Goal: Task Accomplishment & Management: Complete application form

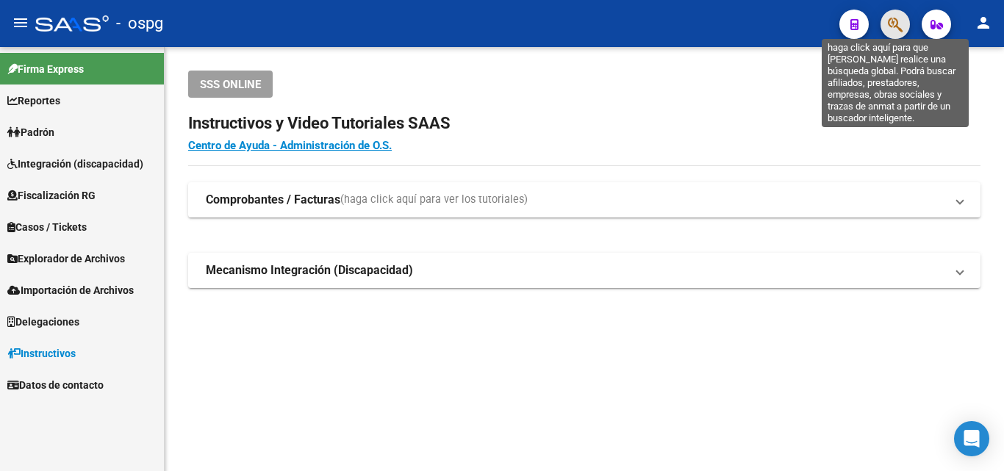
click at [896, 26] on icon "button" at bounding box center [895, 24] width 15 height 17
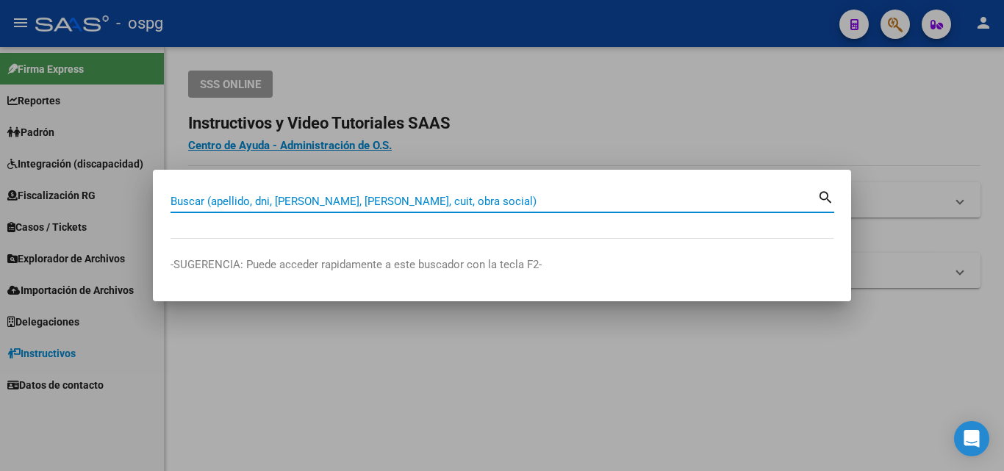
click at [305, 202] on input "Buscar (apellido, dni, [PERSON_NAME], [PERSON_NAME], cuit, obra social)" at bounding box center [494, 201] width 647 height 13
paste input "30-70872575-3"
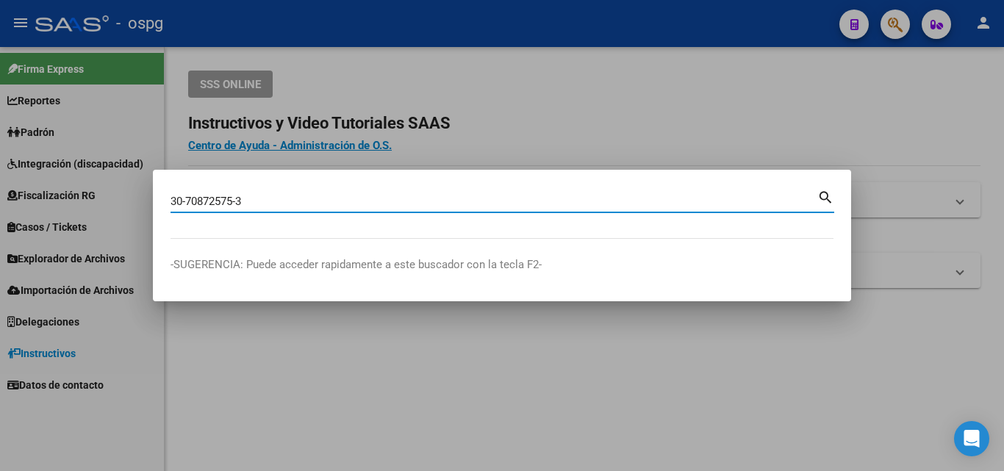
type input "30708725753"
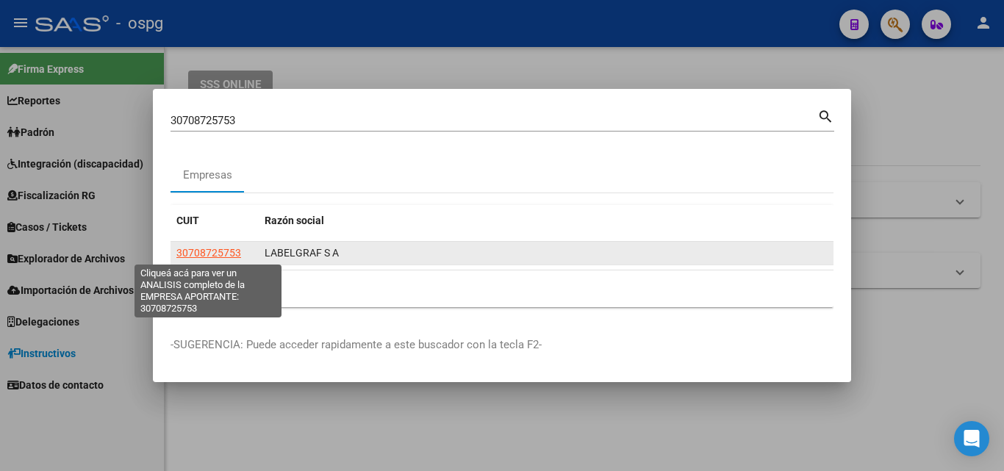
click at [213, 254] on span "30708725753" at bounding box center [208, 253] width 65 height 12
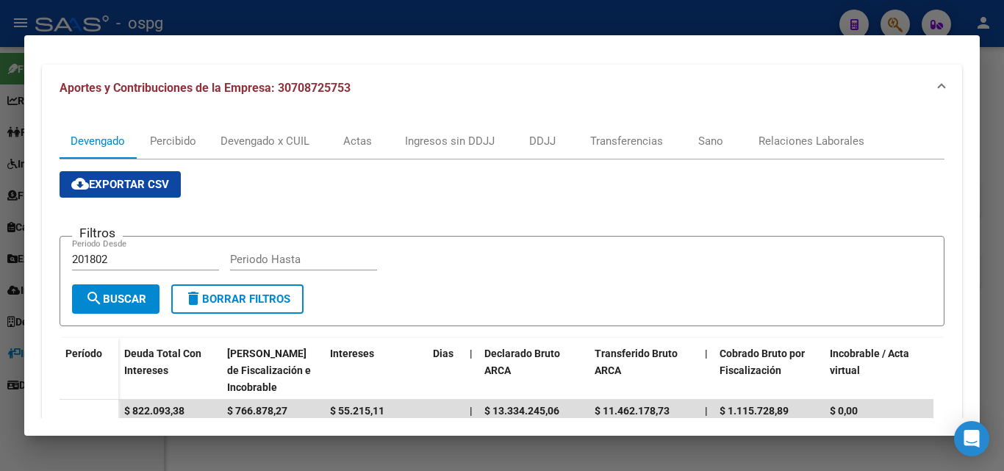
scroll to position [147, 0]
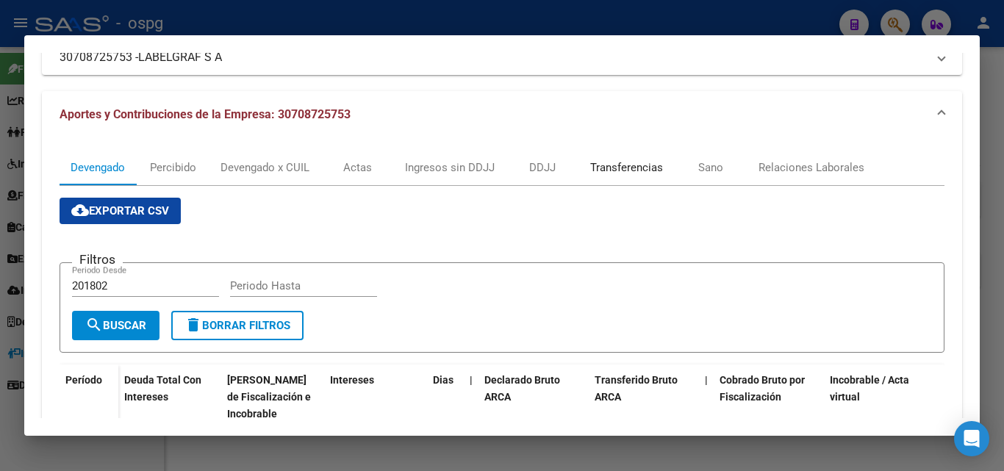
drag, startPoint x: 635, startPoint y: 165, endPoint x: 615, endPoint y: 165, distance: 19.9
click at [635, 165] on div "Transferencias" at bounding box center [626, 168] width 73 height 16
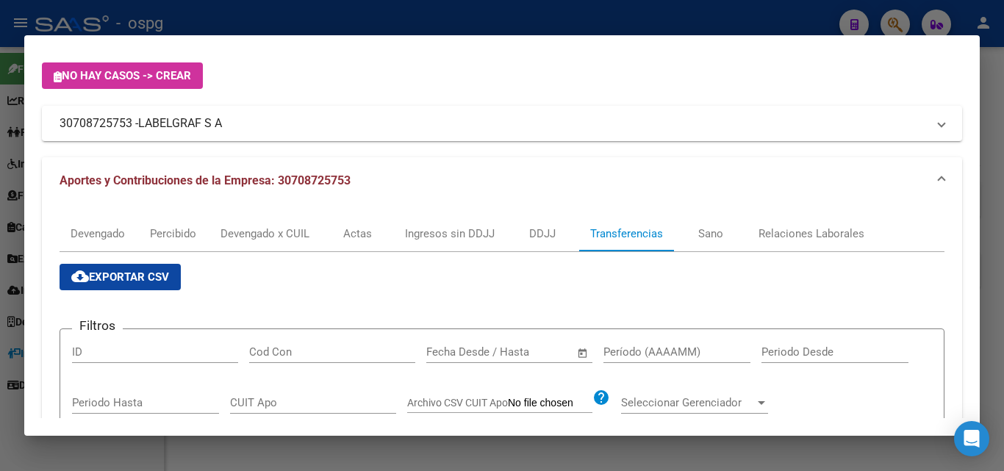
scroll to position [368, 0]
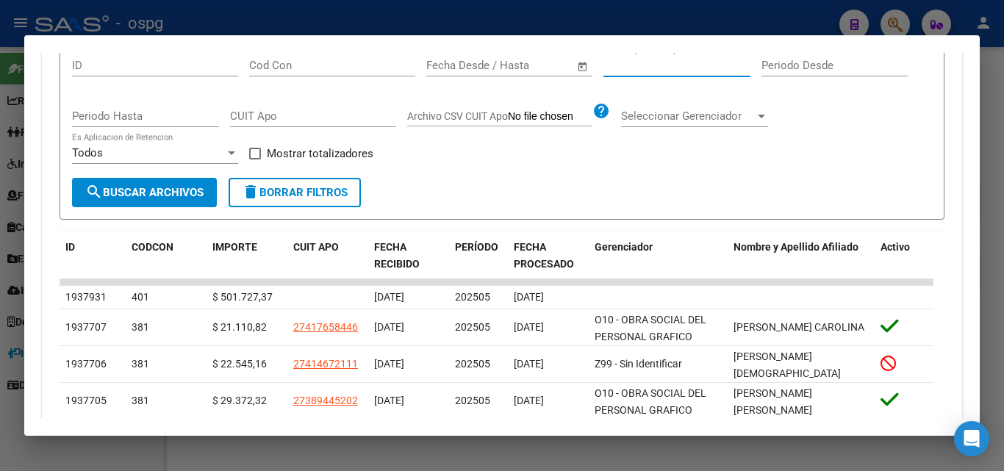
click at [632, 65] on input "Período (AAAAMM)" at bounding box center [677, 65] width 147 height 13
type input "202505"
click at [249, 151] on span at bounding box center [255, 154] width 12 height 12
click at [254, 160] on input "Mostrar totalizadores" at bounding box center [254, 160] width 1 height 1
checkbox input "true"
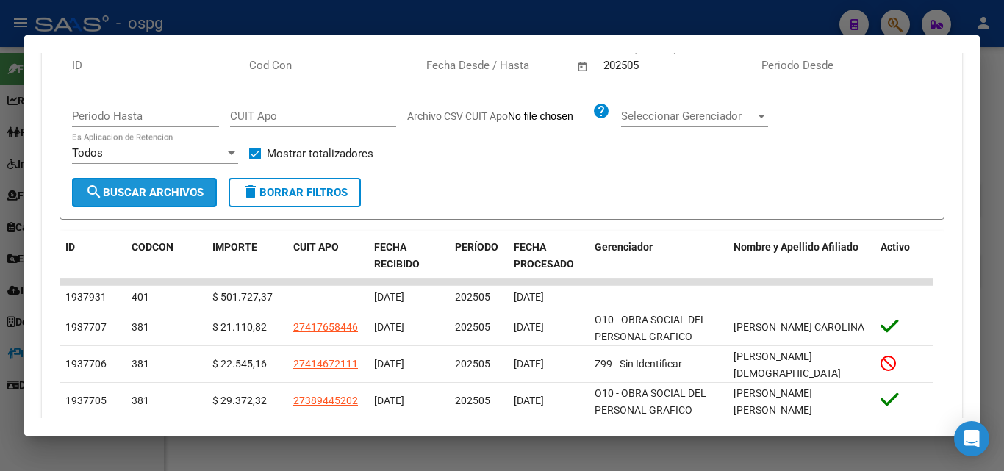
click at [186, 185] on button "search Buscar Archivos" at bounding box center [144, 192] width 145 height 29
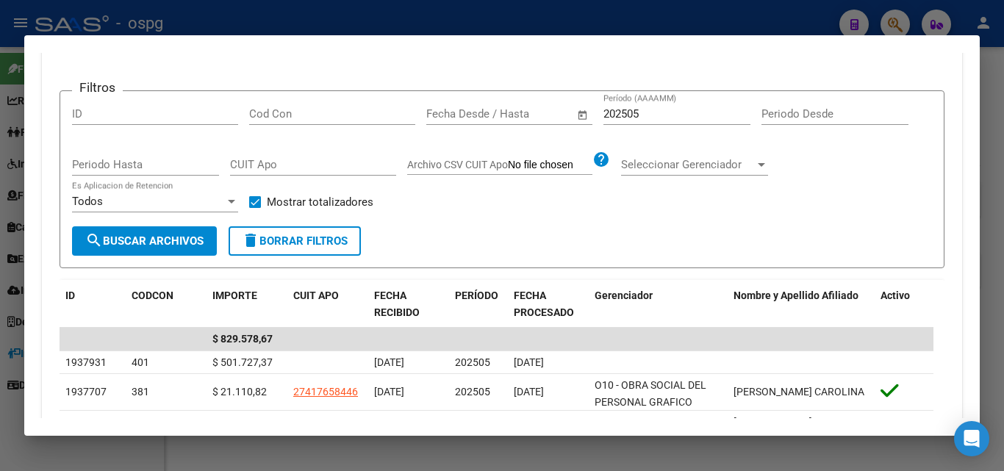
scroll to position [294, 0]
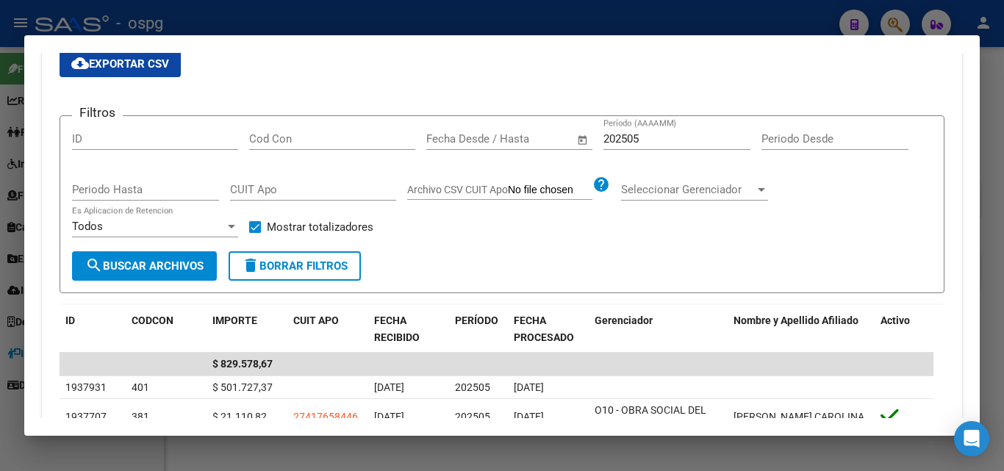
click at [649, 137] on input "202505" at bounding box center [677, 138] width 147 height 13
type input "202504"
click at [171, 258] on button "search Buscar Archivos" at bounding box center [144, 265] width 145 height 29
click at [250, 21] on div at bounding box center [502, 235] width 1004 height 471
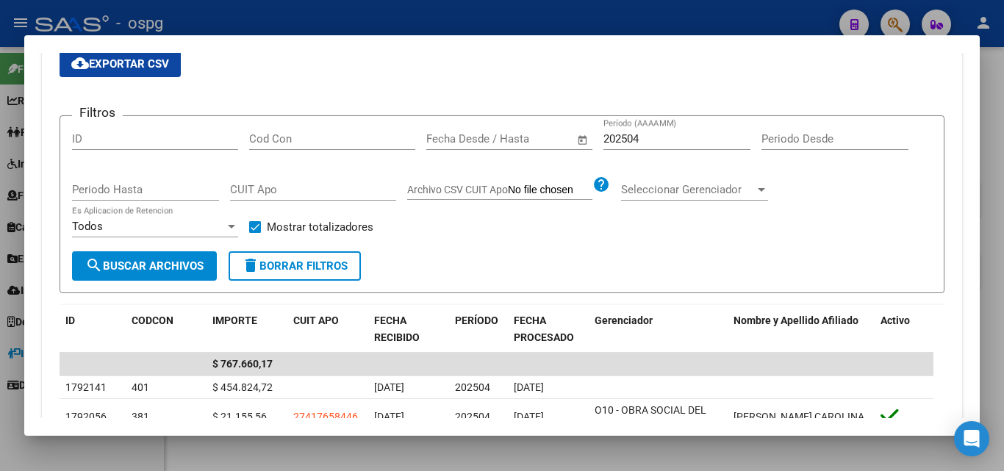
click at [250, 21] on div at bounding box center [502, 235] width 1004 height 471
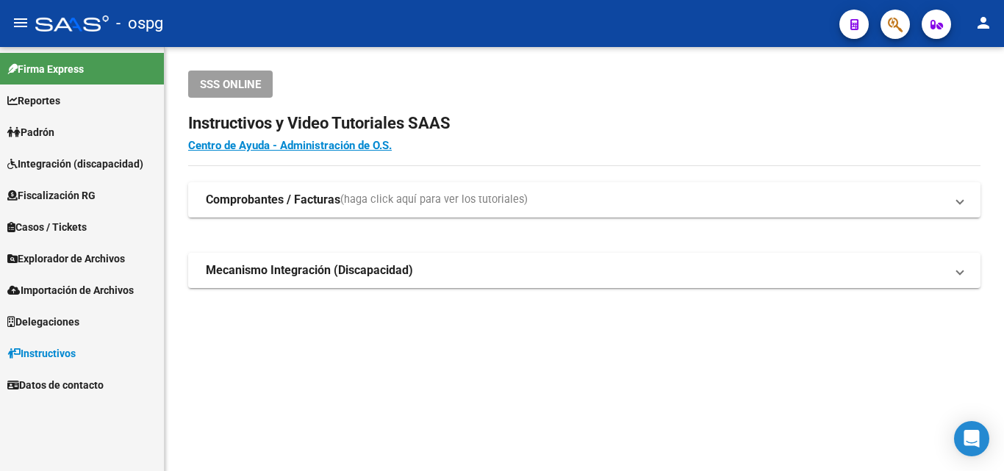
click at [45, 189] on span "Fiscalización RG" at bounding box center [51, 195] width 88 height 16
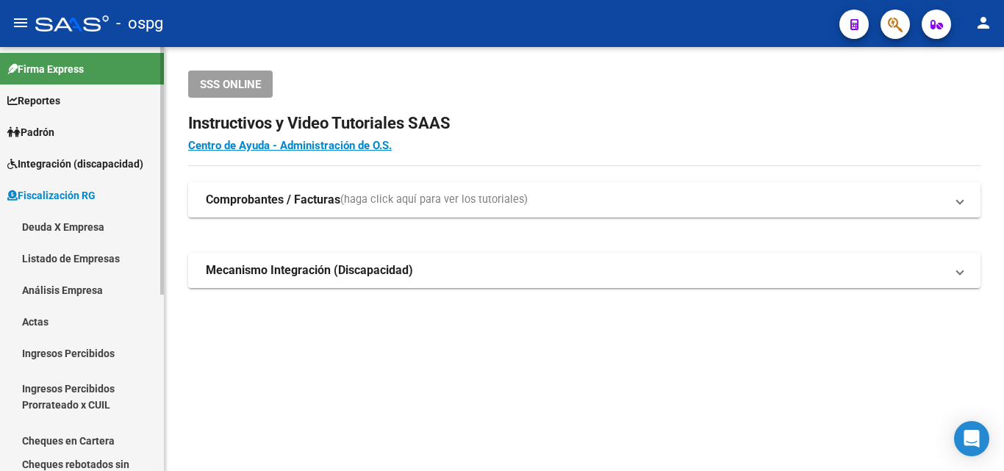
click at [40, 319] on link "Actas" at bounding box center [82, 322] width 164 height 32
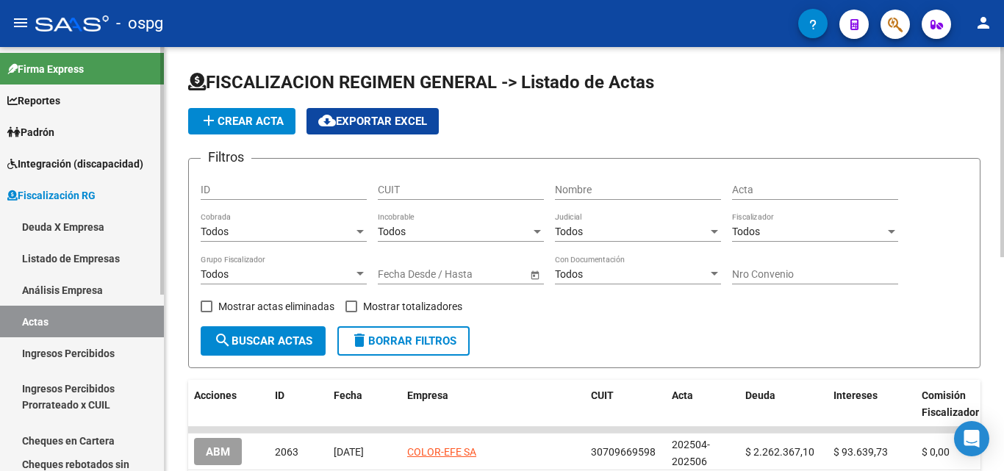
scroll to position [74, 0]
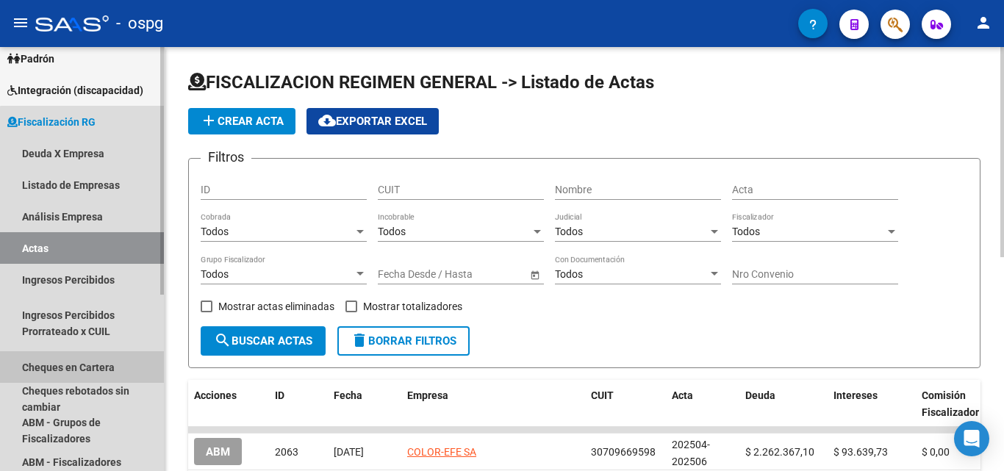
click at [93, 374] on link "Cheques en Cartera" at bounding box center [82, 367] width 164 height 32
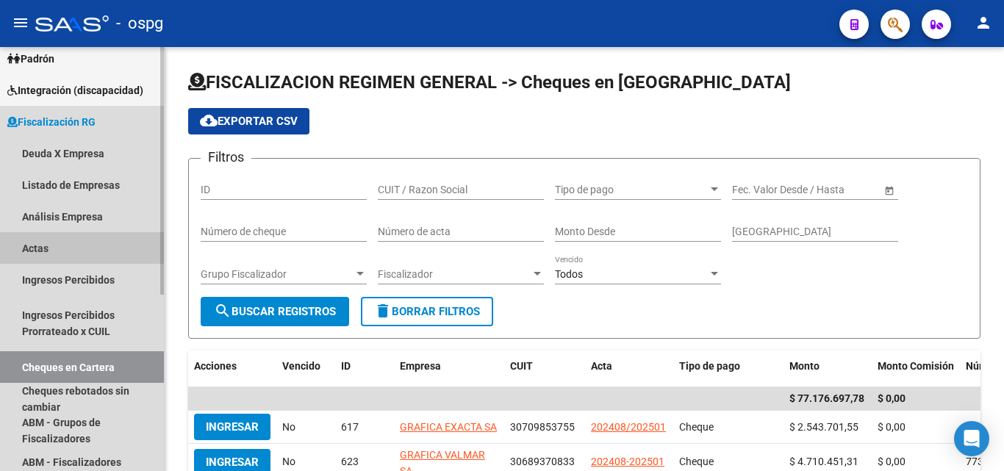
click at [38, 243] on link "Actas" at bounding box center [82, 248] width 164 height 32
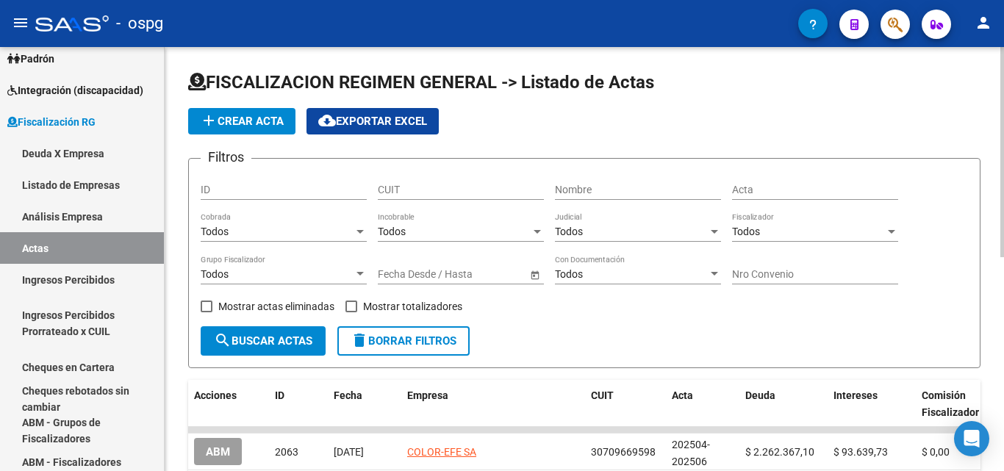
click at [234, 121] on span "add Crear Acta" at bounding box center [242, 121] width 84 height 13
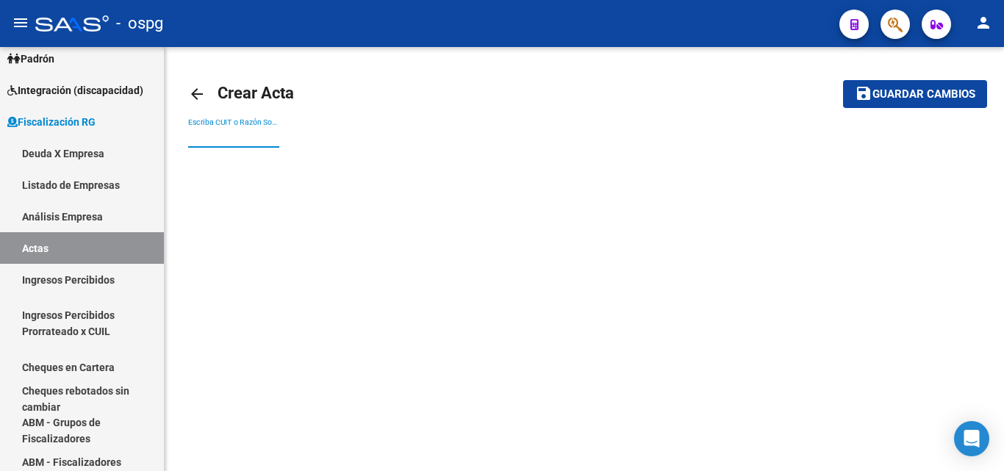
click at [235, 137] on input "Escriba CUIT o Razón Social para buscar" at bounding box center [233, 137] width 91 height 12
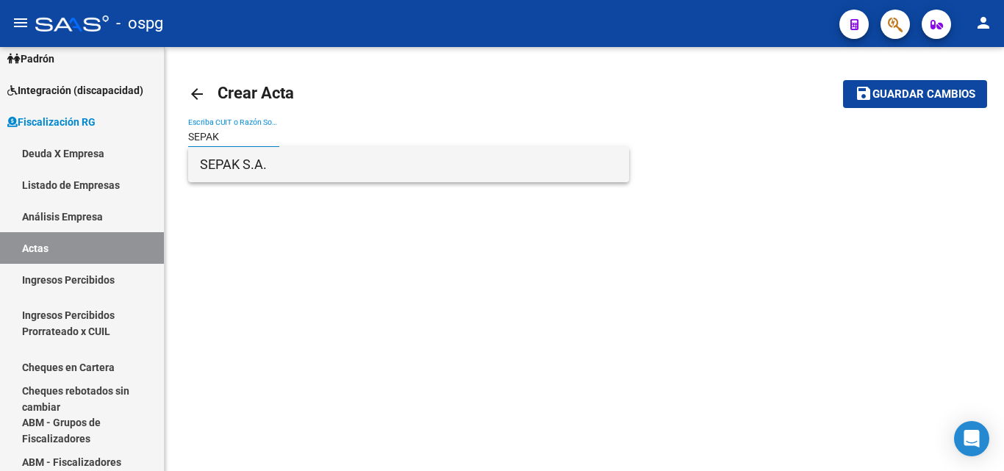
type input "SEPAK"
click at [235, 162] on span "SEPAK S.A." at bounding box center [409, 164] width 418 height 35
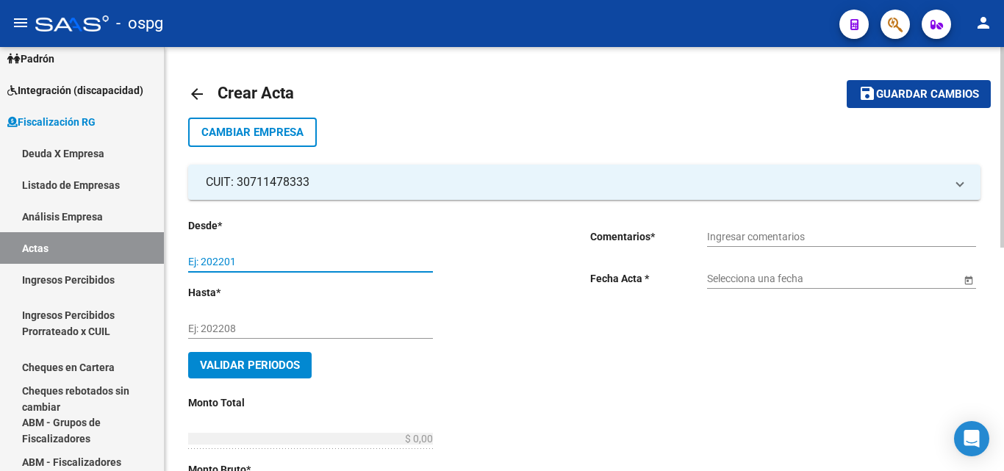
click at [293, 263] on input "Ej: 202201" at bounding box center [310, 262] width 245 height 12
type input "202503"
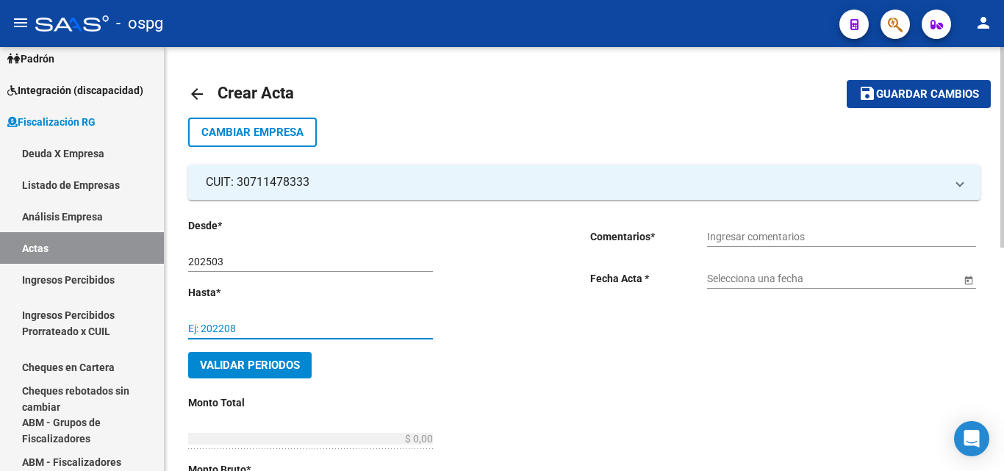
click at [251, 329] on input "Ej: 202208" at bounding box center [310, 329] width 245 height 12
type input "202506"
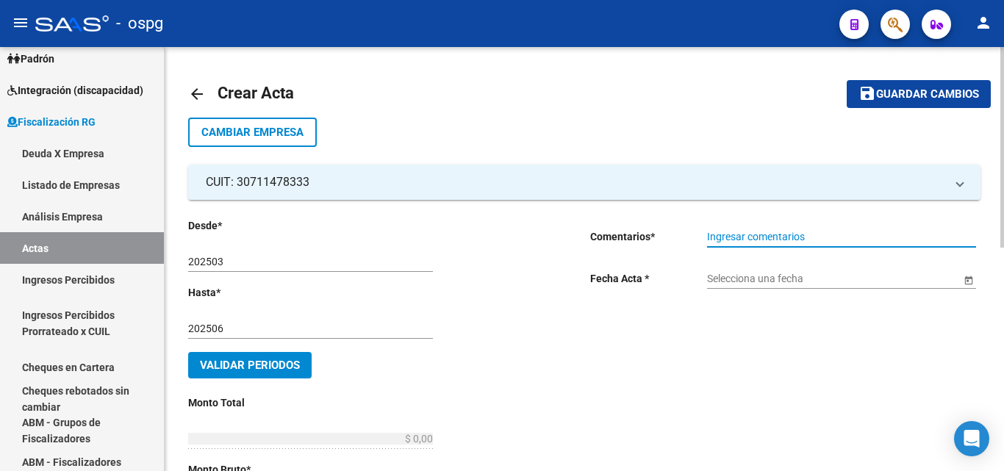
click at [751, 239] on input "Ingresar comentarios" at bounding box center [841, 237] width 269 height 12
click at [727, 235] on input "REDIBO 43189" at bounding box center [841, 237] width 269 height 12
type input "RECIBO 43189"
click at [726, 272] on div "Selecciona una fecha" at bounding box center [834, 274] width 254 height 29
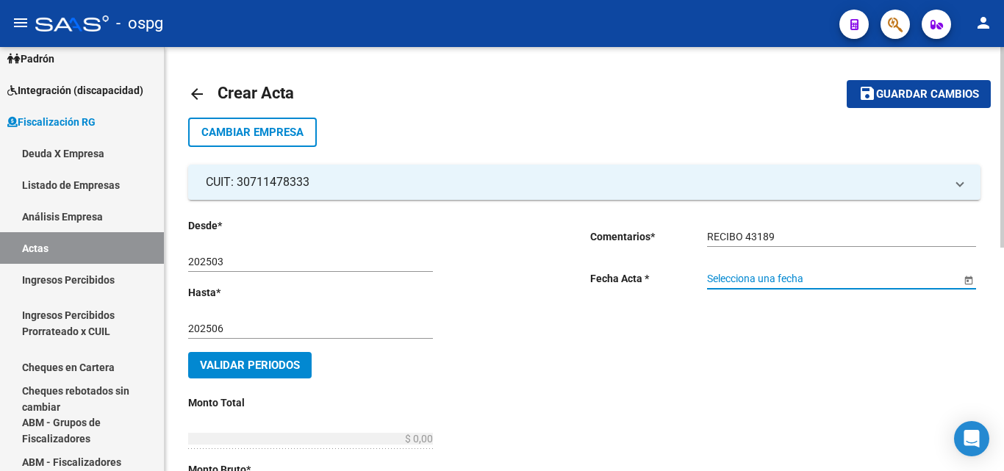
click at [812, 282] on input "Selecciona una fecha" at bounding box center [834, 279] width 254 height 12
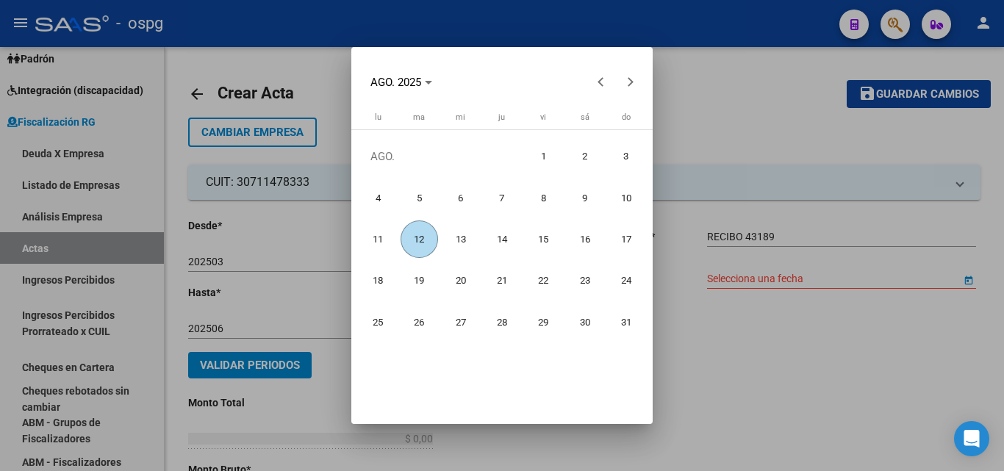
click at [421, 237] on span "12" at bounding box center [419, 239] width 37 height 37
type input "[DATE]"
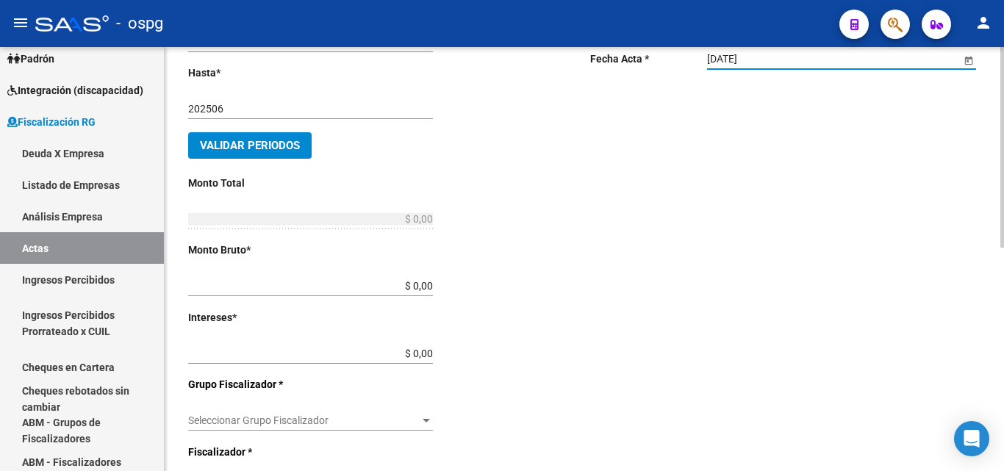
scroll to position [221, 0]
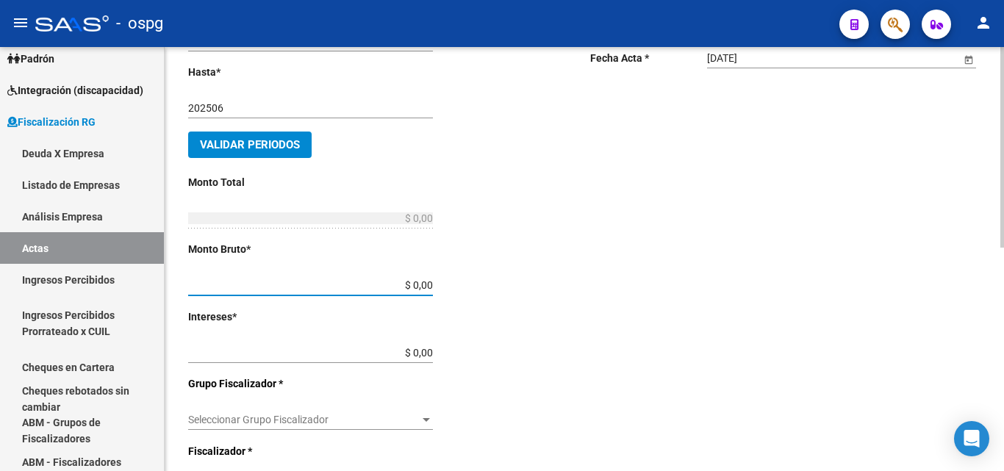
click at [424, 282] on input "$ 0,00" at bounding box center [310, 285] width 245 height 12
click at [426, 283] on input "$ 0,00" at bounding box center [310, 285] width 245 height 12
type input "$ 3.811.728,93"
click at [428, 350] on input "$ 0,00" at bounding box center [310, 353] width 245 height 12
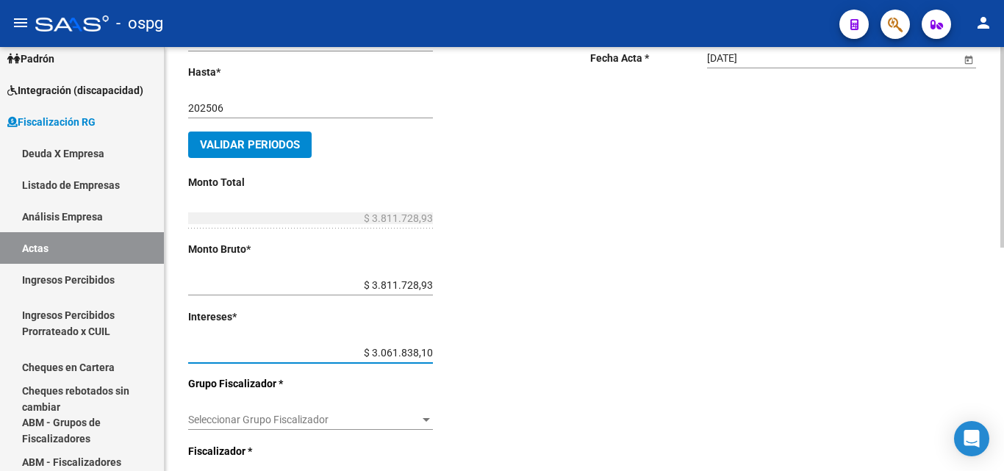
type input "$ 306.183,81"
type input "$ 4.117.912,74"
click at [474, 340] on div "Desde * 202503 Ej: 202201 Hasta * 202506 Ej: 202208 Validar Periodos Monto Tota…" at bounding box center [365, 342] width 355 height 690
click at [423, 357] on input "$ 306.183,81" at bounding box center [310, 353] width 245 height 12
drag, startPoint x: 432, startPoint y: 352, endPoint x: 359, endPoint y: 352, distance: 72.8
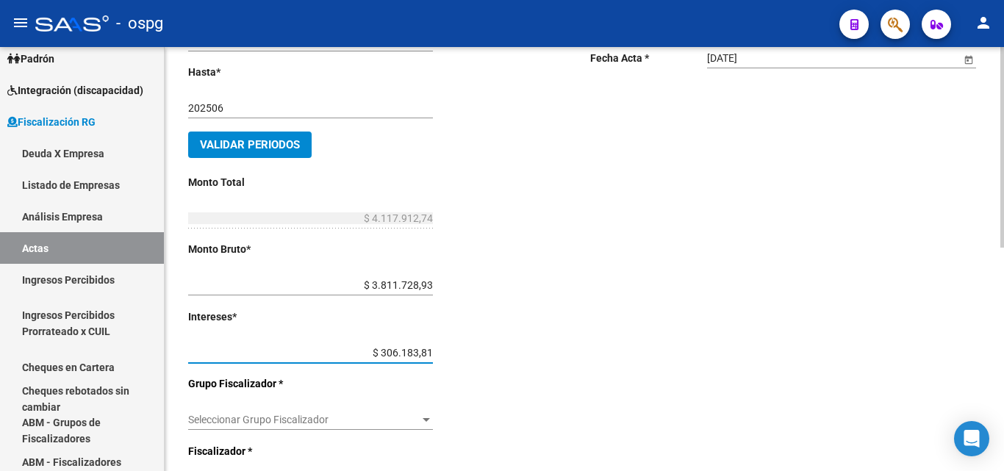
click at [359, 352] on input "$ 306.183,81" at bounding box center [310, 353] width 245 height 12
click at [426, 351] on input "$ 0,00" at bounding box center [310, 353] width 245 height 12
type input "$ 923.870,71"
type input "$ 4.735.599,64"
click at [596, 320] on div "Comentarios * RECIBO 43189 Ingresar comentarios Fecha Acta * [DATE] Selecciona …" at bounding box center [785, 342] width 390 height 690
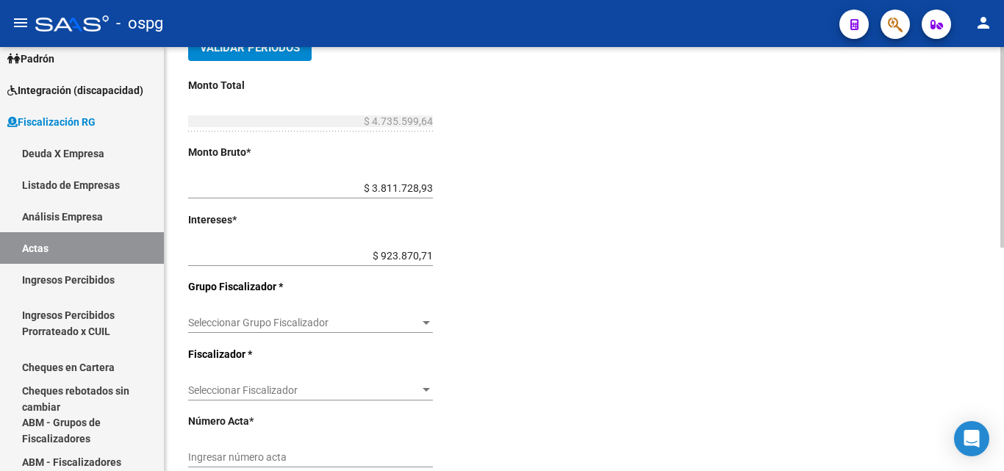
scroll to position [472, 0]
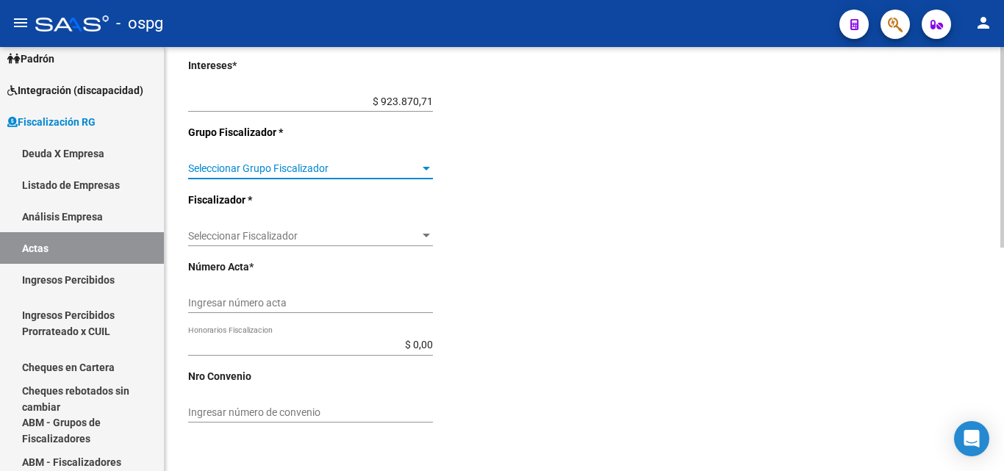
click at [331, 164] on span "Seleccionar Grupo Fiscalizador" at bounding box center [304, 168] width 232 height 12
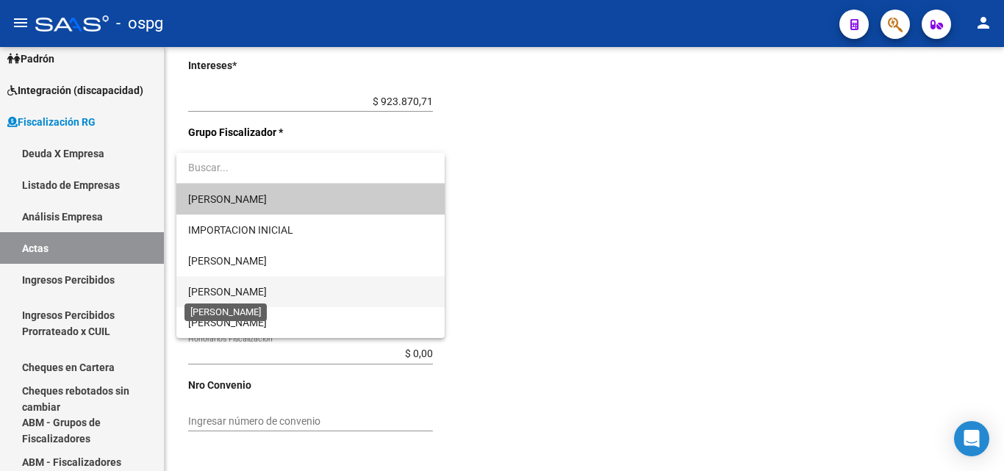
click at [258, 293] on span "[PERSON_NAME]" at bounding box center [227, 292] width 79 height 12
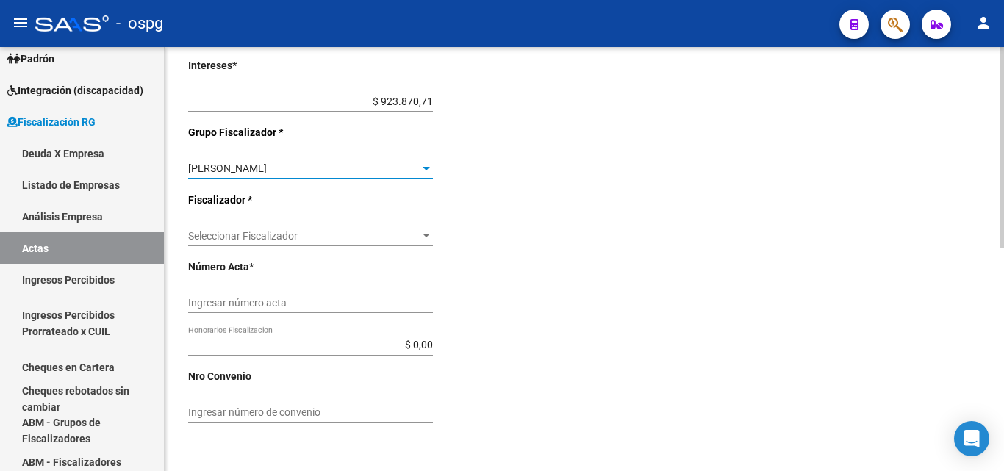
click at [260, 235] on span "Seleccionar Fiscalizador" at bounding box center [304, 236] width 232 height 12
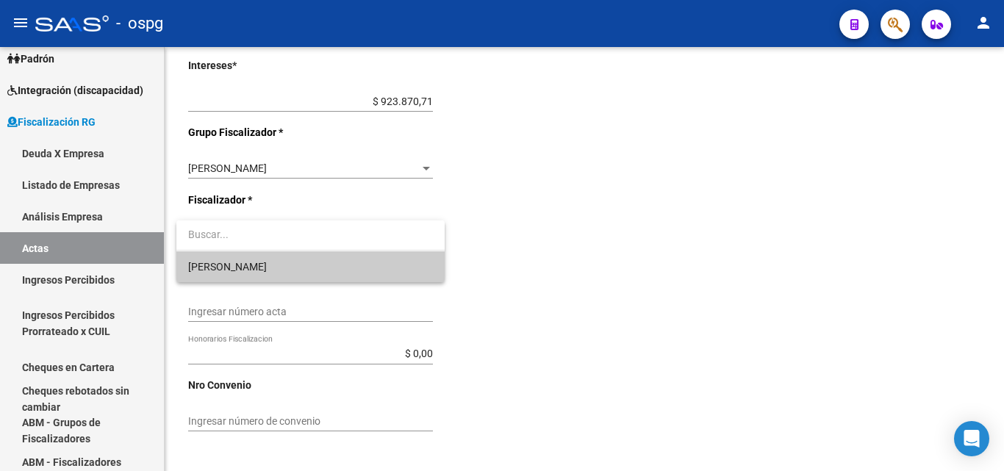
click at [245, 270] on span "[PERSON_NAME]" at bounding box center [310, 266] width 245 height 31
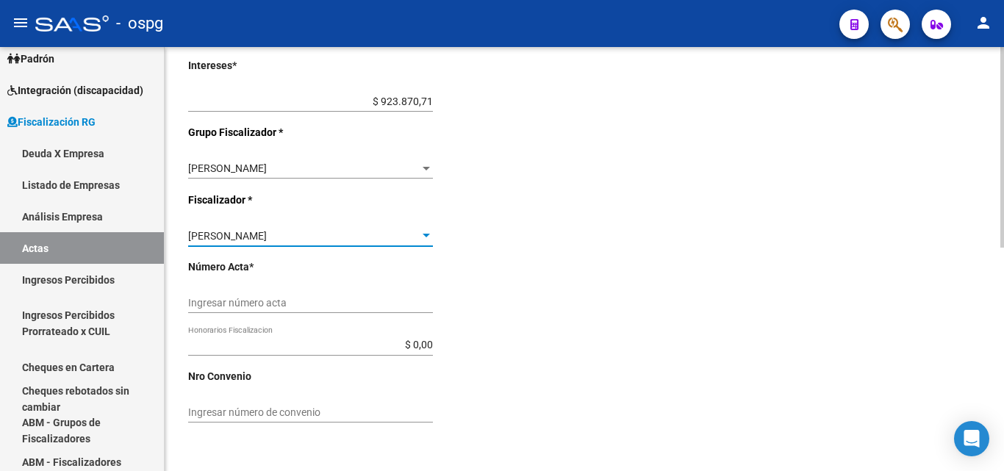
click at [260, 301] on input "Ingresar número acta" at bounding box center [310, 303] width 245 height 12
type input "202503-202506"
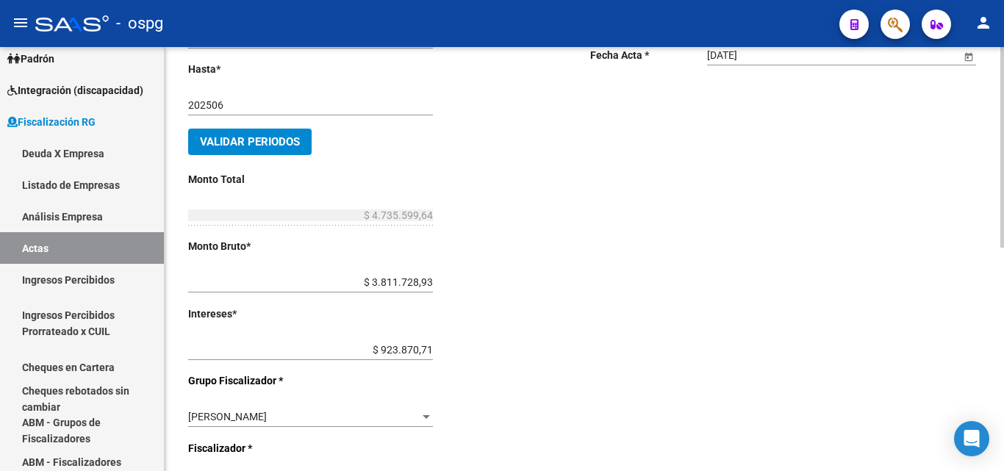
scroll to position [31, 0]
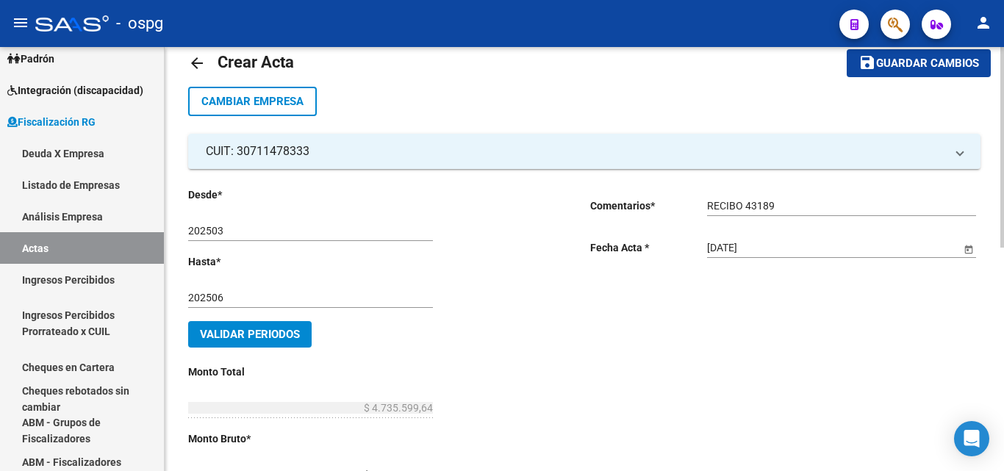
click at [243, 346] on button "Validar Periodos" at bounding box center [250, 334] width 124 height 26
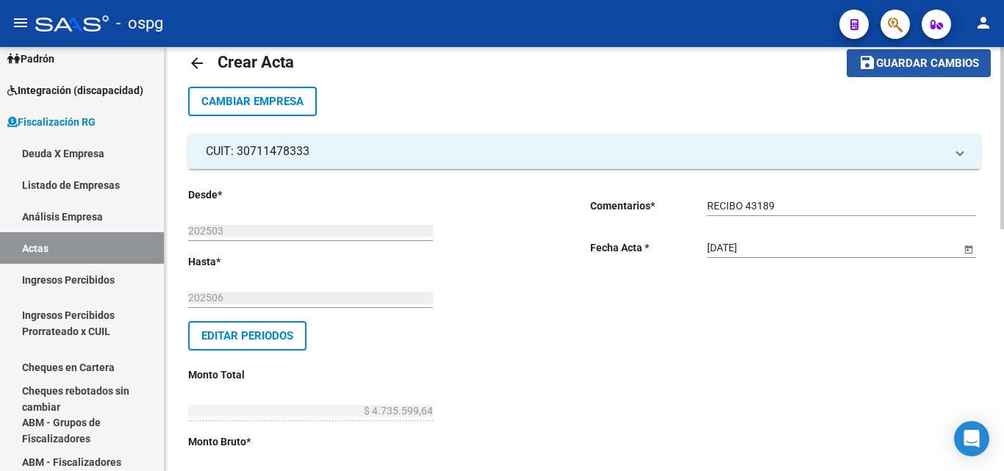
click at [890, 65] on span "Guardar cambios" at bounding box center [927, 63] width 103 height 13
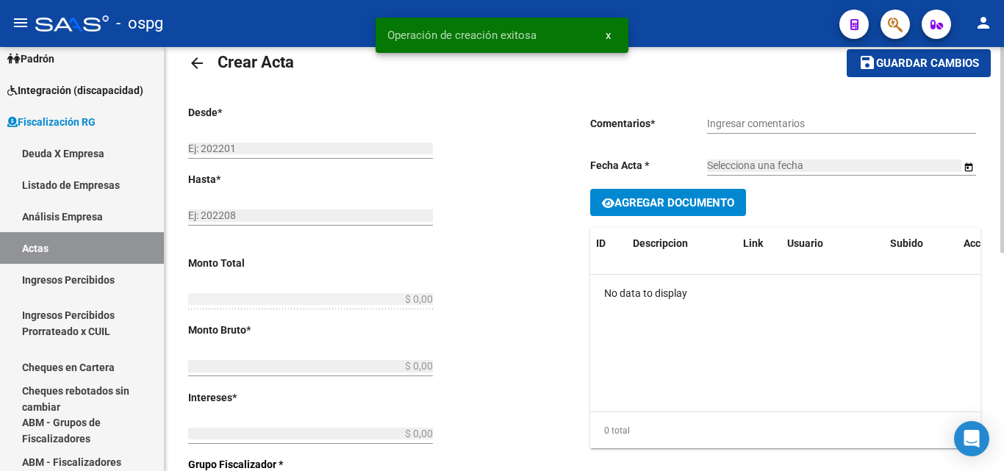
type input "202503"
type input "202506"
type input "$ 4.735.599,64"
type input "$ 3.811.728,93"
type input "$ 923.870,71"
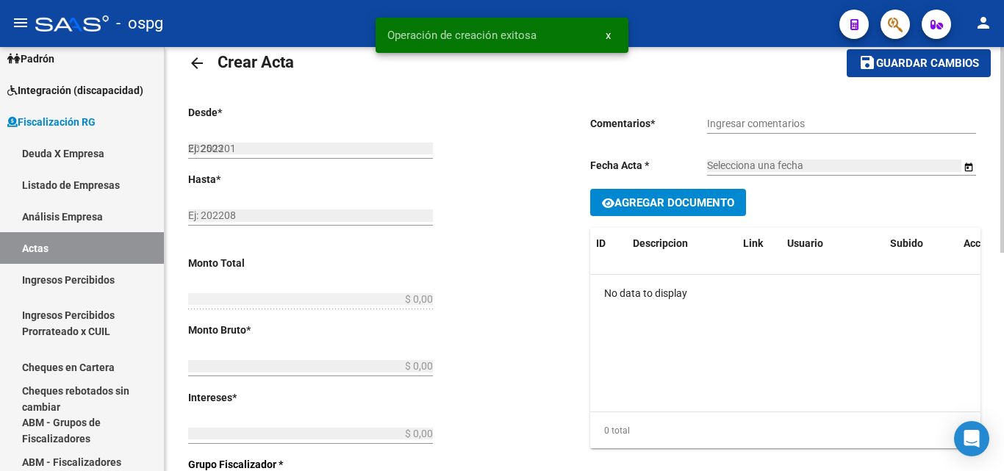
type input "202503-202506"
type input "RECIBO 43189"
type input "[DATE]"
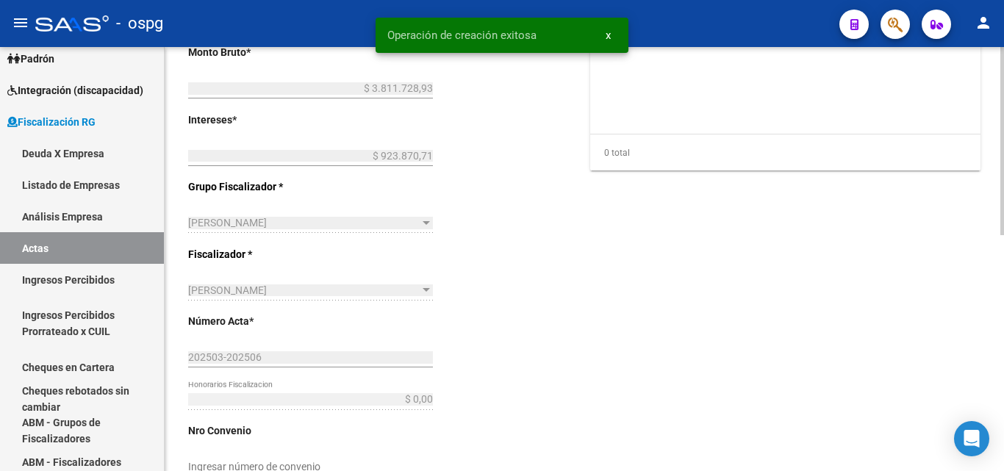
scroll to position [531, 0]
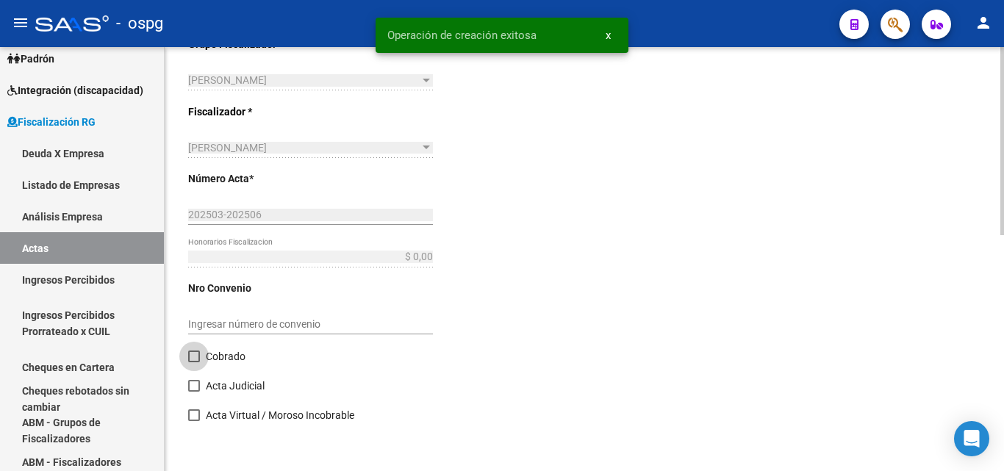
click at [193, 360] on span at bounding box center [194, 357] width 12 height 12
click at [193, 362] on input "Cobrado" at bounding box center [193, 362] width 1 height 1
checkbox input "true"
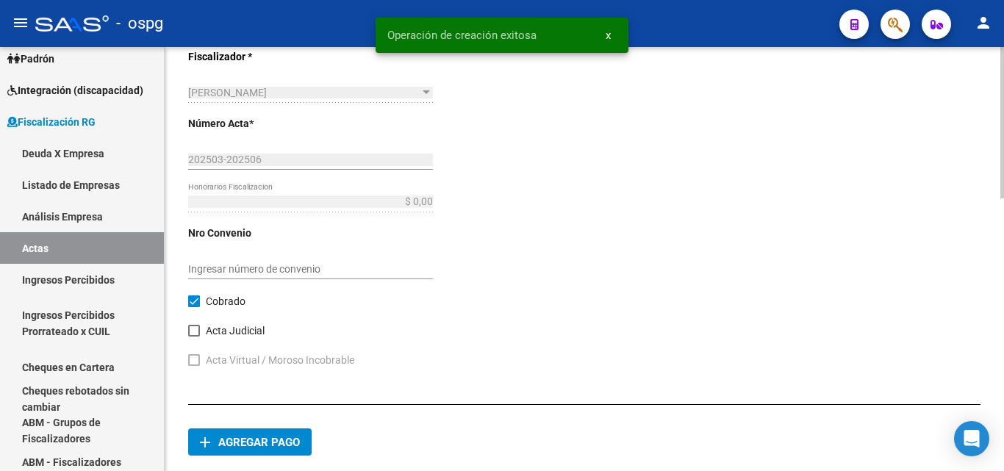
scroll to position [751, 0]
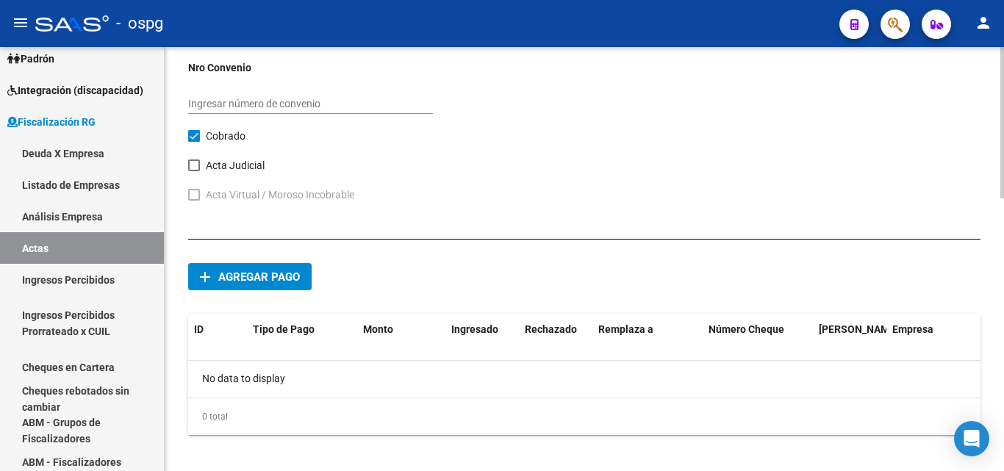
click at [276, 281] on span "Agregar pago" at bounding box center [259, 277] width 82 height 13
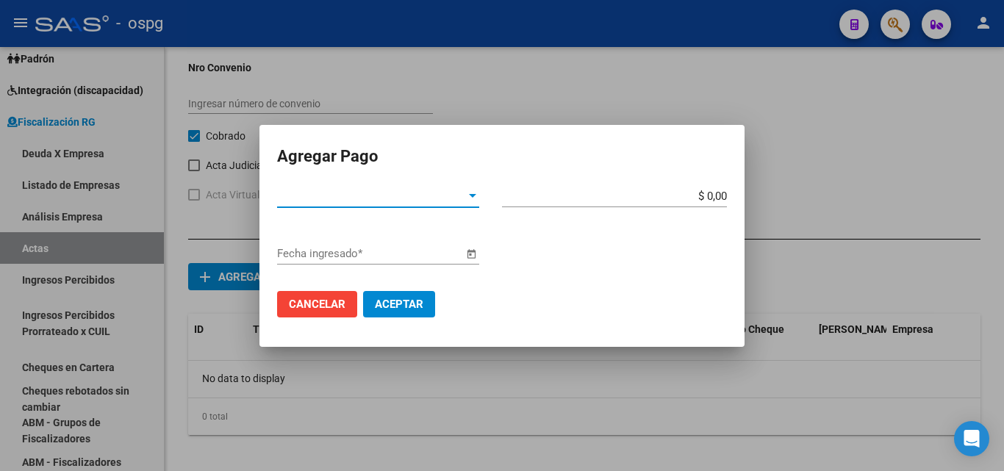
click at [463, 191] on span "Tipo de Pago *" at bounding box center [371, 196] width 189 height 13
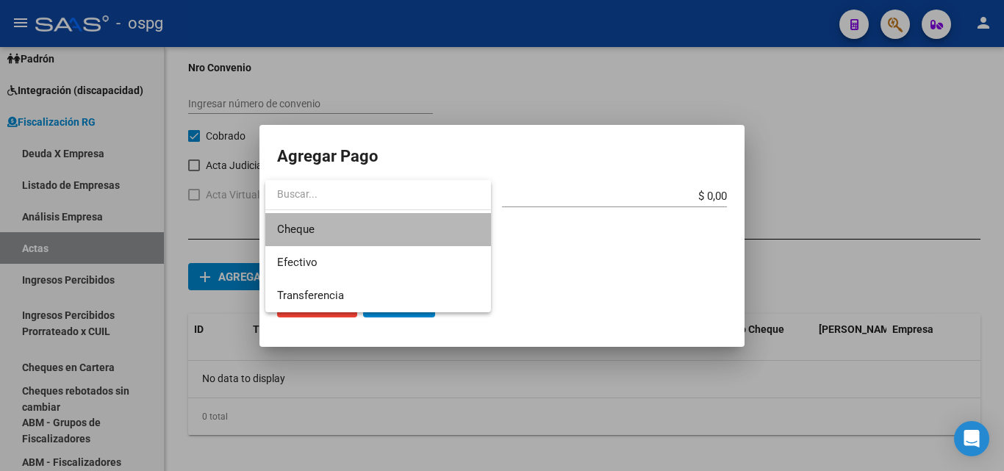
click at [375, 224] on span "Cheque" at bounding box center [378, 229] width 202 height 33
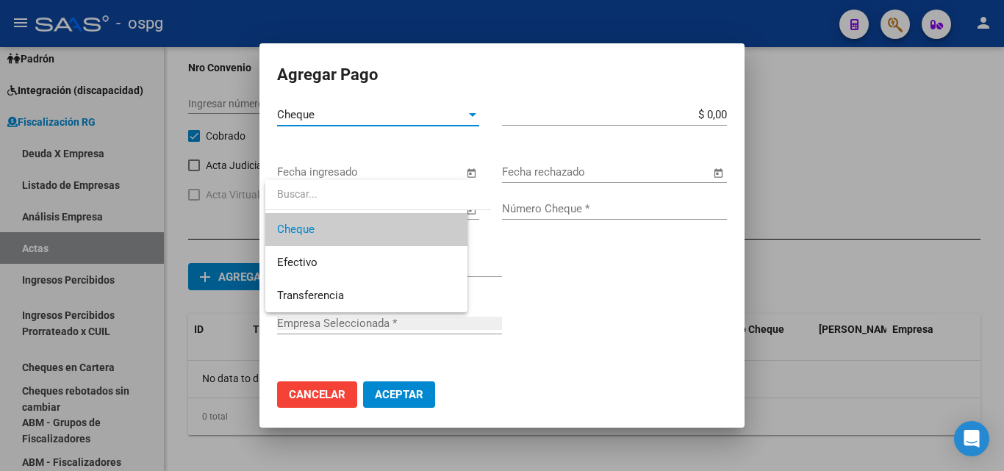
type input "SEPAK S.A."
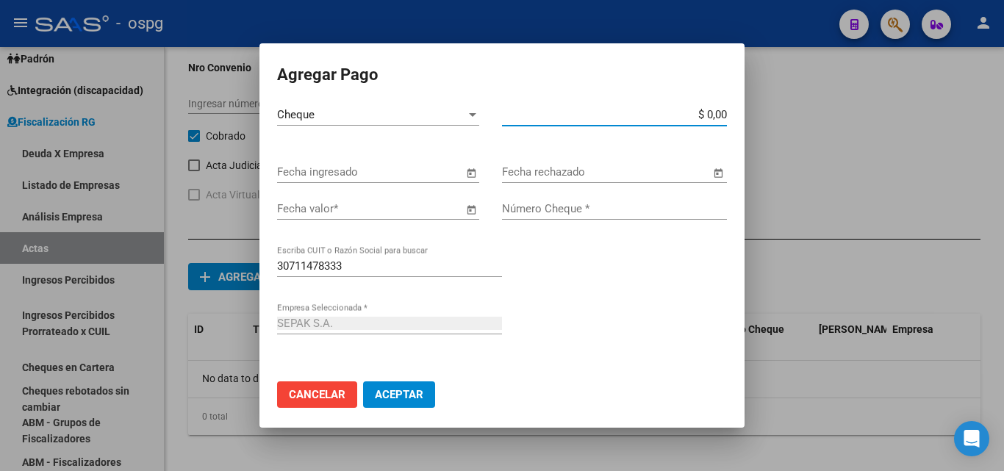
click at [712, 112] on input "$ 0,00" at bounding box center [614, 114] width 225 height 13
type input "$ 1.183.899,91"
click at [379, 171] on input "Fecha ingresado" at bounding box center [370, 171] width 186 height 13
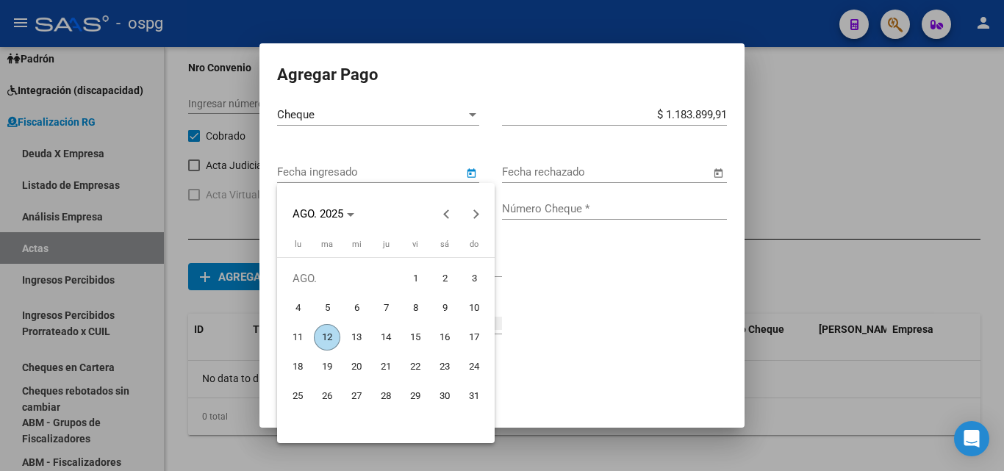
click at [630, 296] on div at bounding box center [502, 235] width 1004 height 471
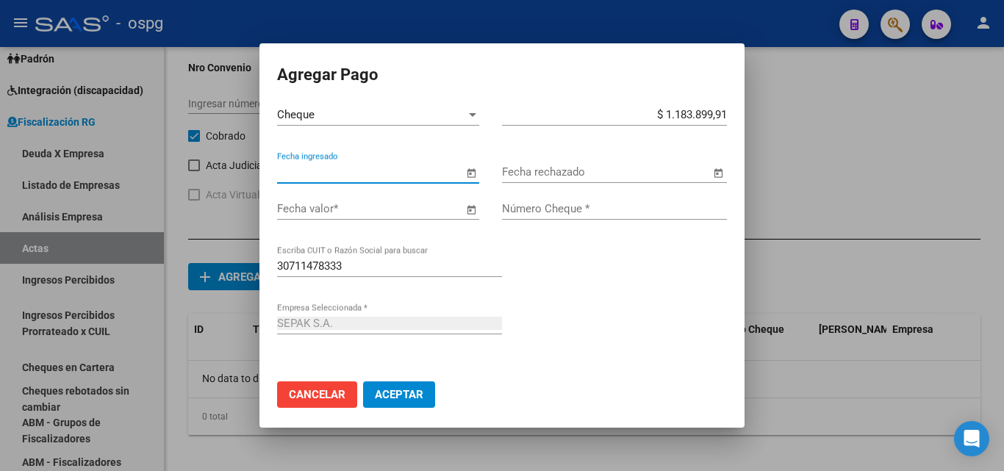
click at [460, 212] on span "Open calendar" at bounding box center [471, 209] width 35 height 35
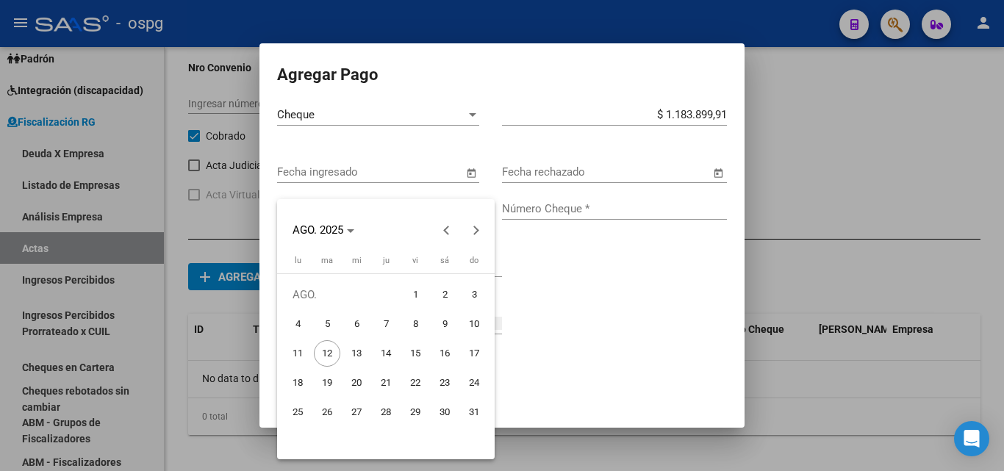
drag, startPoint x: 413, startPoint y: 351, endPoint x: 301, endPoint y: 385, distance: 117.5
click at [301, 385] on tbody "[DATE] 2 3 4 5 6 7 8 9 10 11 12 13 14 15 16 17 18 19 20 21 22 23 24 25 26 27 28…" at bounding box center [386, 353] width 206 height 147
click at [301, 385] on span "18" at bounding box center [298, 383] width 26 height 26
type input "[DATE]"
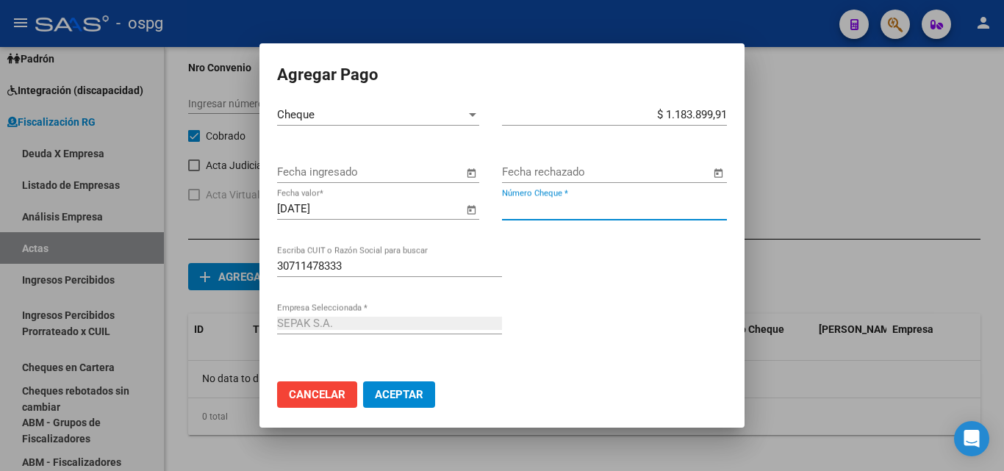
click at [634, 213] on input "Número Cheque *" at bounding box center [614, 208] width 225 height 13
type input "27605981"
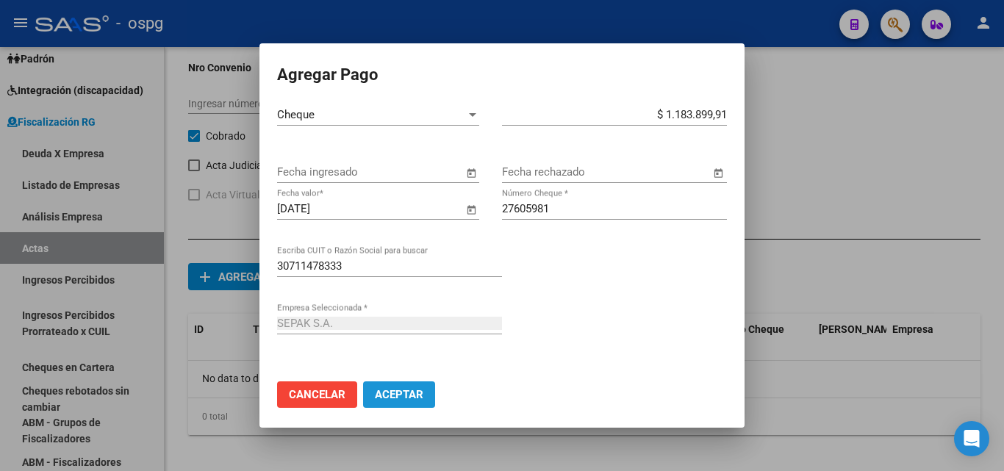
click at [413, 386] on button "Aceptar" at bounding box center [399, 395] width 72 height 26
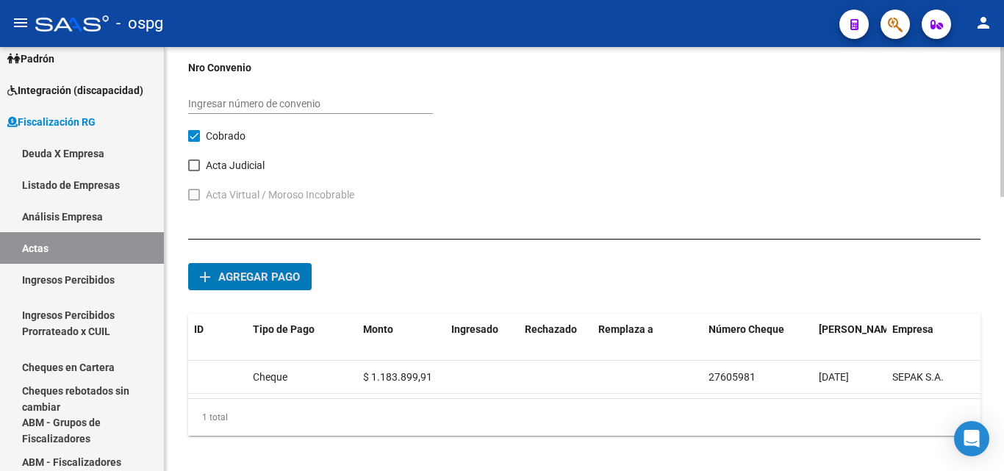
click at [247, 273] on span "Agregar pago" at bounding box center [259, 277] width 82 height 13
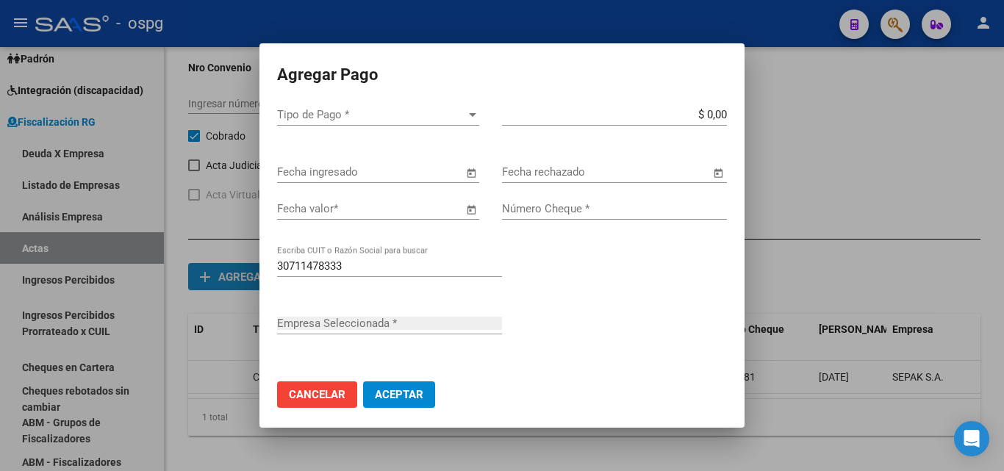
type input "SEPAK S.A."
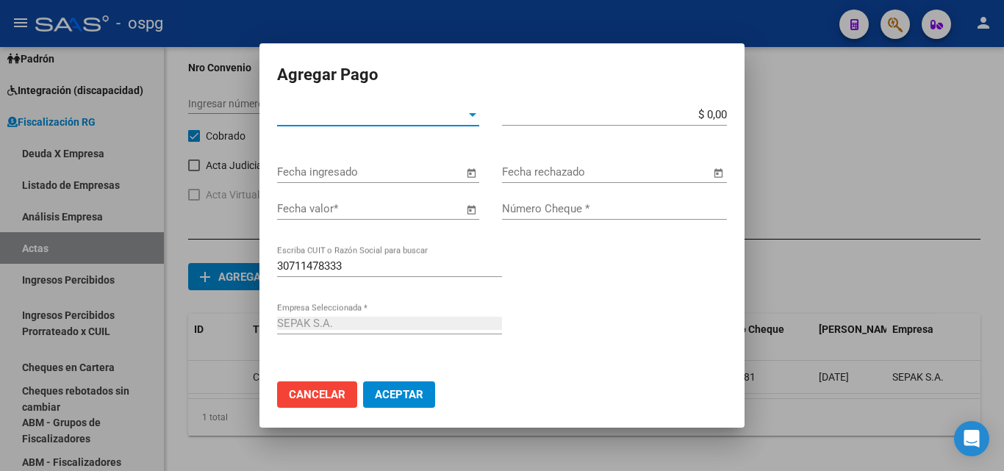
click at [466, 116] on div at bounding box center [472, 115] width 13 height 12
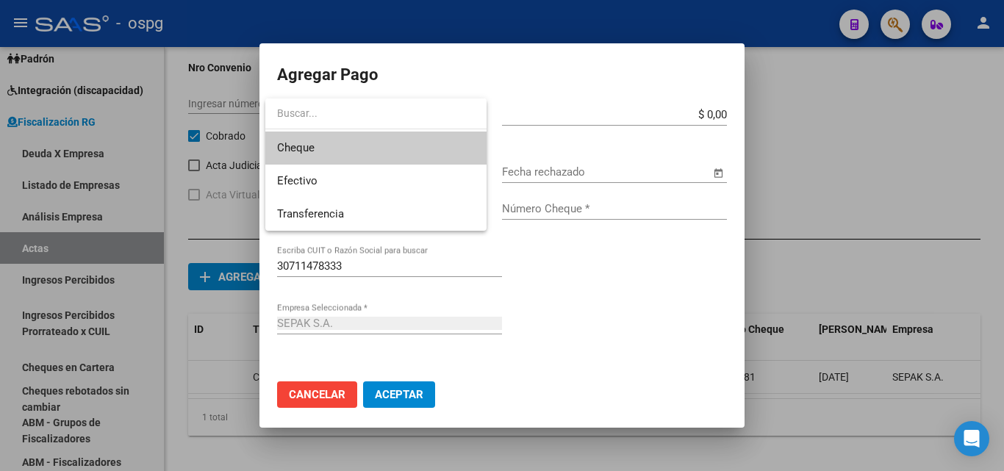
click at [363, 143] on span "Cheque" at bounding box center [376, 148] width 198 height 33
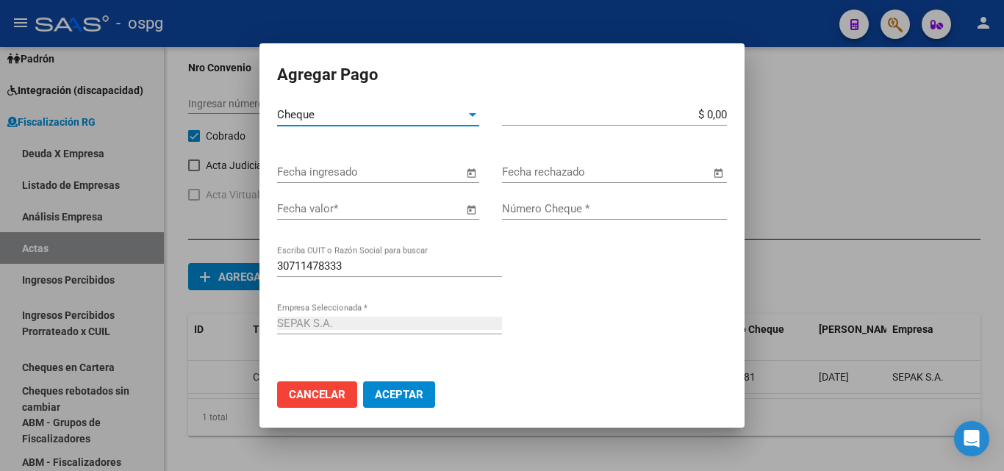
click at [710, 110] on input "$ 0,00" at bounding box center [614, 114] width 225 height 13
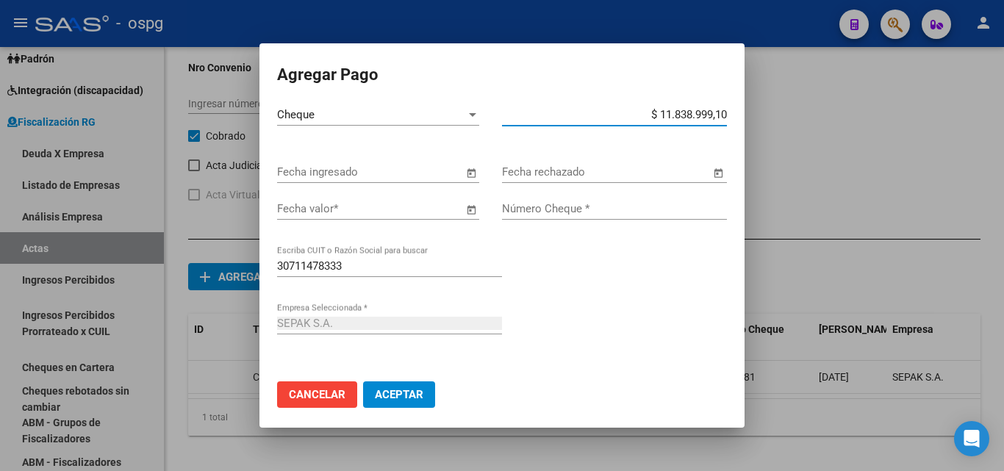
type input "$ 1.183.899,91"
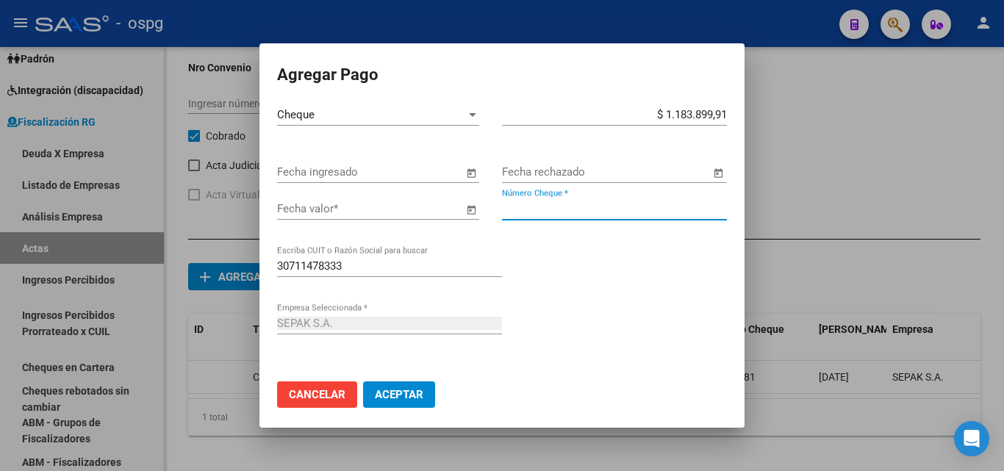
click at [575, 207] on input "Número Cheque *" at bounding box center [614, 208] width 225 height 13
type input "27605983"
click at [351, 219] on div "Fecha valor *" at bounding box center [370, 209] width 186 height 22
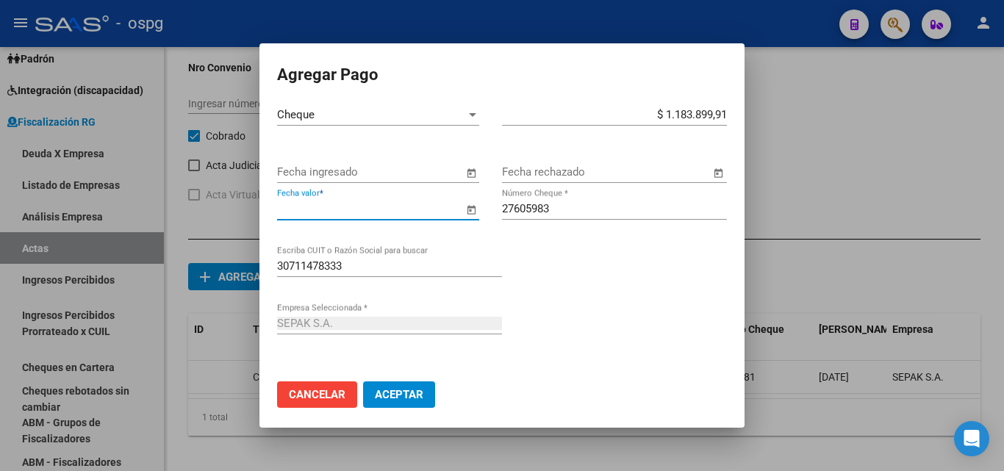
click at [348, 213] on input "Fecha valor *" at bounding box center [370, 208] width 186 height 13
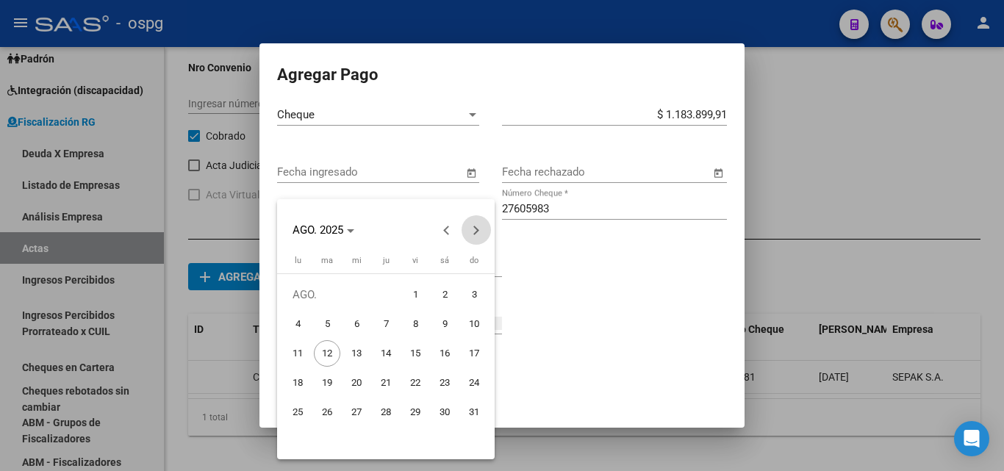
click at [473, 232] on button "Next month" at bounding box center [476, 229] width 29 height 29
click at [301, 382] on span "15" at bounding box center [298, 383] width 26 height 26
type input "[DATE]"
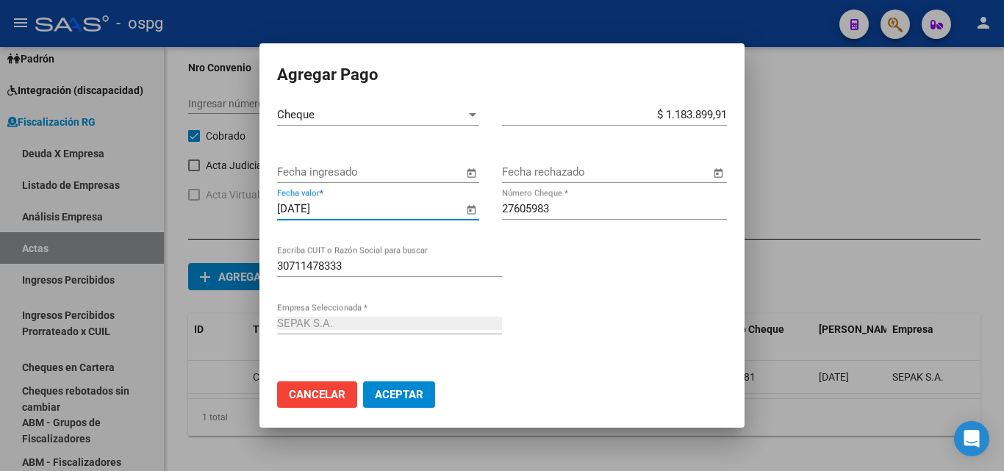
click at [419, 396] on span "Aceptar" at bounding box center [399, 394] width 49 height 13
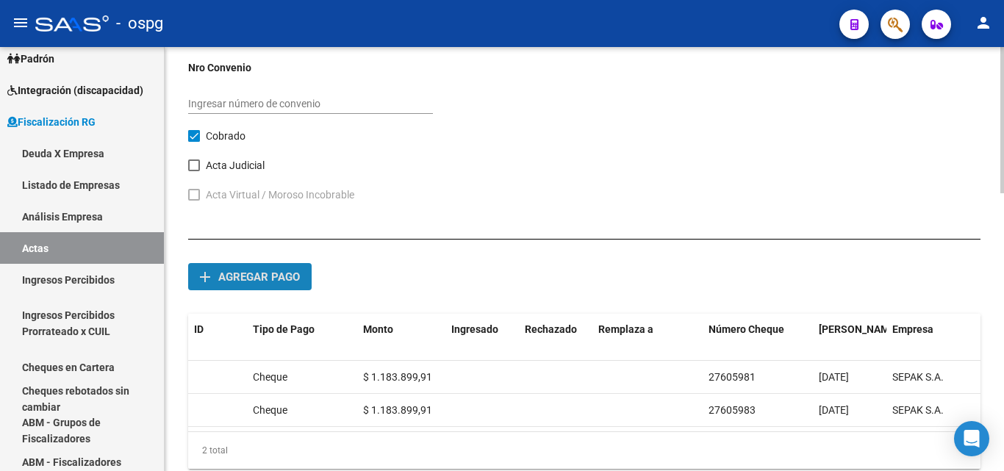
click at [258, 280] on span "Agregar pago" at bounding box center [259, 277] width 82 height 13
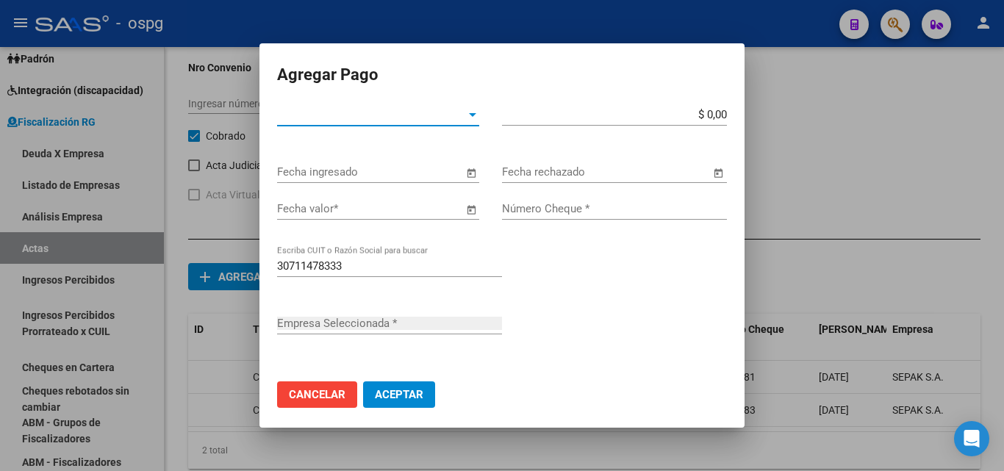
type input "SEPAK S.A."
click at [466, 120] on div at bounding box center [472, 115] width 13 height 12
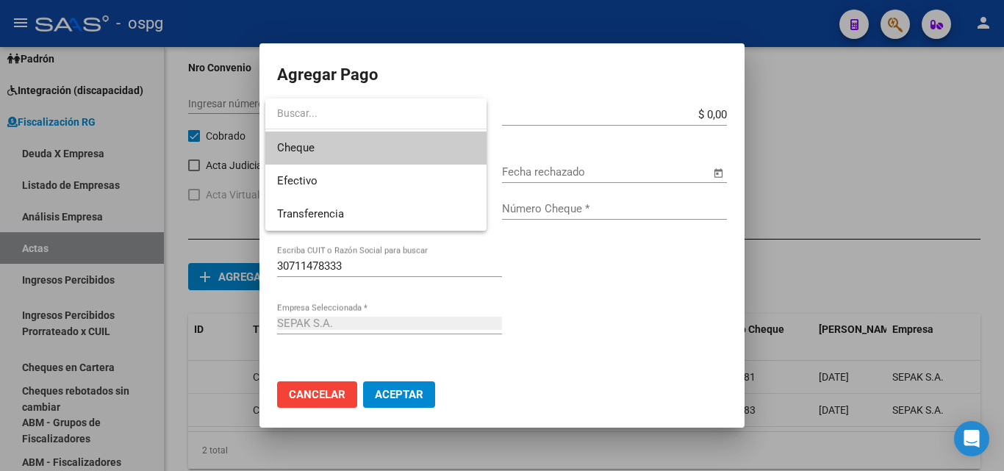
drag, startPoint x: 363, startPoint y: 143, endPoint x: 429, endPoint y: 144, distance: 65.4
click at [365, 143] on span "Cheque" at bounding box center [376, 148] width 198 height 33
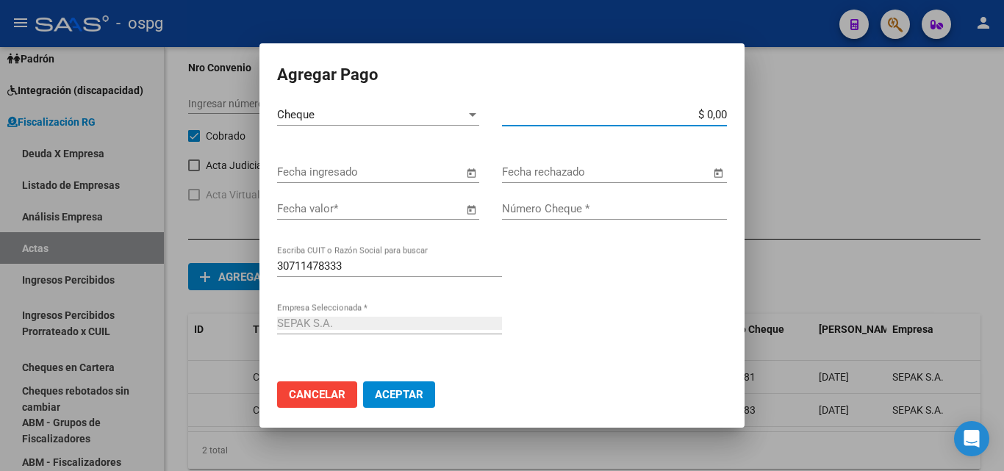
click at [709, 110] on input "$ 0,00" at bounding box center [614, 114] width 225 height 13
type input "$ 1.183.899,91"
click at [467, 214] on span "Open calendar" at bounding box center [471, 209] width 35 height 35
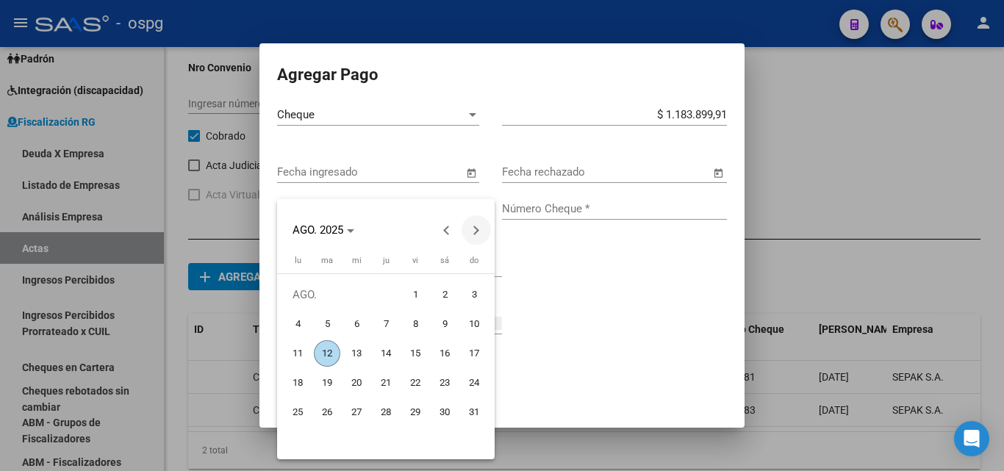
click at [476, 233] on button "Next month" at bounding box center [476, 229] width 29 height 29
click at [412, 355] on span "14" at bounding box center [415, 353] width 26 height 26
type input "[DATE]"
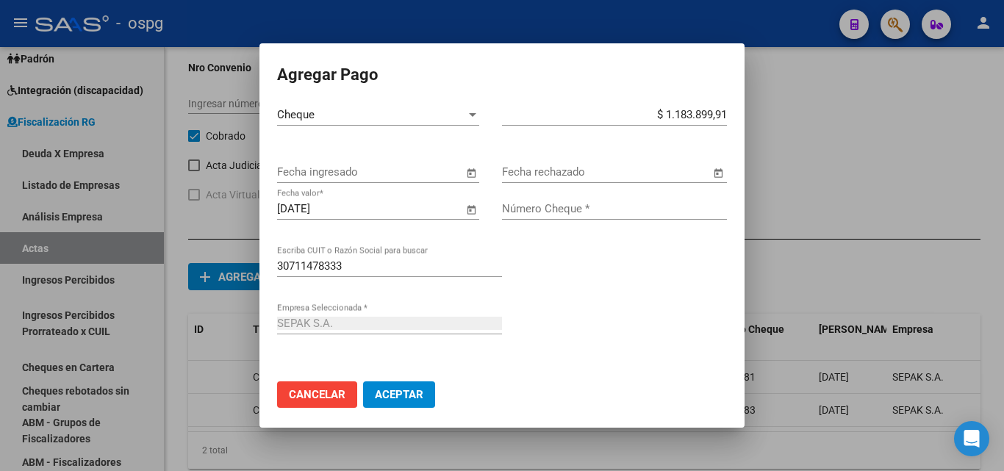
click at [592, 207] on input "Número Cheque *" at bounding box center [614, 208] width 225 height 13
type input "27605984"
click at [412, 389] on span "Aceptar" at bounding box center [399, 394] width 49 height 13
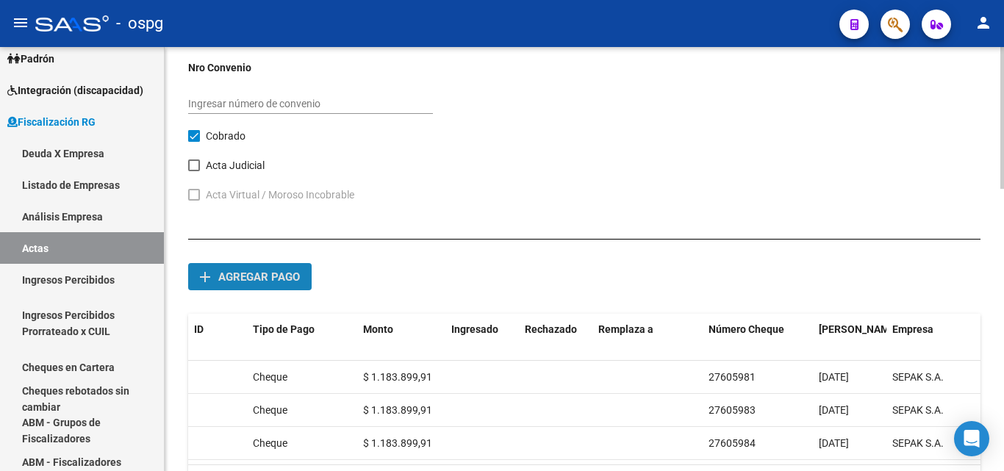
click at [282, 271] on span "Agregar pago" at bounding box center [259, 277] width 82 height 13
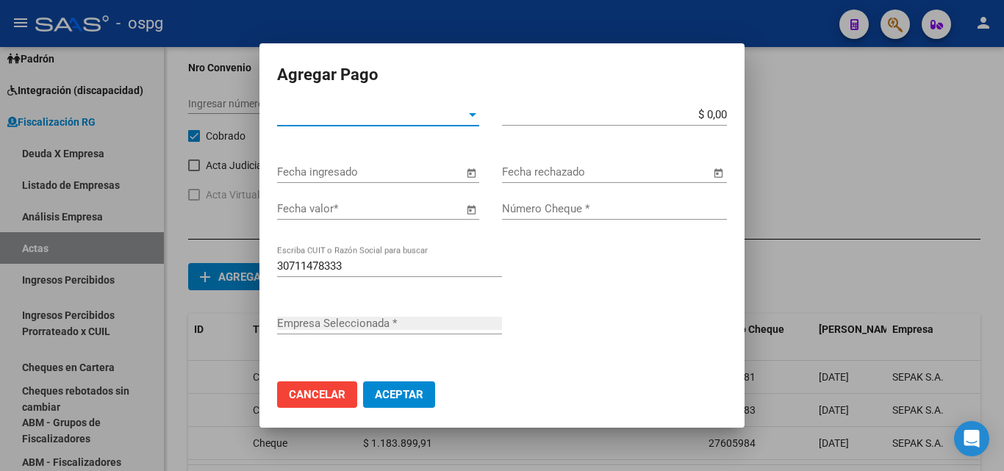
type input "SEPAK S.A."
click at [466, 114] on div at bounding box center [472, 115] width 13 height 12
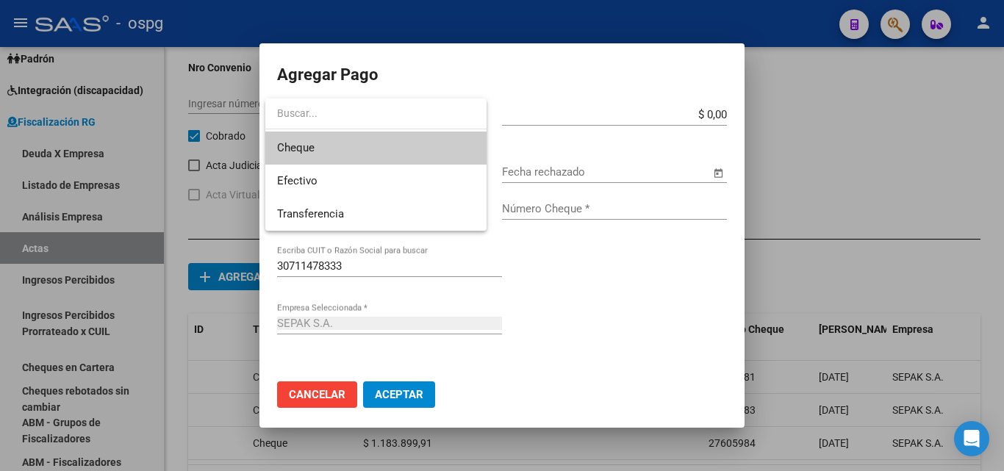
click at [347, 151] on span "Cheque" at bounding box center [376, 148] width 198 height 33
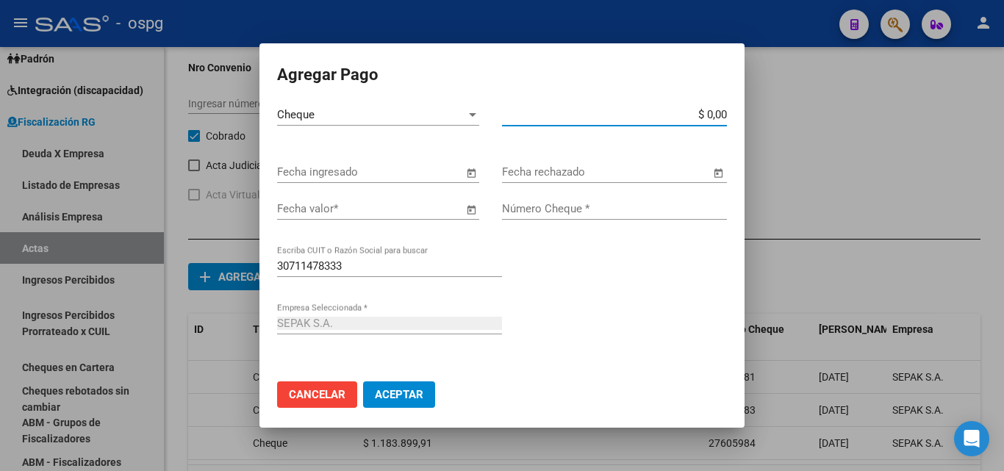
click at [712, 111] on input "$ 0,00" at bounding box center [614, 114] width 225 height 13
click at [710, 111] on input "$ 0,00" at bounding box center [614, 114] width 225 height 13
type input "$ 276,00"
drag, startPoint x: 603, startPoint y: 68, endPoint x: 409, endPoint y: 110, distance: 198.7
click at [401, 109] on mat-dialog-container "Agregar Pago Cheque Tipo de Pago * $ 276,00 Monto bruto * Fecha ingresado Fecha…" at bounding box center [502, 235] width 485 height 385
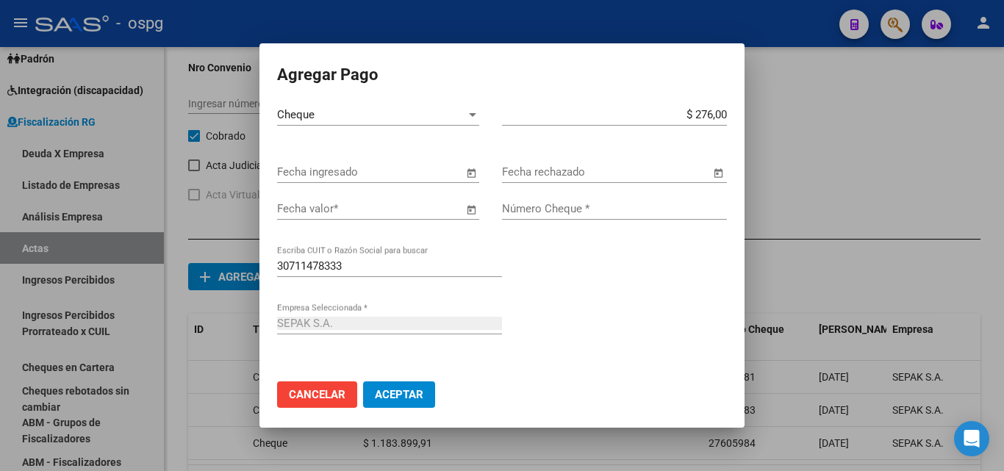
click at [823, 121] on div at bounding box center [502, 235] width 1004 height 471
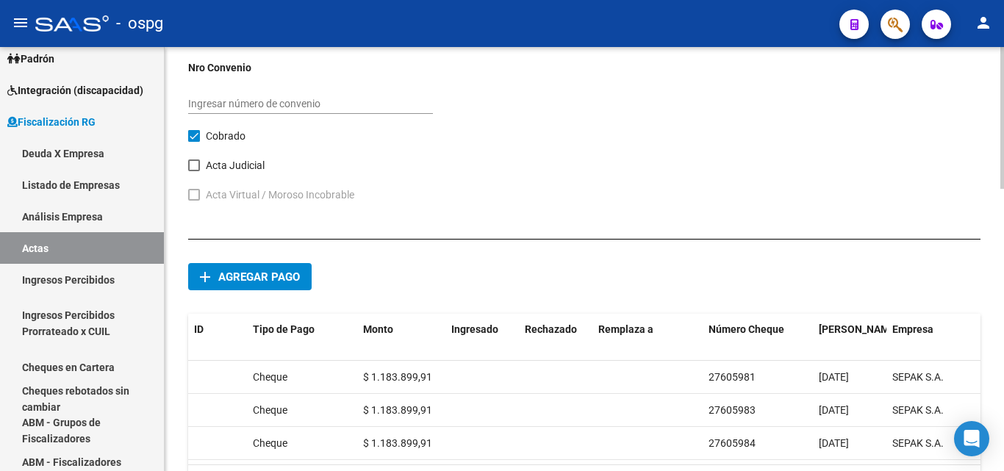
click at [224, 274] on span "Agregar pago" at bounding box center [259, 277] width 82 height 13
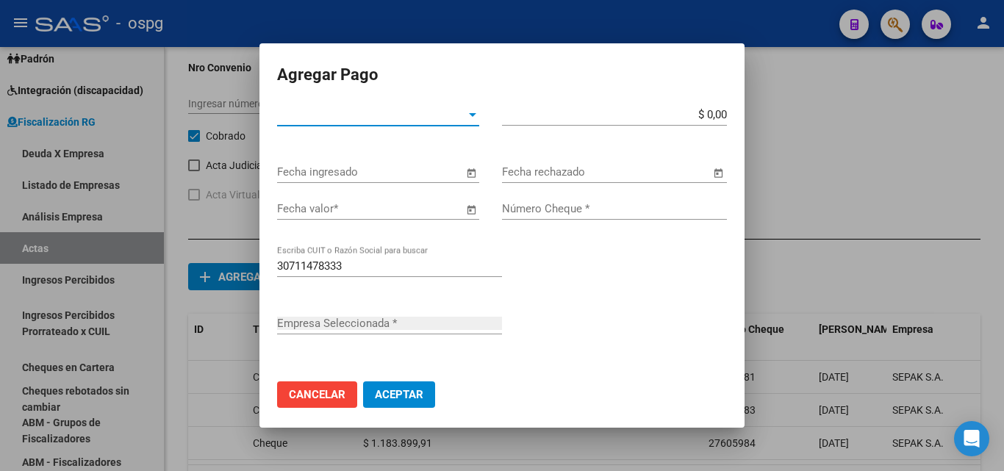
type input "SEPAK S.A."
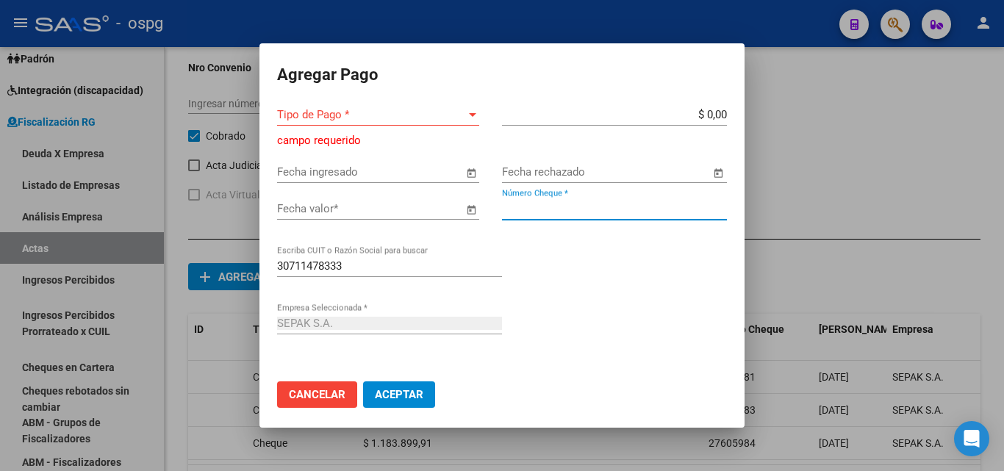
click at [585, 207] on input "Número Cheque *" at bounding box center [614, 208] width 225 height 13
type input "27605982"
click at [449, 117] on span "Tipo de Pago *" at bounding box center [371, 114] width 189 height 13
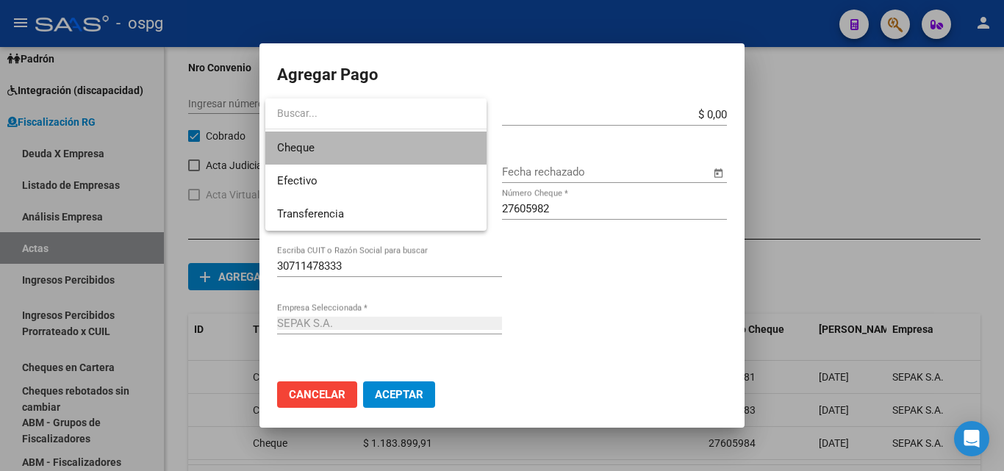
click at [358, 144] on span "Cheque" at bounding box center [376, 148] width 198 height 33
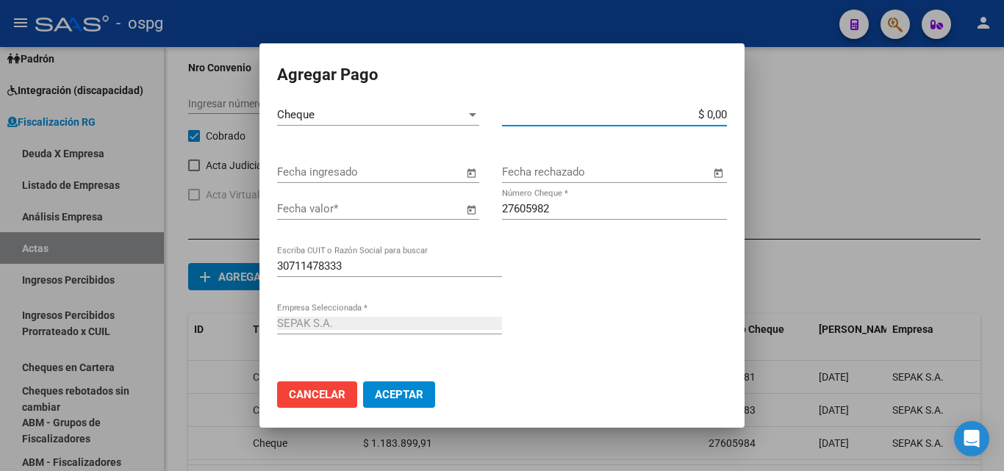
click at [714, 115] on input "$ 0,00" at bounding box center [614, 114] width 225 height 13
type input "$ 1.183.899,91"
click at [454, 220] on span "Open calendar" at bounding box center [471, 209] width 35 height 35
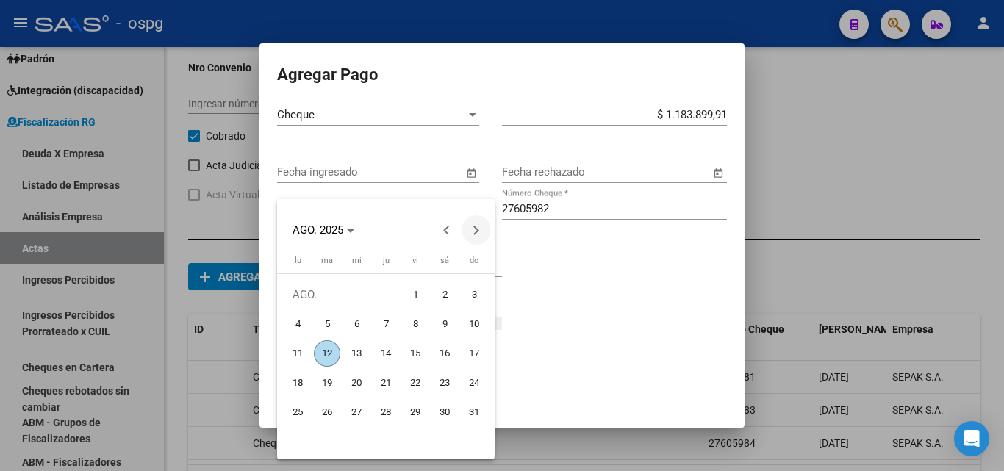
click at [478, 231] on button "Next month" at bounding box center [476, 229] width 29 height 29
click at [330, 378] on span "14" at bounding box center [327, 383] width 26 height 26
type input "[DATE]"
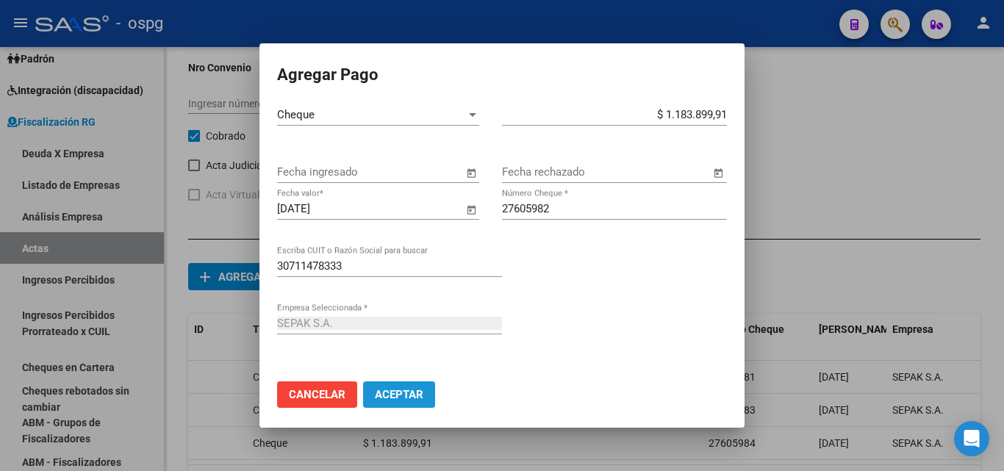
click at [406, 391] on span "Aceptar" at bounding box center [399, 394] width 49 height 13
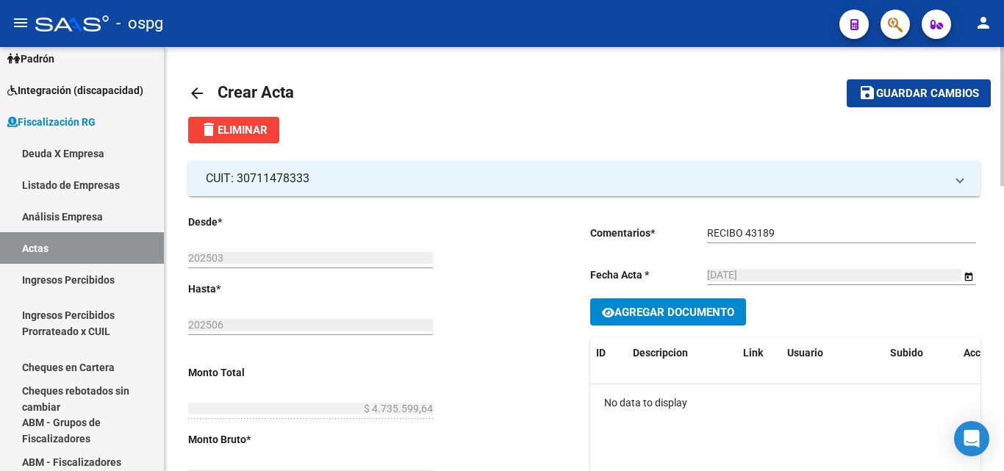
scroll to position [0, 0]
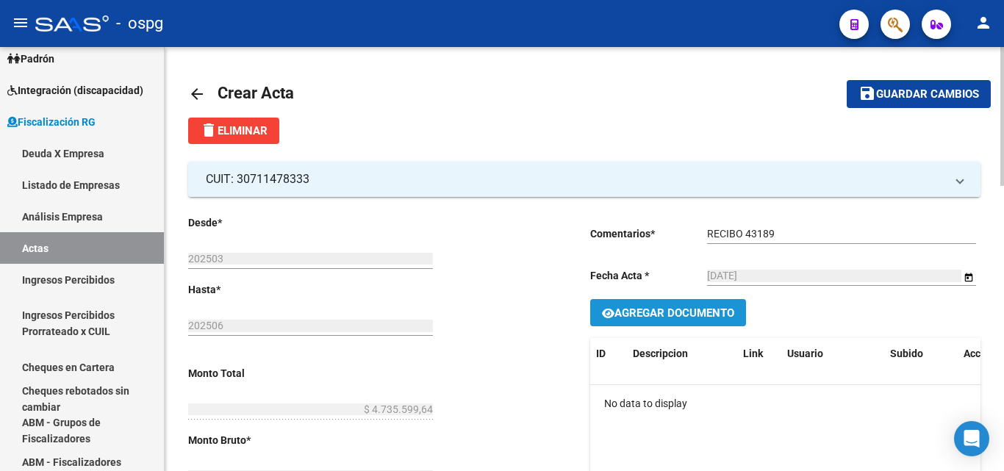
click at [675, 312] on span "Agregar Documento" at bounding box center [675, 313] width 120 height 13
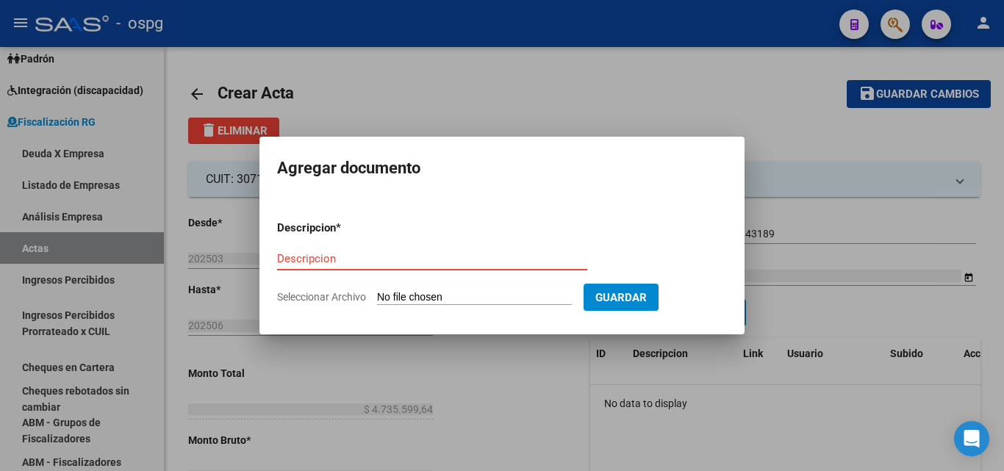
click at [385, 262] on input "Descripcion" at bounding box center [432, 258] width 310 height 13
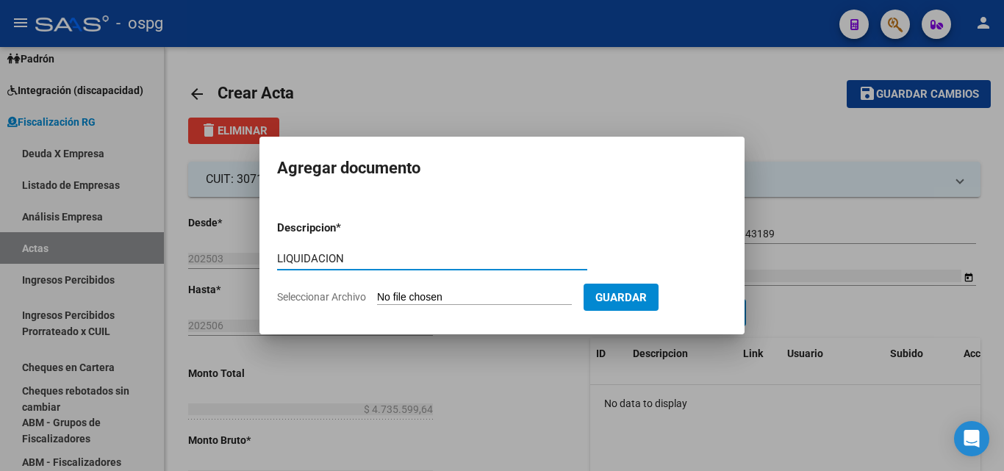
type input "LIQUIDACION"
click at [463, 291] on input "Seleccionar Archivo" at bounding box center [474, 298] width 195 height 14
type input "C:\fakepath\SEPAK (4) (3) (1).pdf"
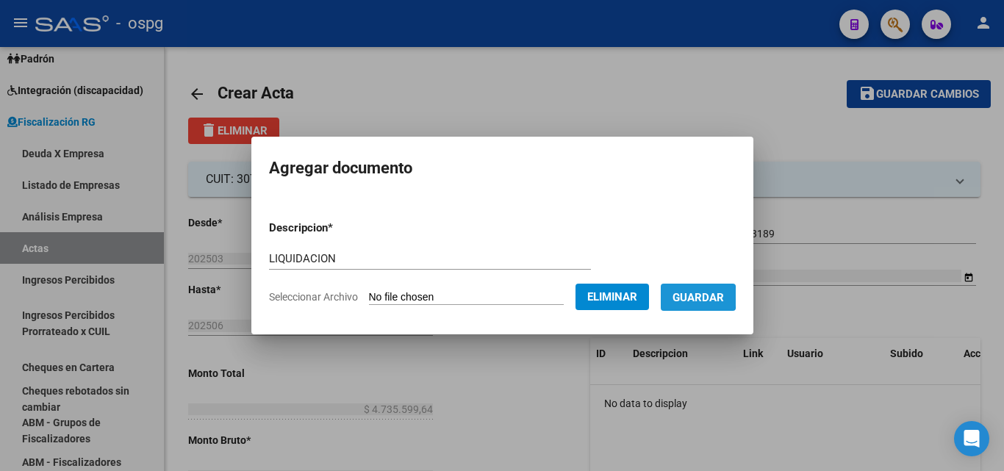
click at [707, 297] on span "Guardar" at bounding box center [698, 297] width 51 height 13
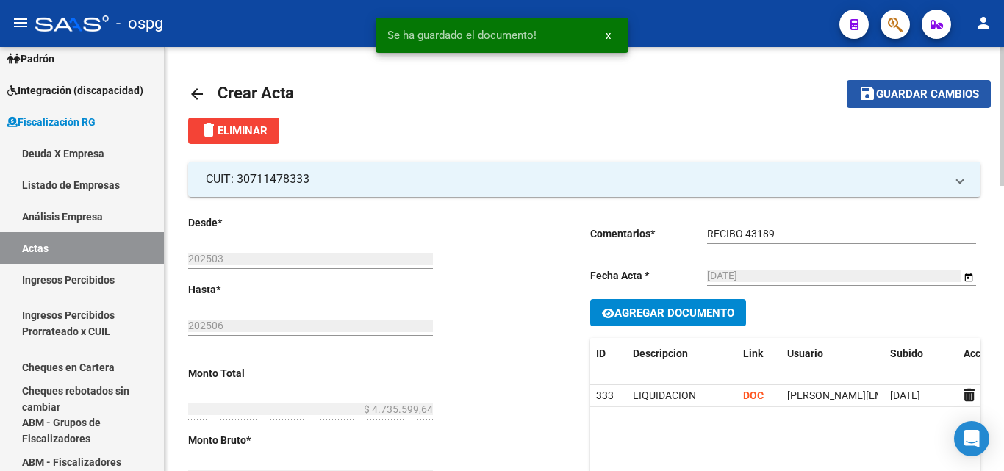
click at [926, 95] on span "Guardar cambios" at bounding box center [927, 94] width 103 height 13
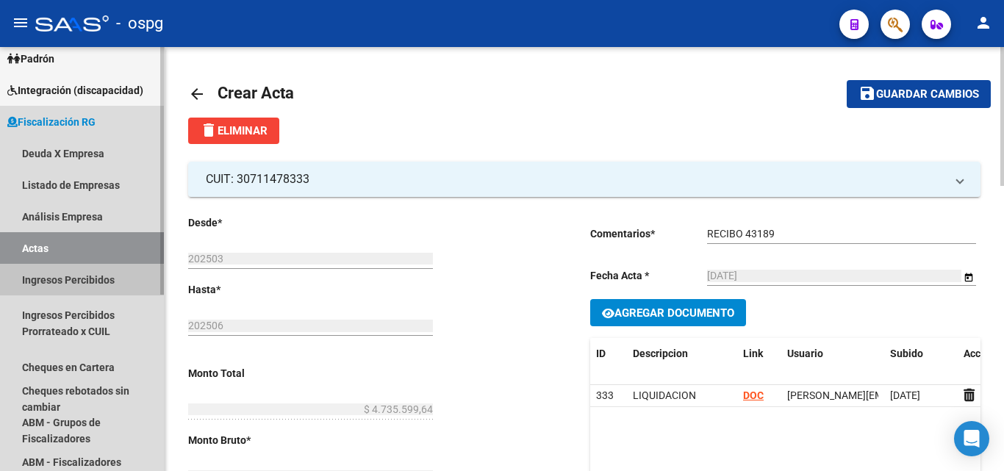
click at [55, 283] on link "Ingresos Percibidos" at bounding box center [82, 280] width 164 height 32
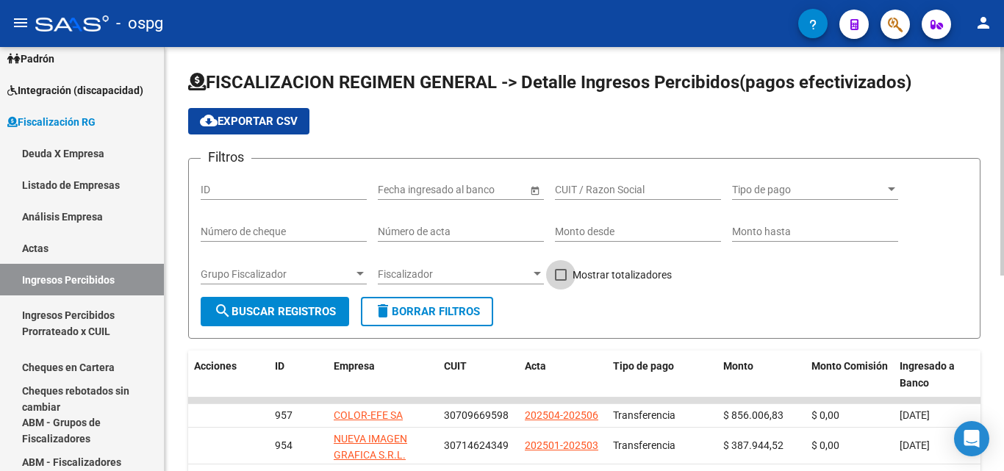
click at [568, 272] on label "Mostrar totalizadores" at bounding box center [613, 275] width 117 height 18
click at [561, 281] on input "Mostrar totalizadores" at bounding box center [560, 281] width 1 height 1
checkbox input "true"
click at [332, 280] on span "Grupo Fiscalizador" at bounding box center [277, 274] width 153 height 12
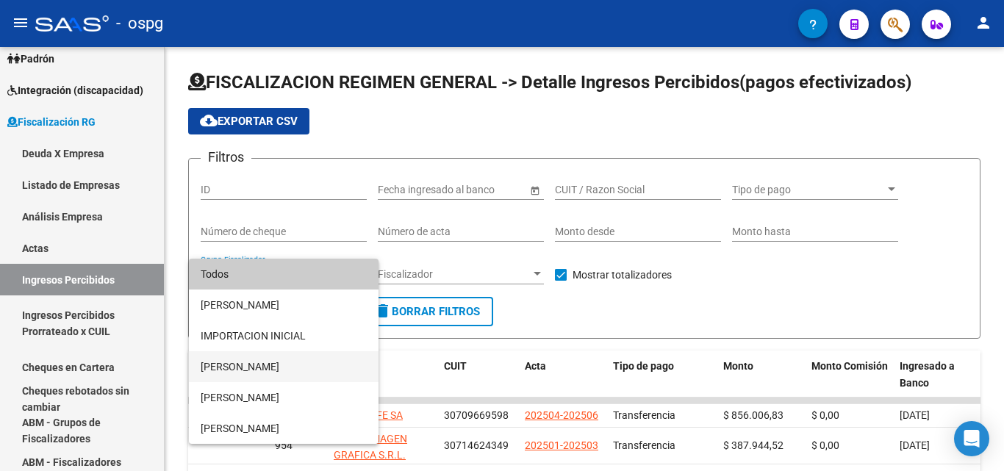
click at [263, 367] on span "[PERSON_NAME]" at bounding box center [284, 366] width 166 height 31
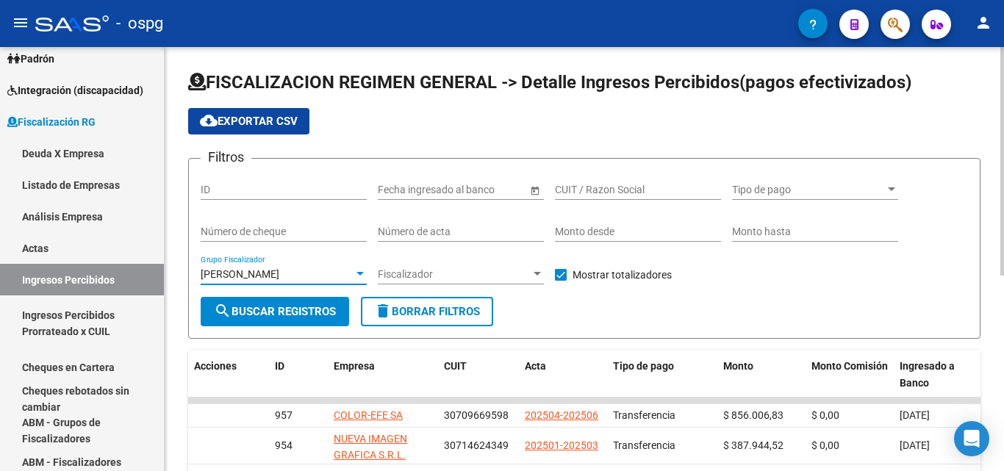
click at [273, 310] on span "search Buscar Registros" at bounding box center [275, 311] width 122 height 13
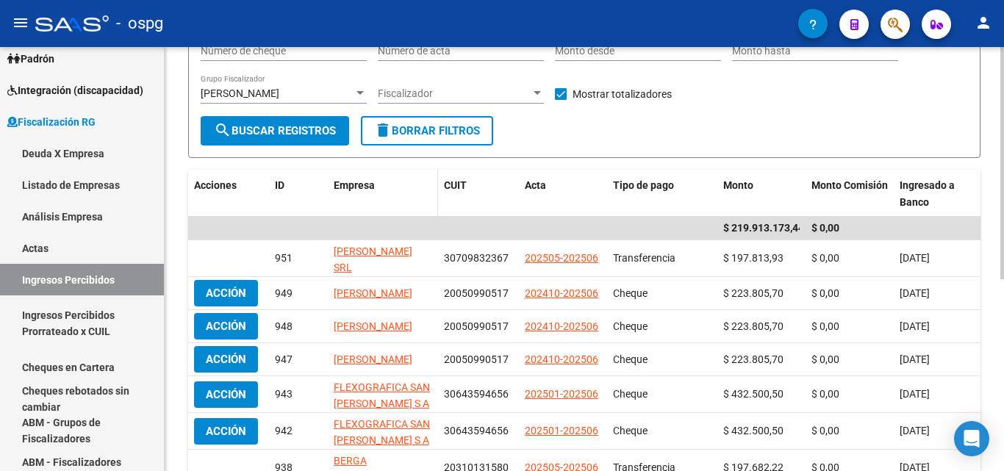
scroll to position [147, 0]
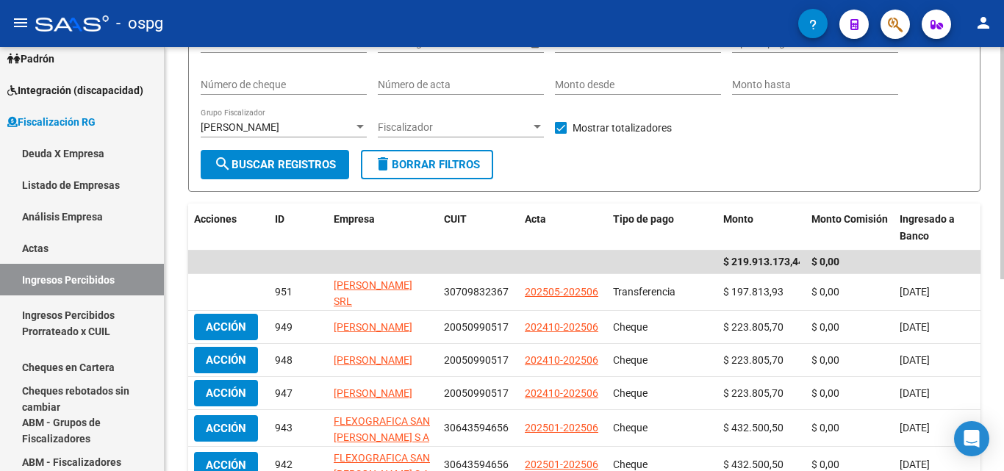
click at [354, 127] on div at bounding box center [360, 127] width 13 height 12
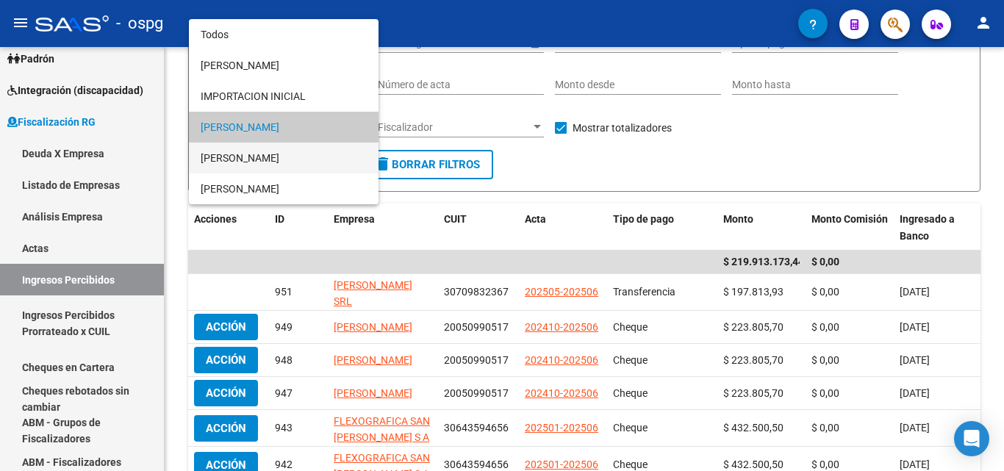
click at [254, 155] on span "[PERSON_NAME]" at bounding box center [284, 158] width 166 height 31
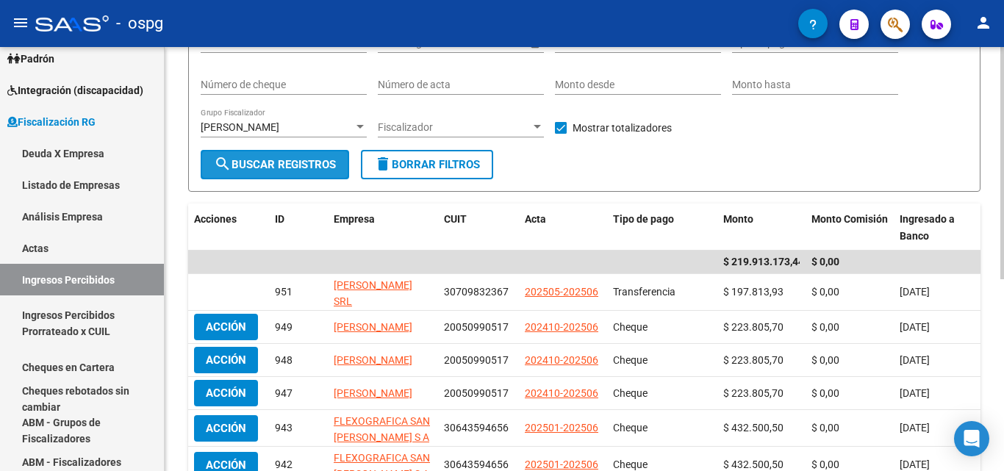
click at [249, 164] on span "search Buscar Registros" at bounding box center [275, 164] width 122 height 13
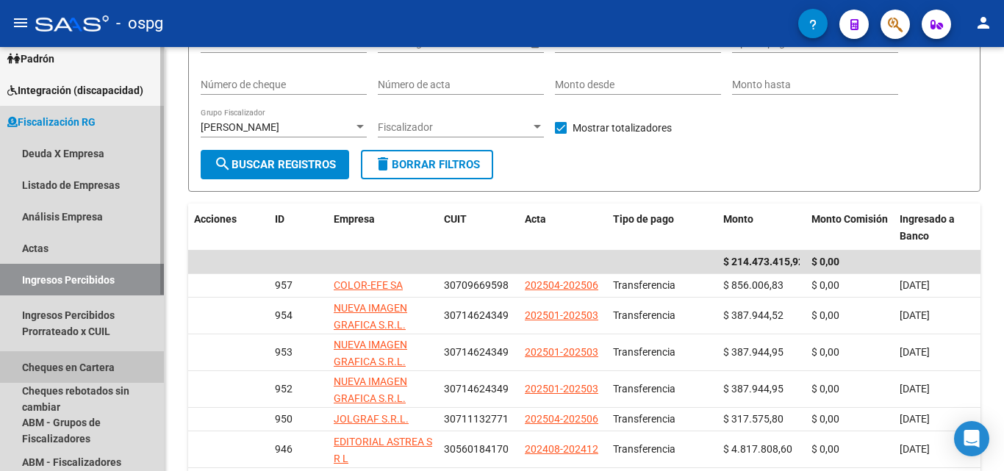
click at [97, 364] on link "Cheques en Cartera" at bounding box center [82, 367] width 164 height 32
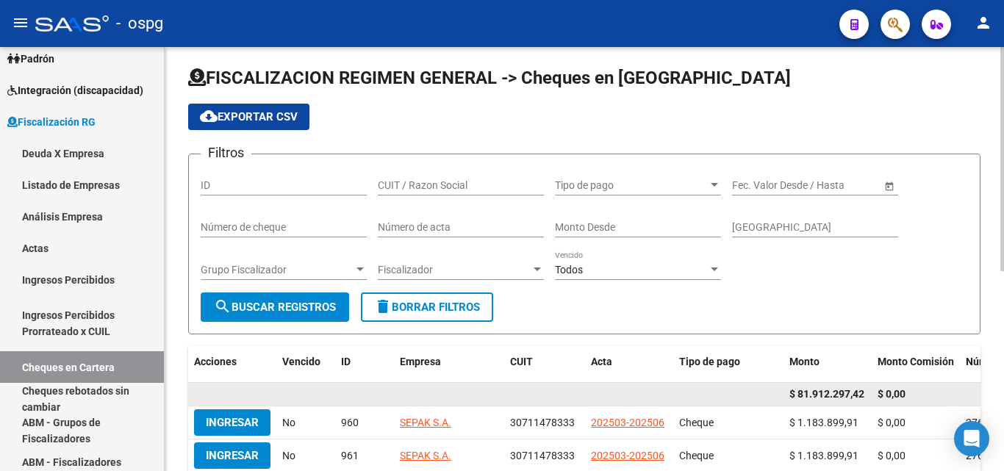
scroll to position [147, 0]
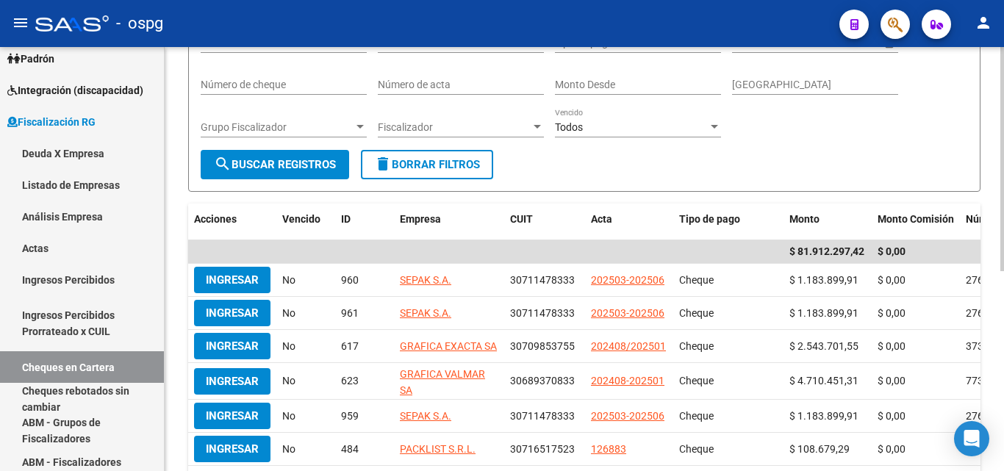
click at [361, 126] on div at bounding box center [360, 127] width 7 height 4
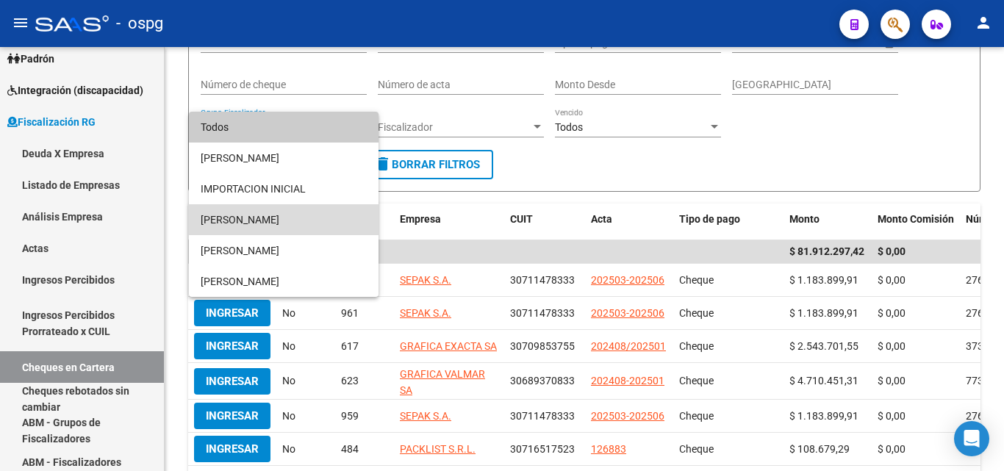
click at [251, 221] on span "[PERSON_NAME]" at bounding box center [284, 219] width 166 height 31
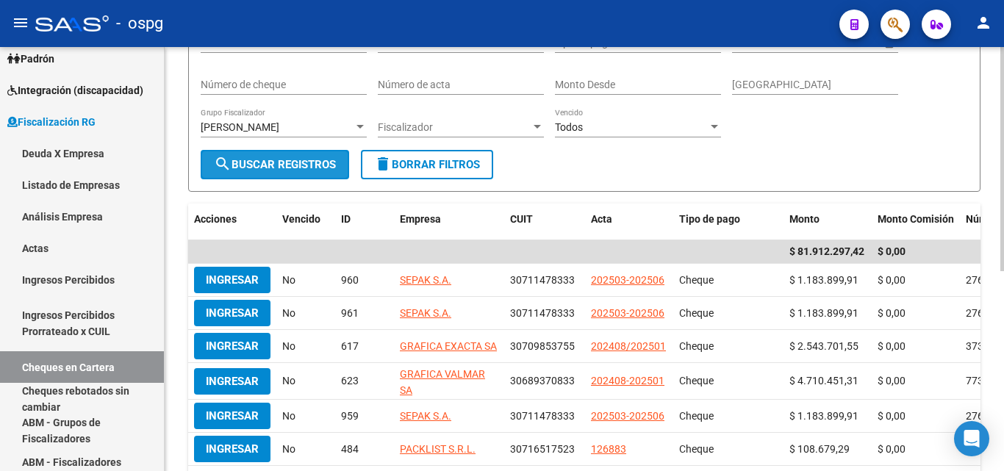
click at [301, 160] on span "search Buscar Registros" at bounding box center [275, 164] width 122 height 13
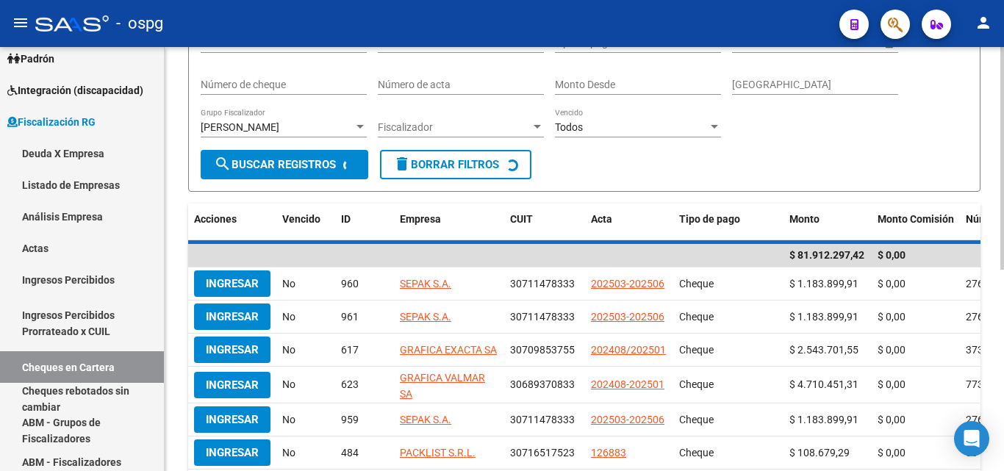
scroll to position [143, 0]
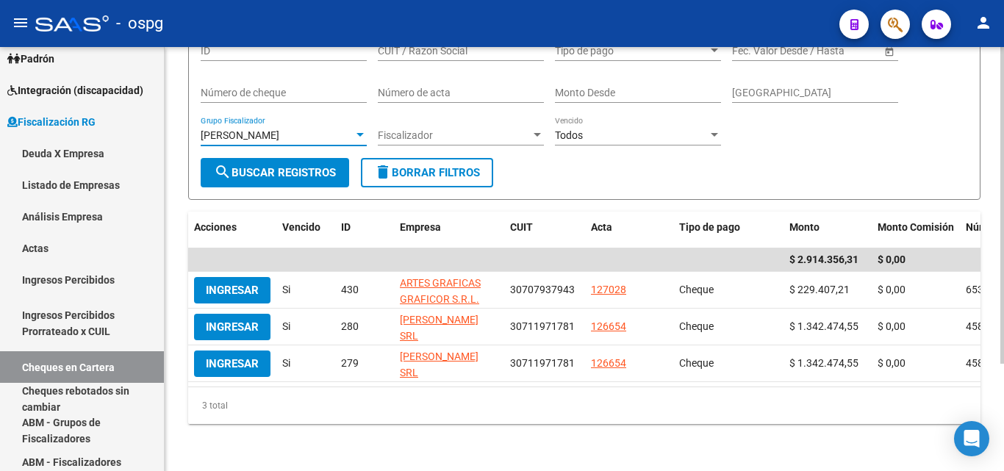
click at [357, 129] on div at bounding box center [360, 135] width 13 height 12
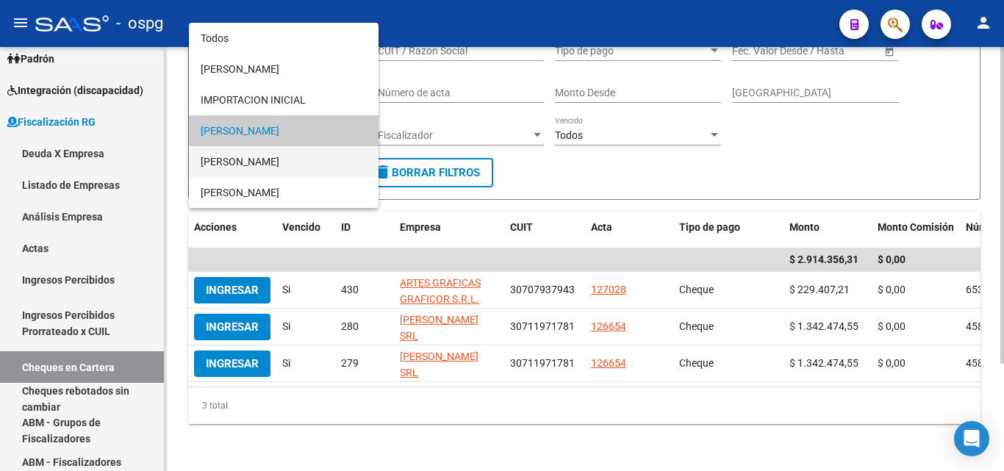
click at [285, 160] on span "[PERSON_NAME]" at bounding box center [284, 161] width 166 height 31
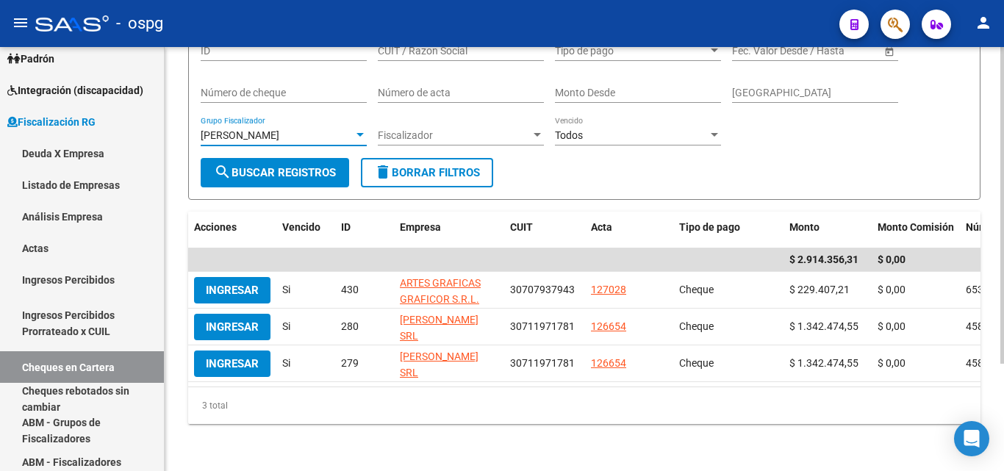
click at [257, 178] on button "search Buscar Registros" at bounding box center [275, 172] width 149 height 29
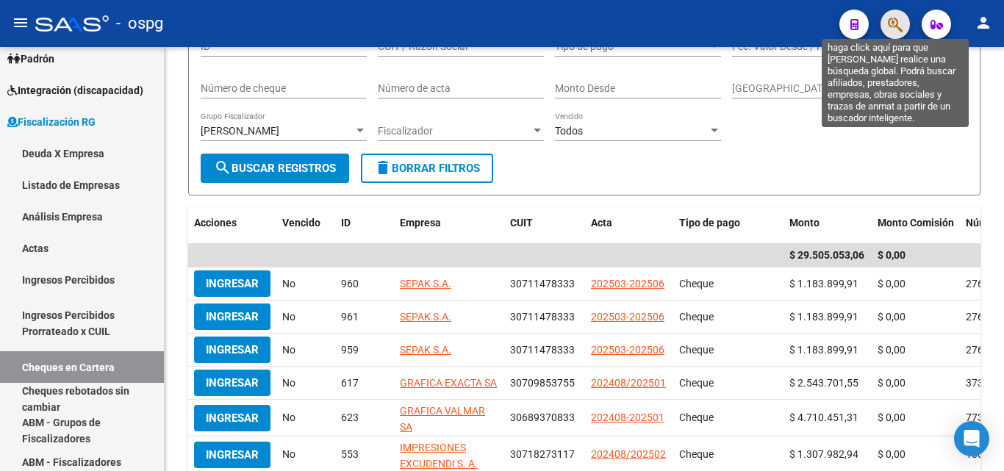
click at [898, 21] on icon "button" at bounding box center [895, 24] width 15 height 17
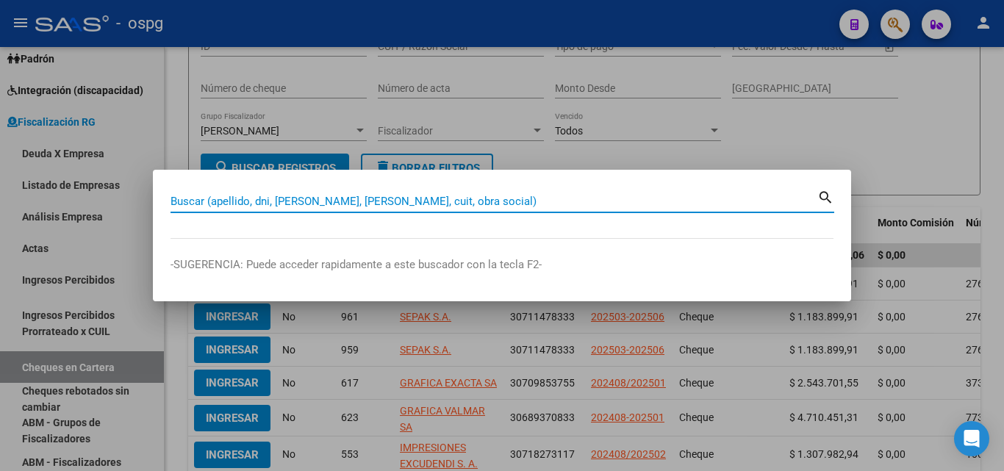
click at [374, 200] on input "Buscar (apellido, dni, [PERSON_NAME], [PERSON_NAME], cuit, obra social)" at bounding box center [494, 201] width 647 height 13
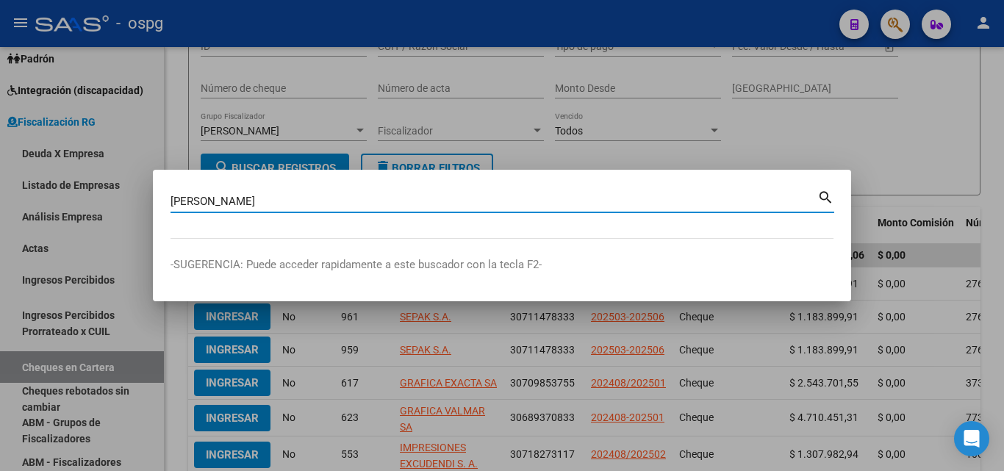
type input "[PERSON_NAME]"
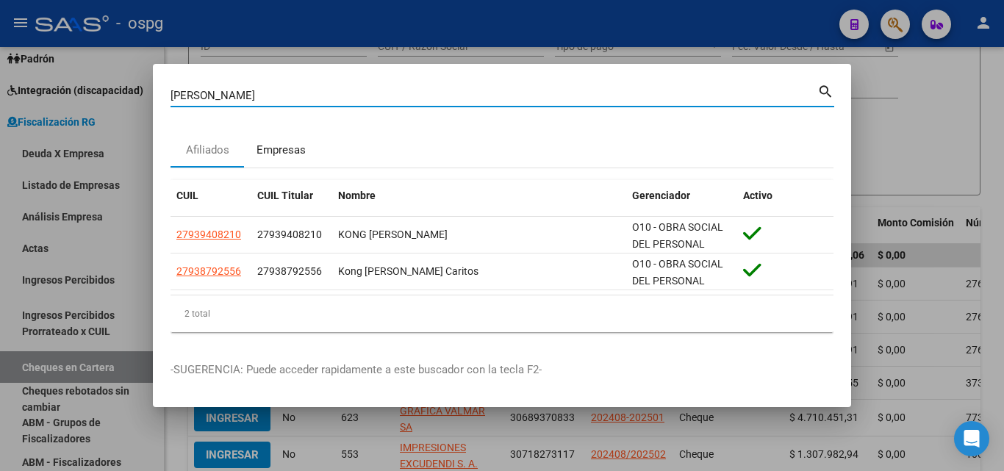
click at [293, 146] on div "Empresas" at bounding box center [281, 150] width 49 height 17
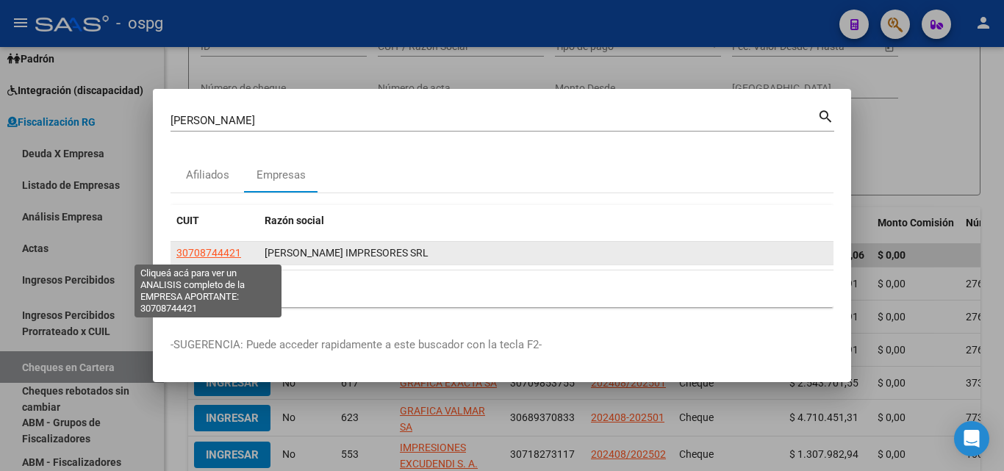
click at [221, 248] on span "30708744421" at bounding box center [208, 253] width 65 height 12
type textarea "30708744421"
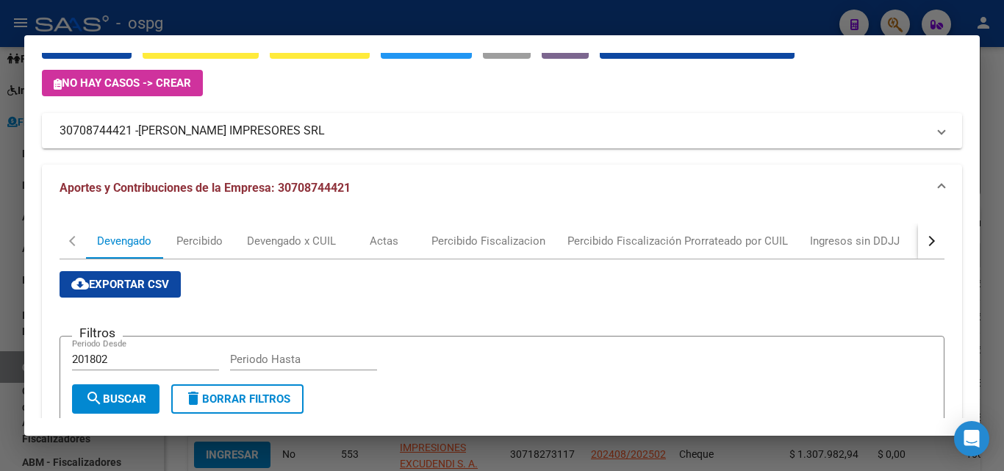
scroll to position [0, 0]
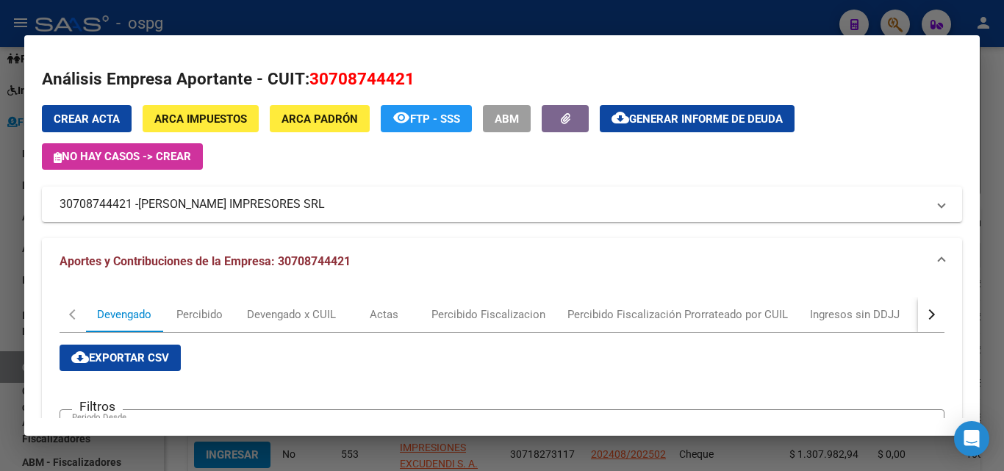
click at [0, 310] on div at bounding box center [502, 235] width 1004 height 471
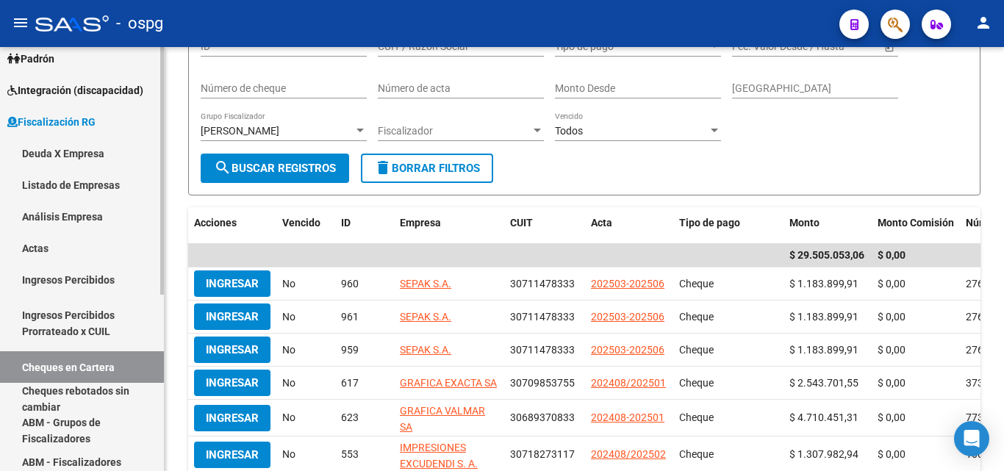
click at [56, 245] on link "Actas" at bounding box center [82, 248] width 164 height 32
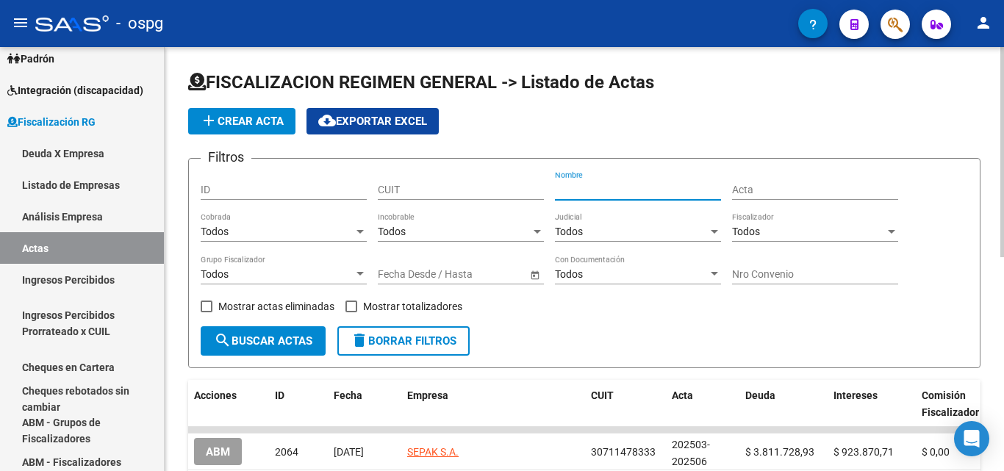
click at [629, 189] on input "Nombre" at bounding box center [638, 190] width 166 height 12
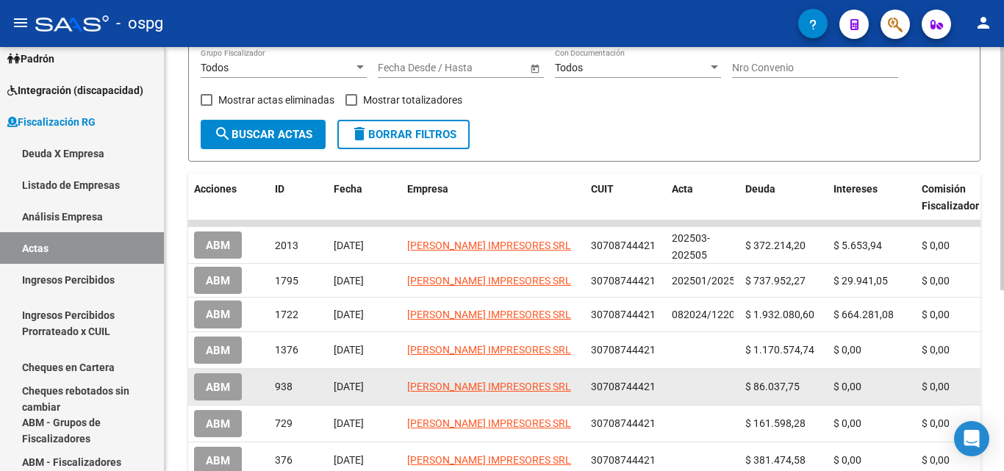
scroll to position [221, 0]
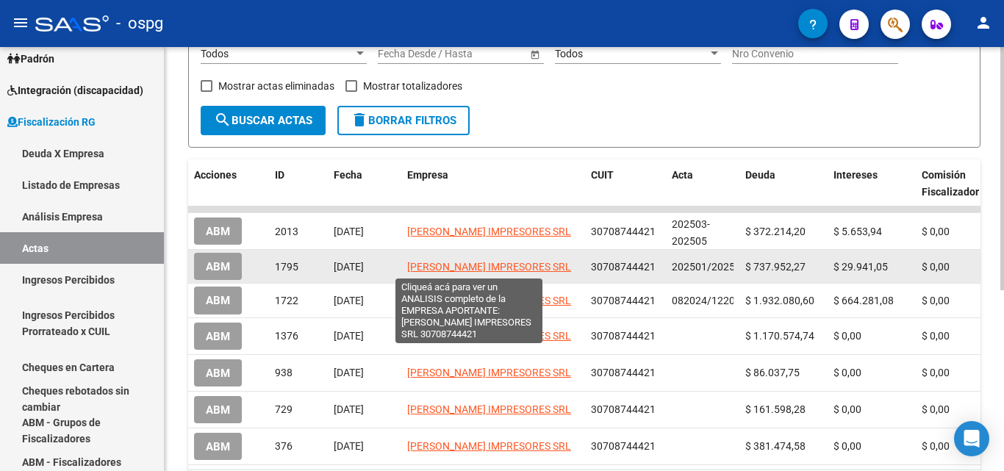
type input "[PERSON_NAME]"
click at [510, 262] on span "[PERSON_NAME] IMPRESORES SRL" at bounding box center [489, 267] width 164 height 12
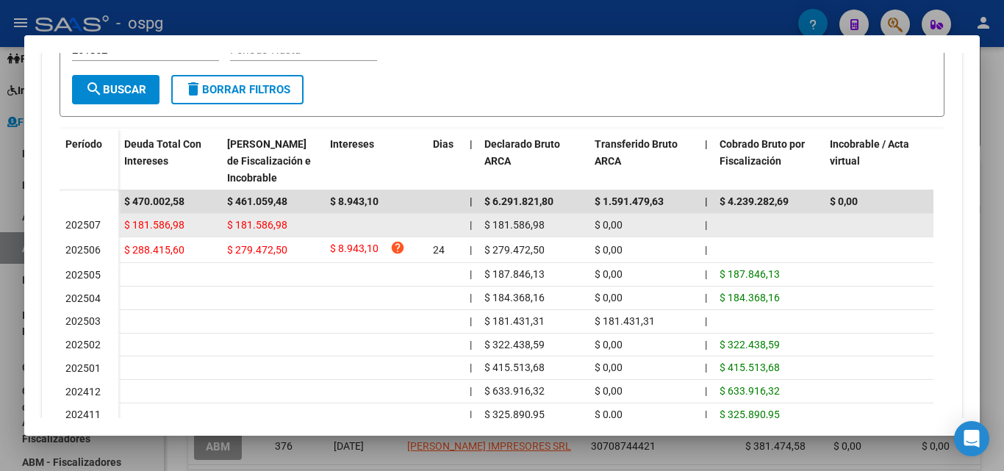
scroll to position [384, 0]
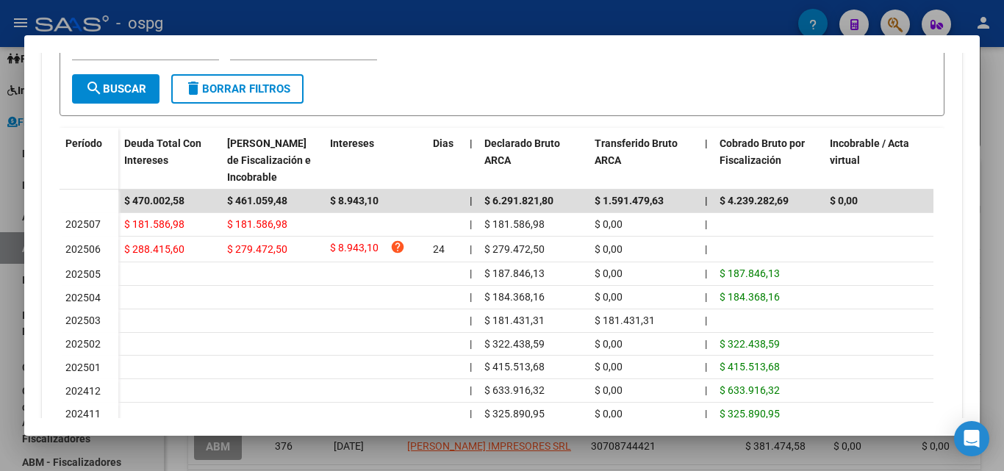
click at [6, 334] on div at bounding box center [502, 235] width 1004 height 471
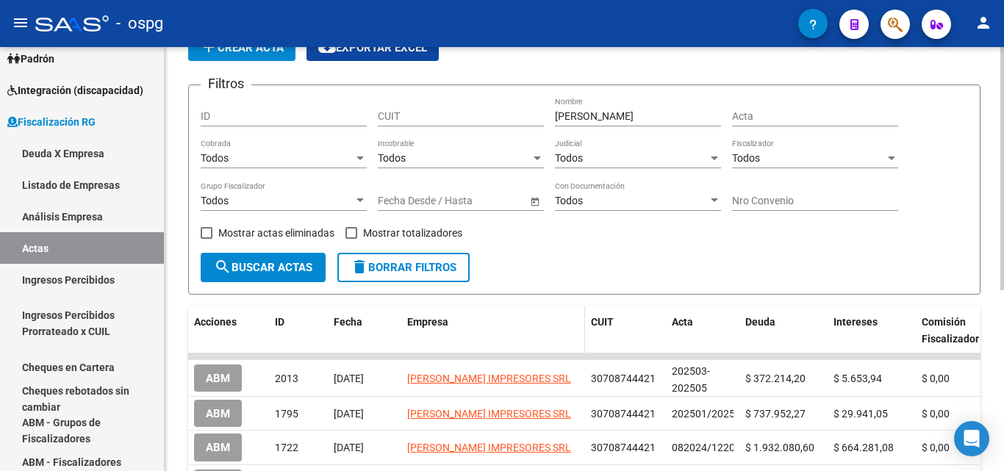
scroll to position [147, 0]
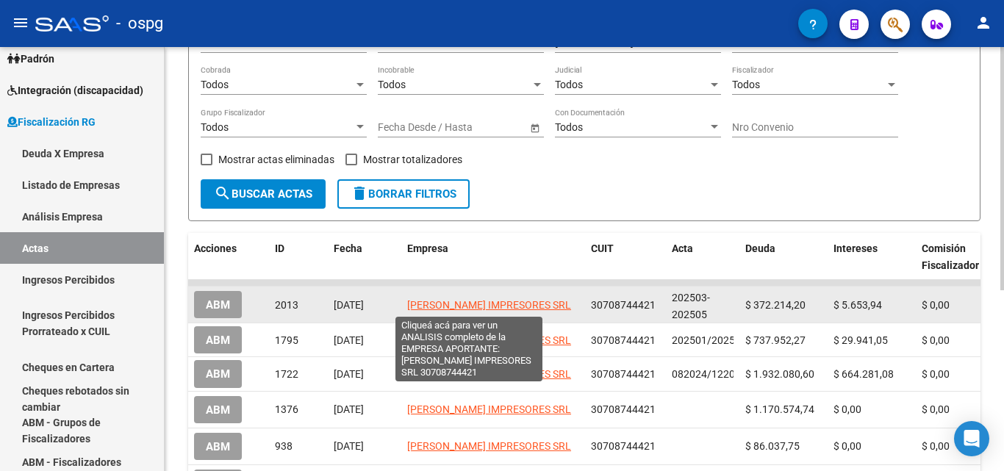
click at [470, 301] on span "[PERSON_NAME] IMPRESORES SRL" at bounding box center [489, 305] width 164 height 12
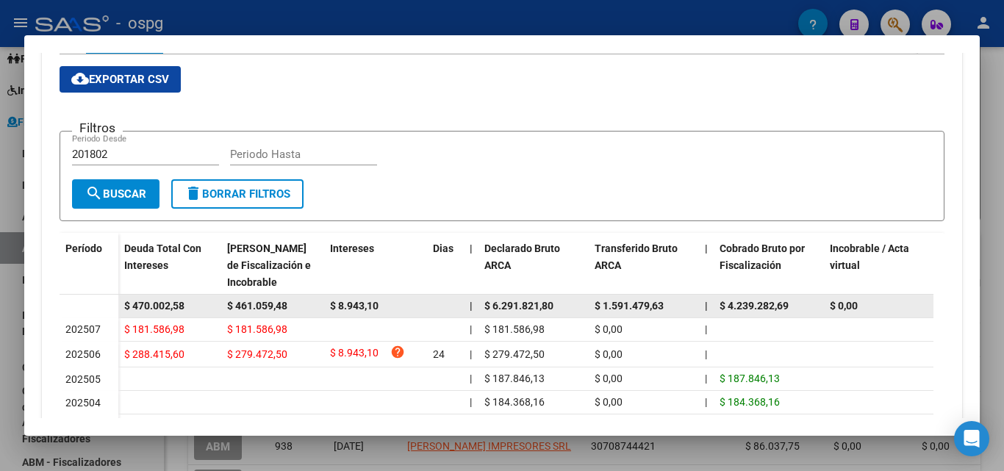
scroll to position [441, 0]
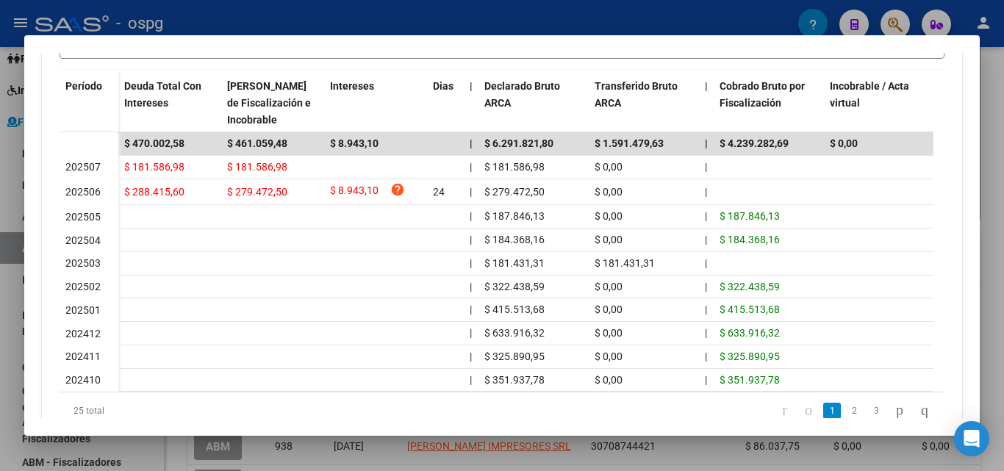
click at [0, 308] on div at bounding box center [502, 235] width 1004 height 471
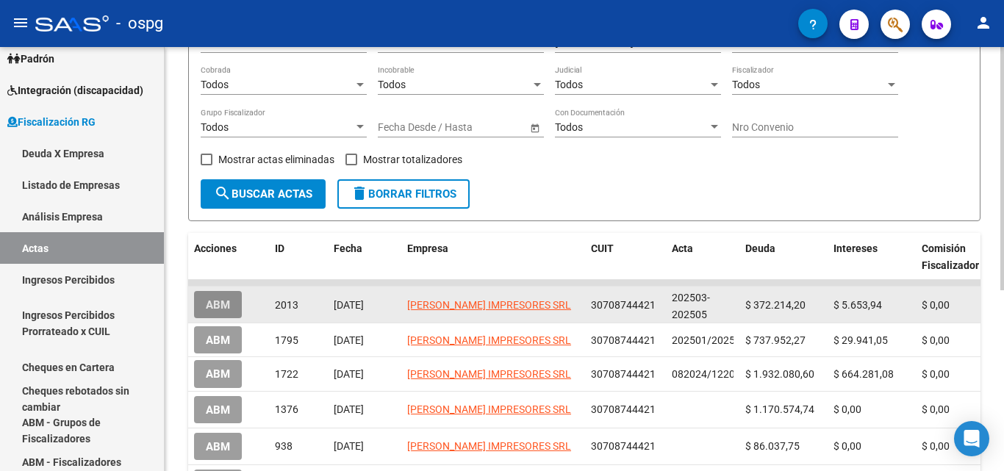
click at [216, 309] on span "ABM" at bounding box center [218, 305] width 24 height 13
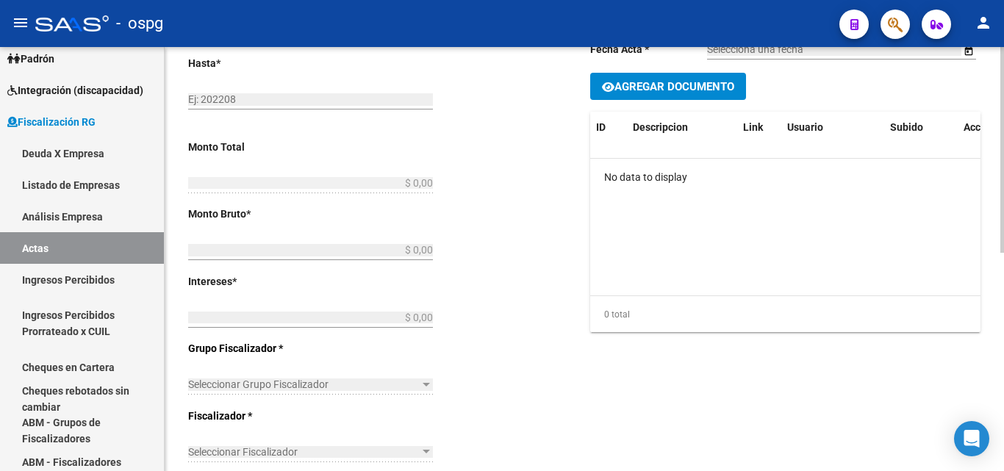
type input "202503"
type input "202505"
type input "$ 377.868,14"
type input "$ 372.214,20"
type input "$ 5.653,94"
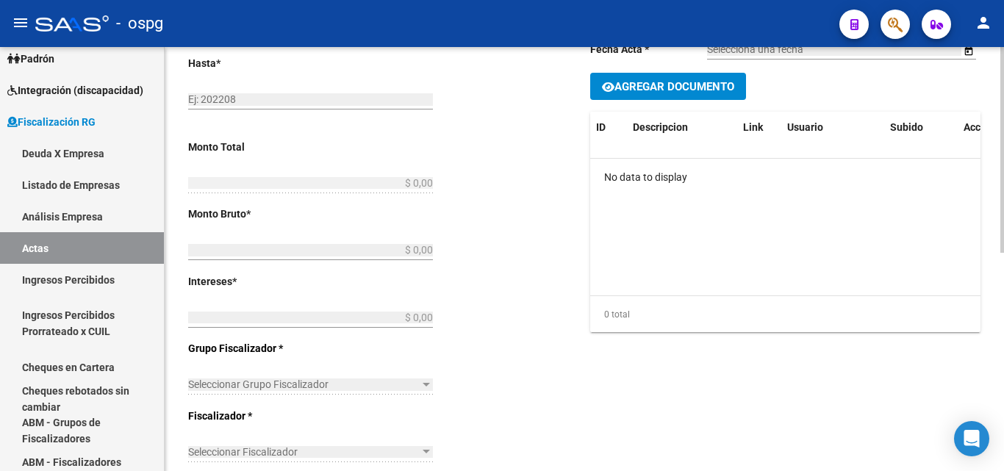
type input "202503-202505"
checkbox input "true"
type input "RECIBO 43076"
type input "[DATE]"
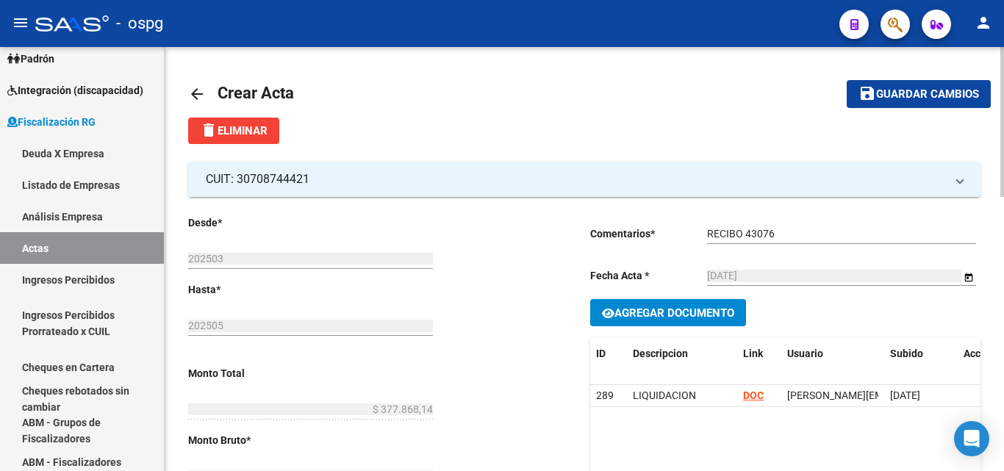
scroll to position [74, 0]
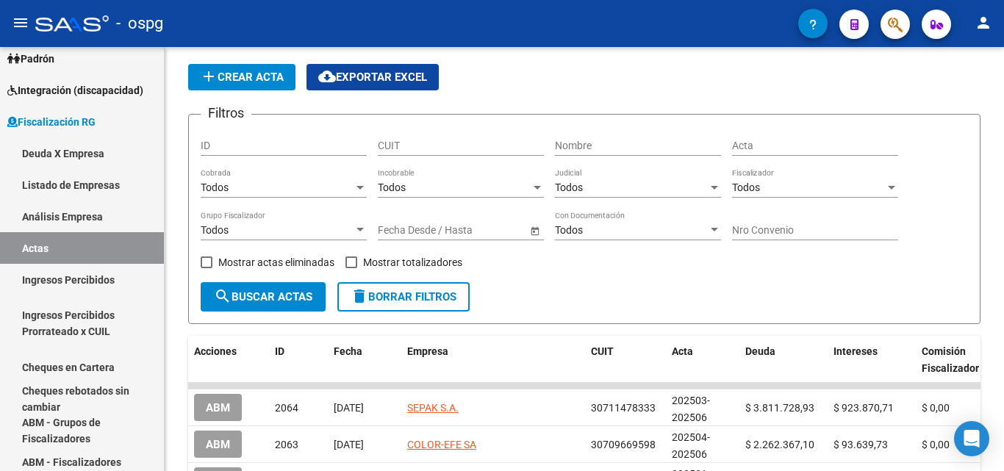
scroll to position [74, 0]
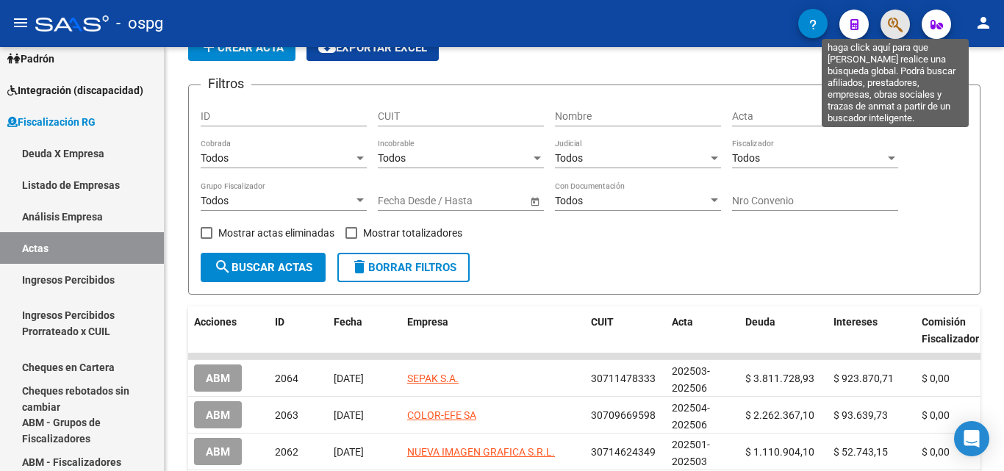
click at [898, 23] on icon "button" at bounding box center [895, 24] width 15 height 17
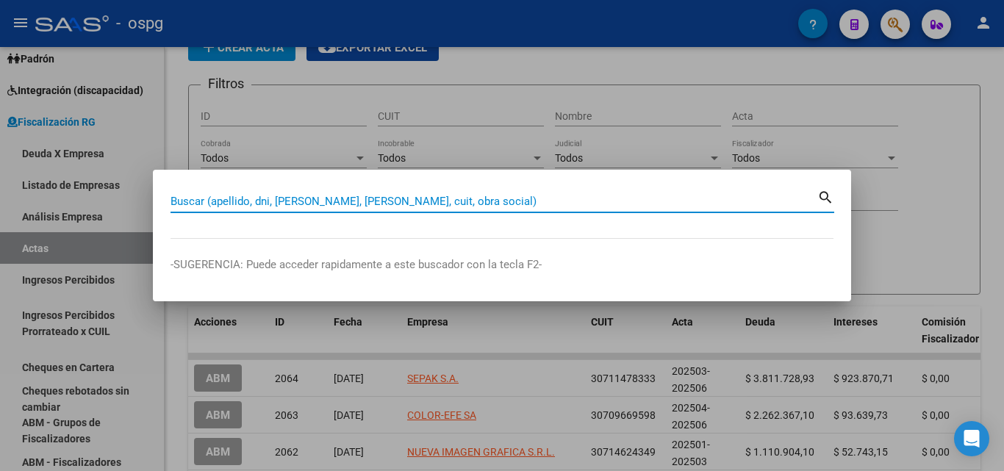
click at [276, 197] on input "Buscar (apellido, dni, [PERSON_NAME], [PERSON_NAME], cuit, obra social)" at bounding box center [494, 201] width 647 height 13
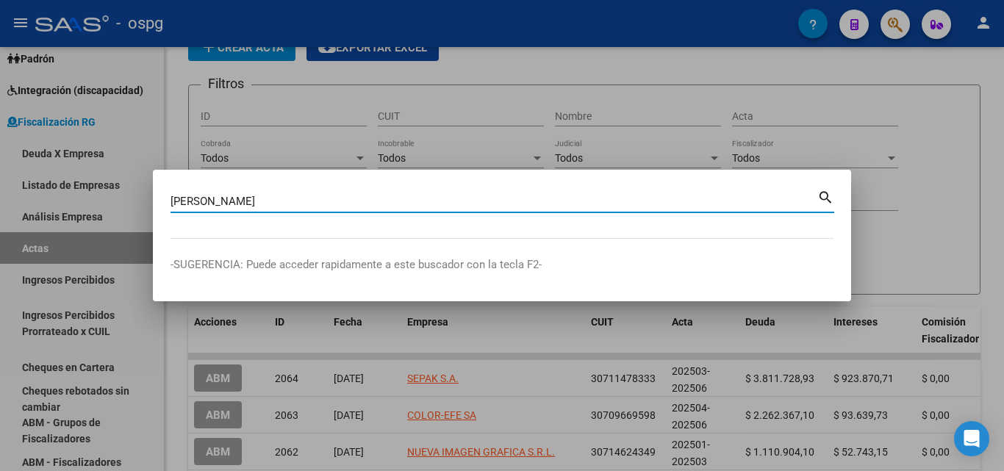
type input "[PERSON_NAME]"
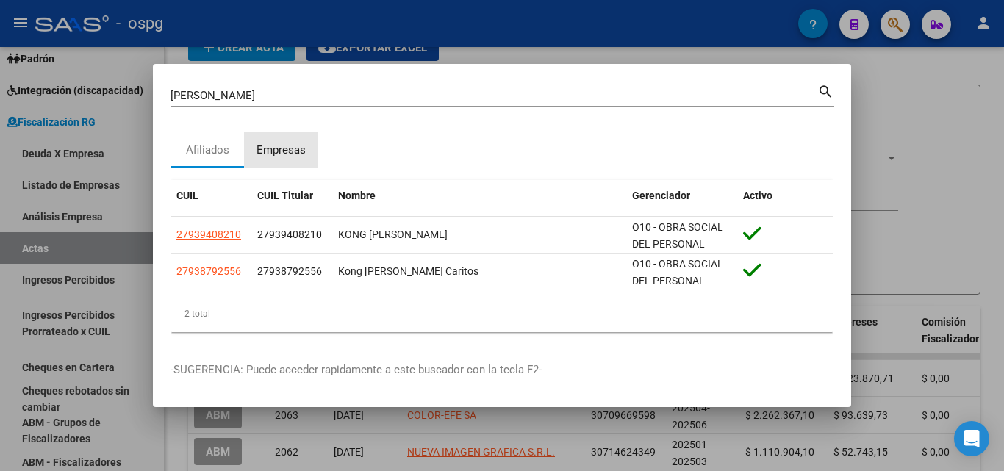
click at [284, 148] on div "Empresas" at bounding box center [281, 150] width 49 height 17
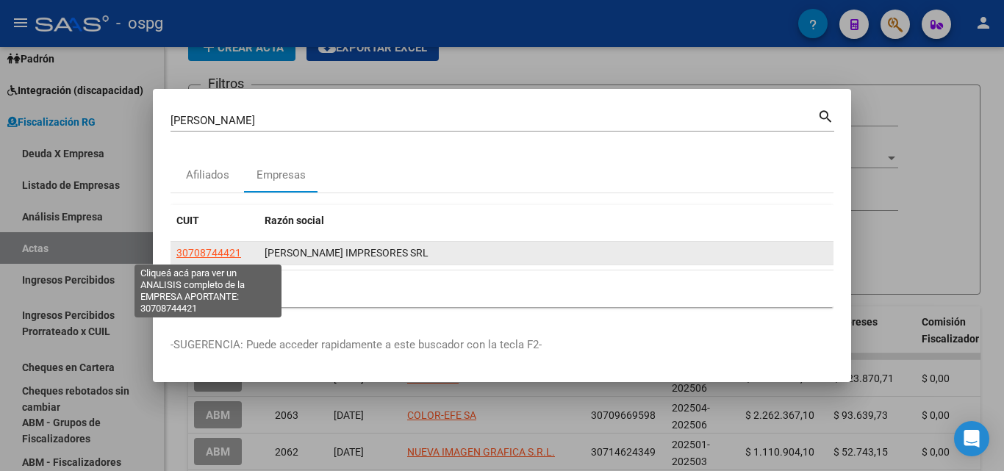
click at [229, 252] on span "30708744421" at bounding box center [208, 253] width 65 height 12
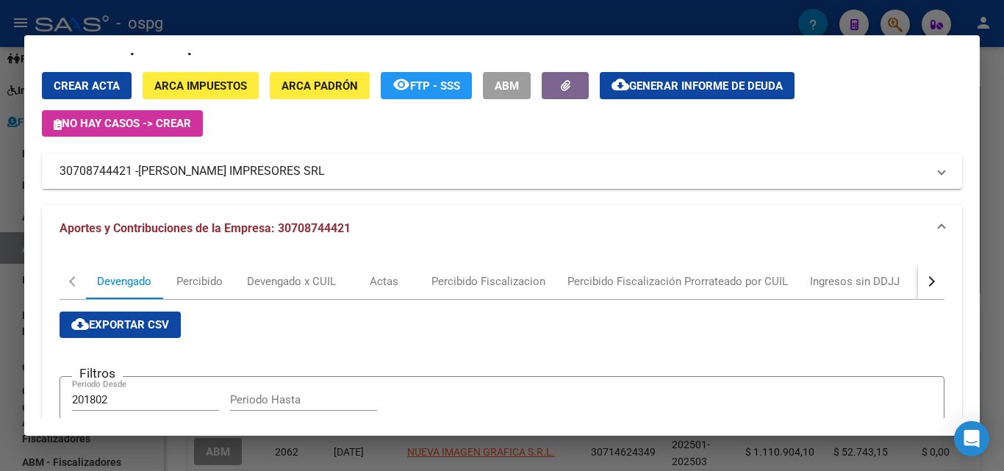
scroll to position [0, 0]
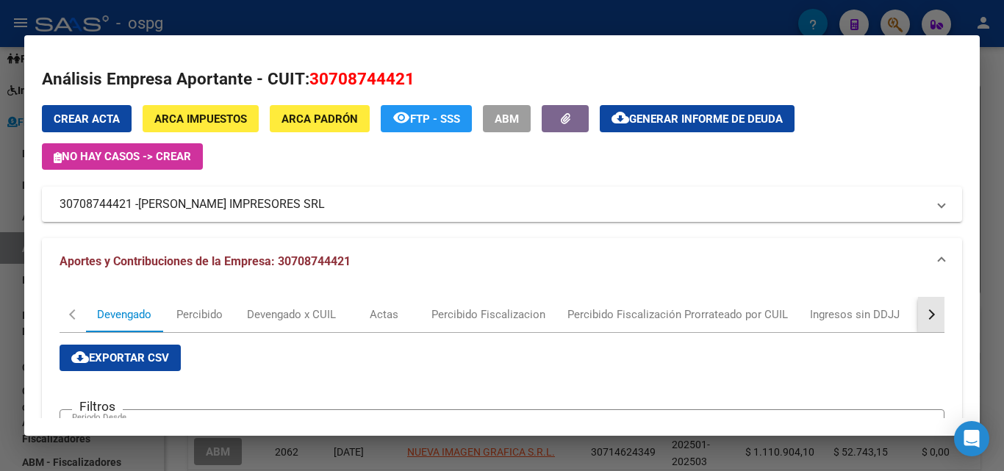
click at [925, 315] on div "button" at bounding box center [930, 315] width 10 height 10
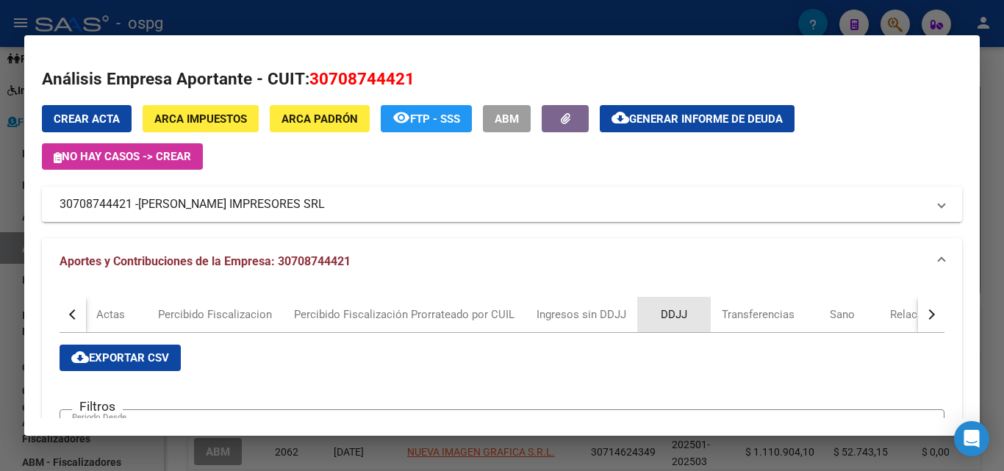
click at [667, 315] on div "DDJJ" at bounding box center [674, 315] width 26 height 16
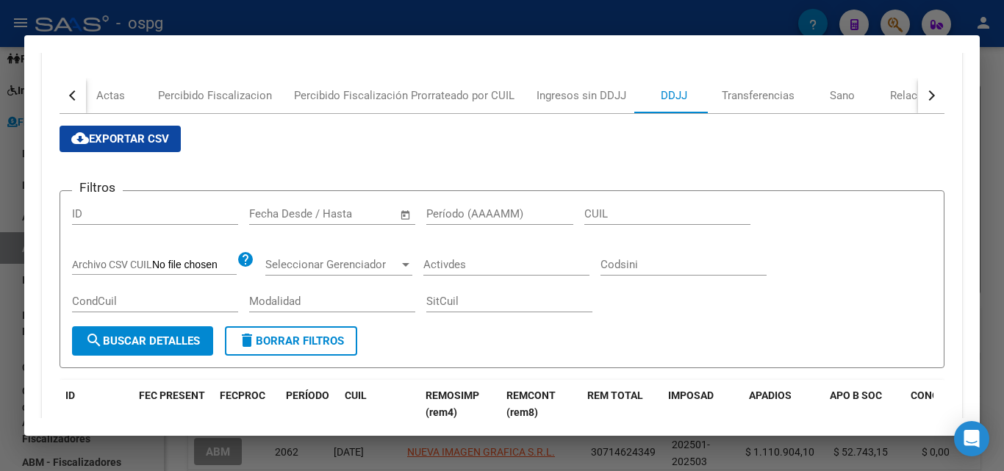
scroll to position [221, 0]
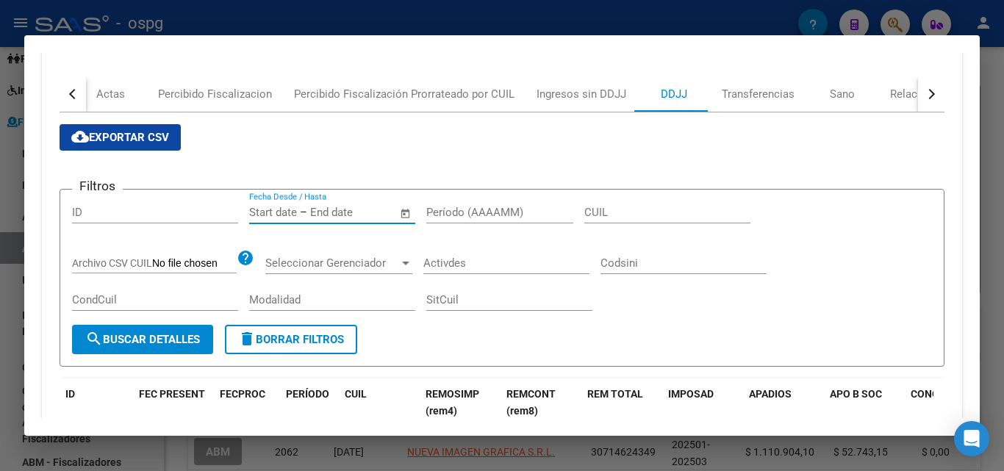
click at [258, 215] on input "text" at bounding box center [273, 212] width 48 height 13
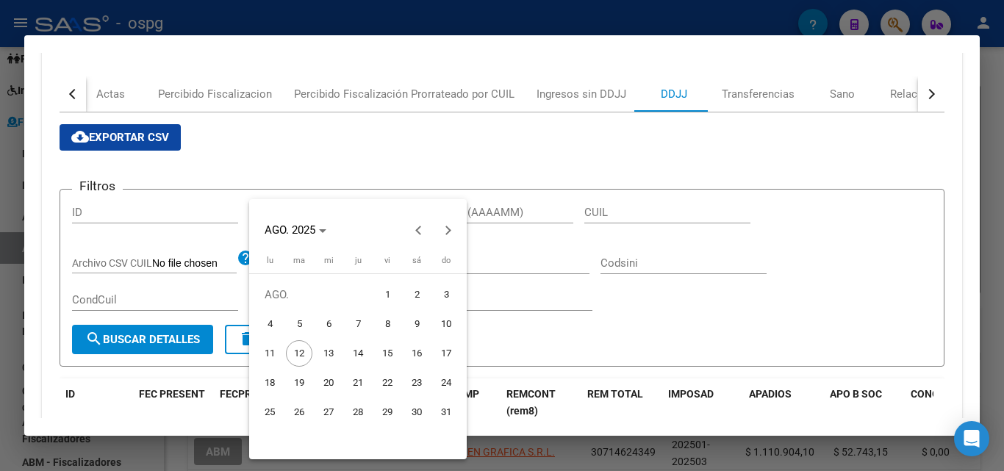
click at [381, 137] on div at bounding box center [502, 235] width 1004 height 471
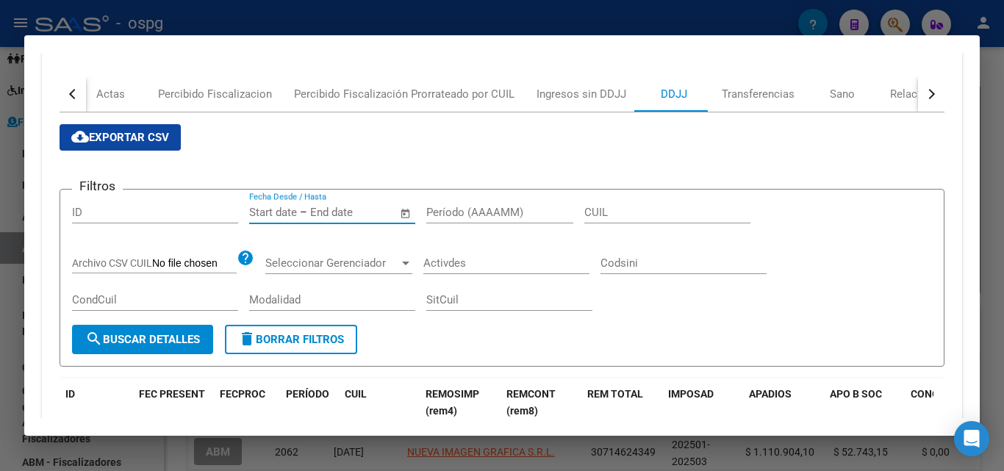
click at [268, 210] on input "text" at bounding box center [273, 212] width 48 height 13
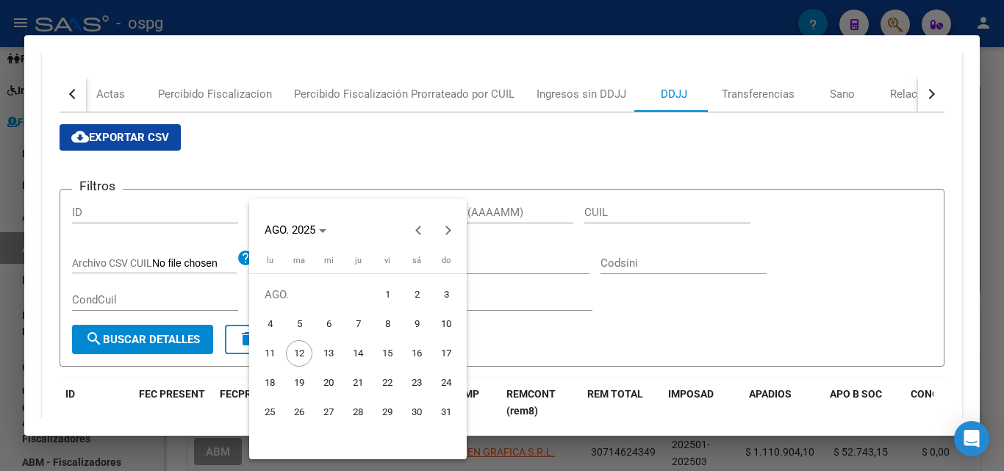
click at [385, 135] on div at bounding box center [502, 235] width 1004 height 471
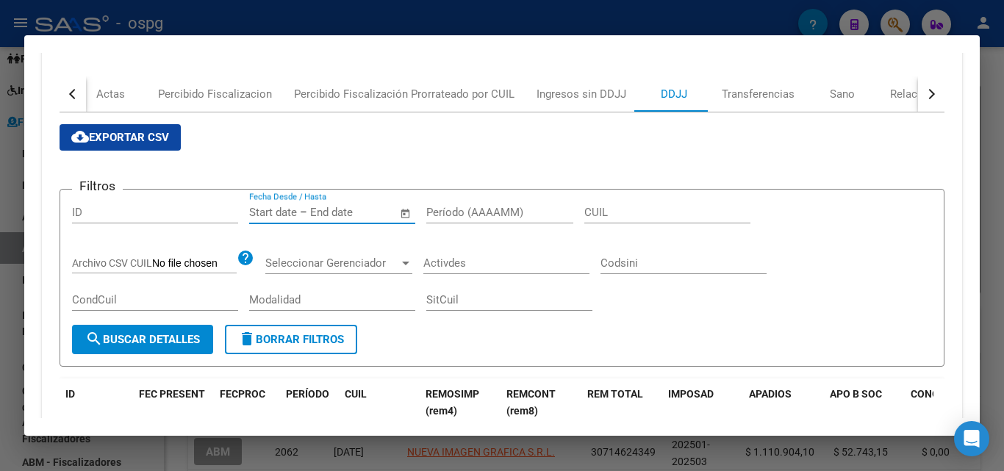
click at [713, 214] on input "CUIL" at bounding box center [668, 212] width 166 height 13
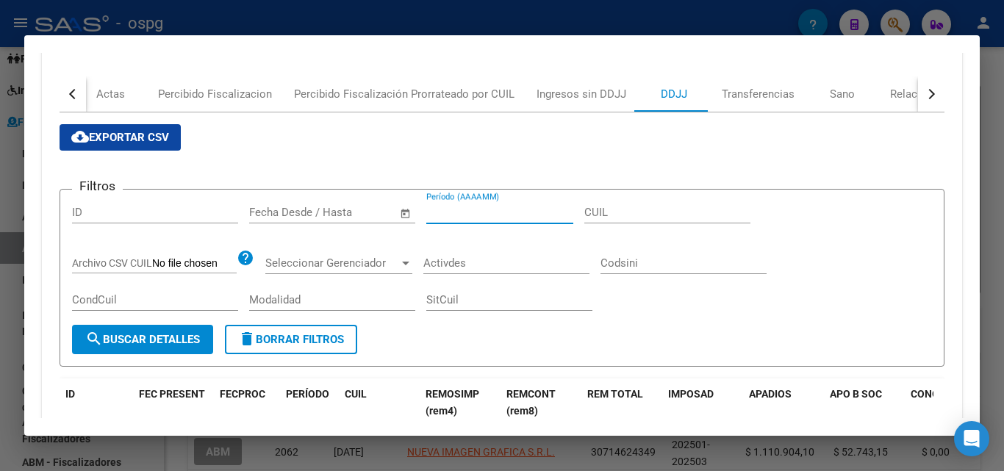
click at [532, 215] on input "Período (AAAAMM)" at bounding box center [499, 212] width 147 height 13
type input "202503"
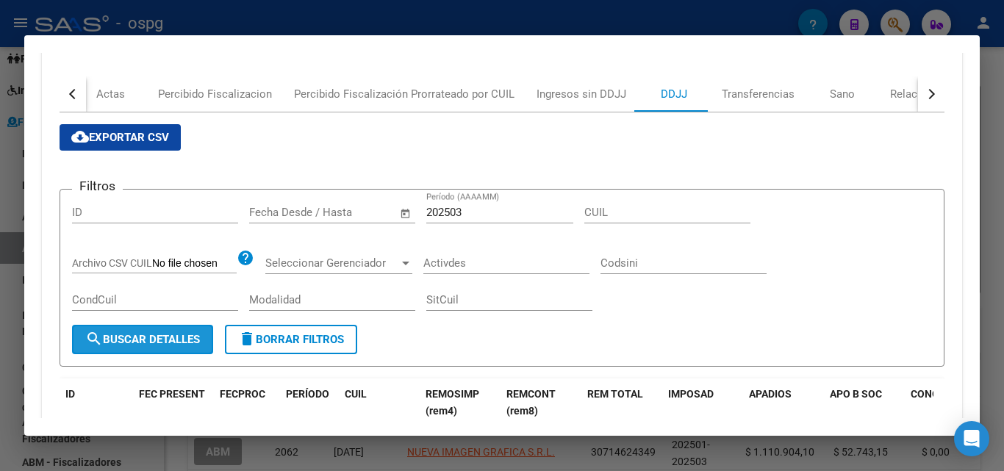
click at [151, 344] on span "search Buscar Detalles" at bounding box center [142, 339] width 115 height 13
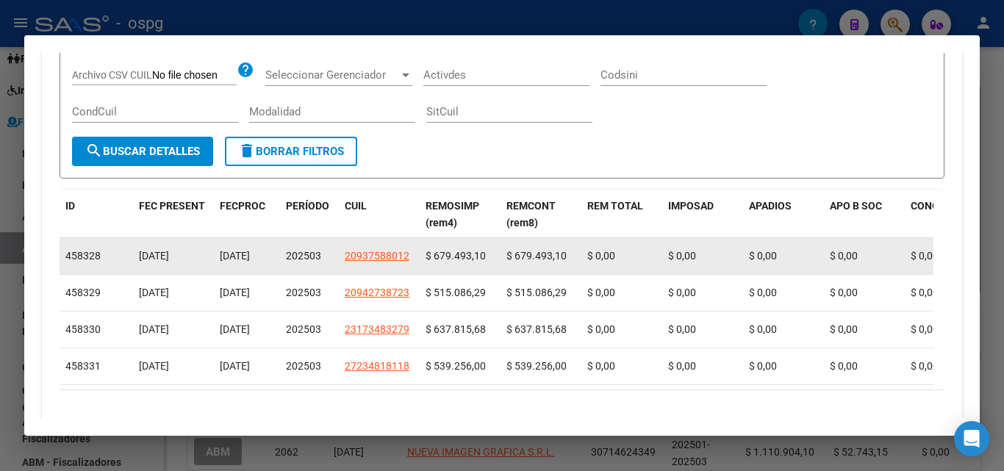
scroll to position [441, 0]
